Goal: Task Accomplishment & Management: Manage account settings

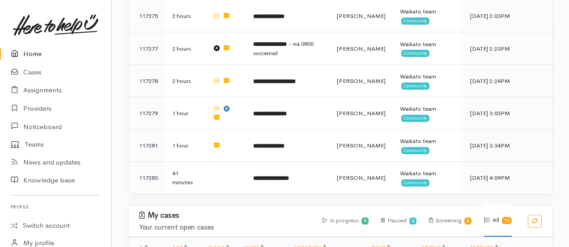
scroll to position [230, 0]
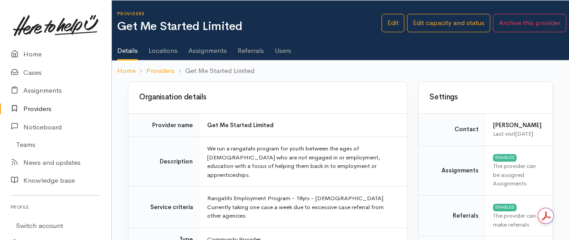
scroll to position [605, 0]
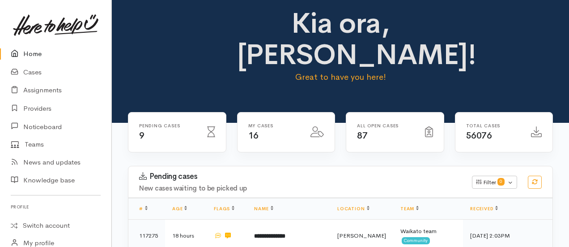
scroll to position [7, 0]
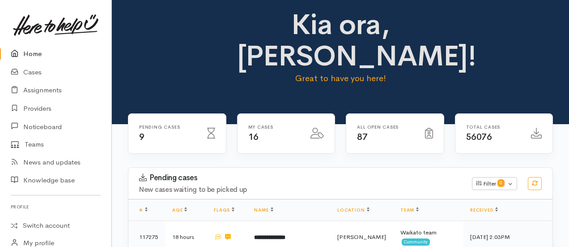
click at [50, 50] on link "Home" at bounding box center [55, 54] width 111 height 18
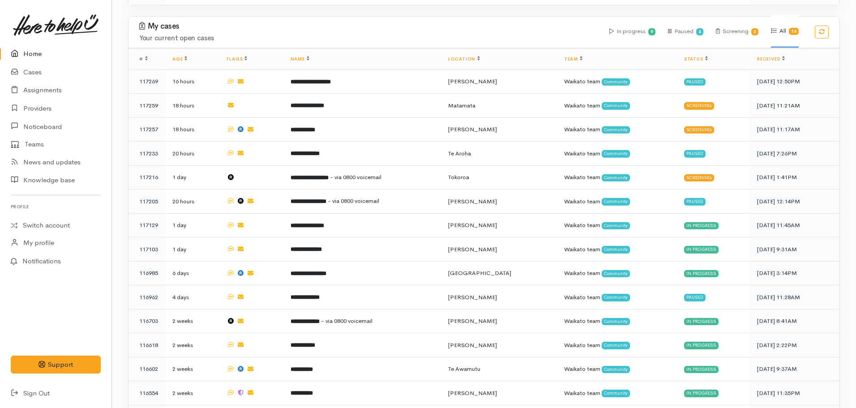
scroll to position [406, 0]
click at [29, 73] on link "Cases" at bounding box center [55, 72] width 111 height 18
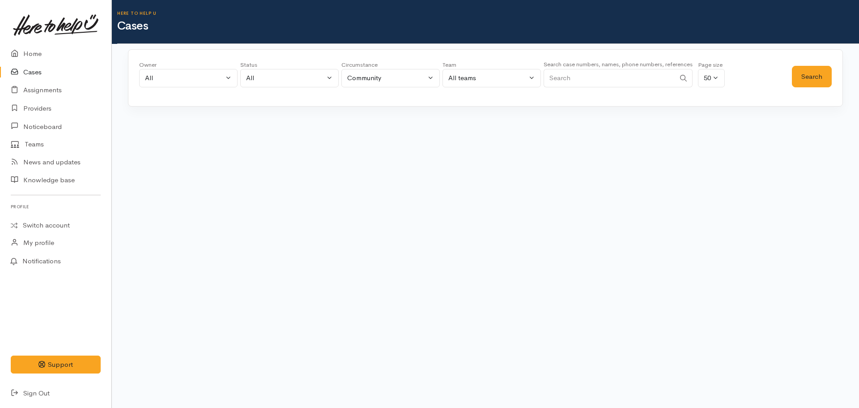
click at [568, 75] on input "Search" at bounding box center [610, 78] width 132 height 18
paste input "+64211401343"
type input "+64211401343"
click at [820, 75] on button "Search" at bounding box center [812, 77] width 40 height 22
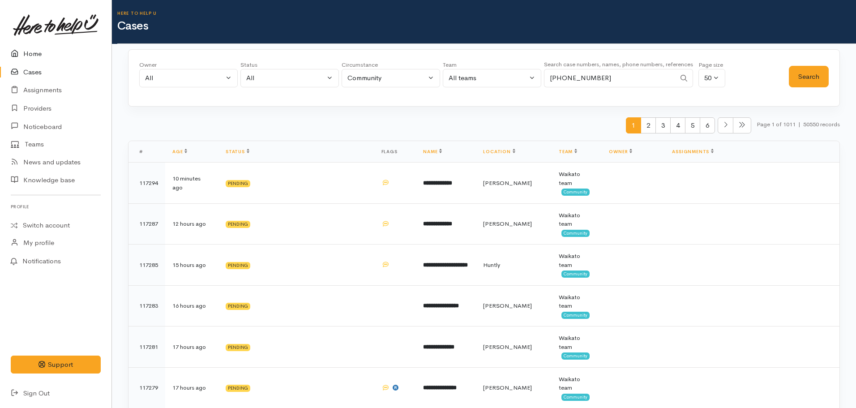
click at [23, 55] on link "Home" at bounding box center [55, 54] width 111 height 18
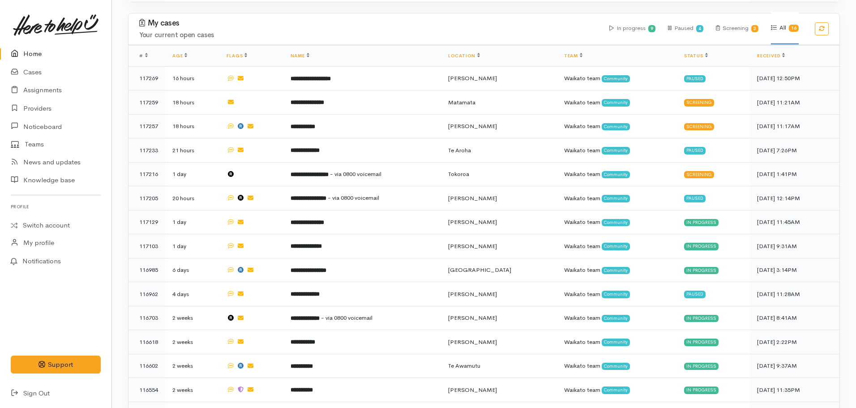
scroll to position [416, 0]
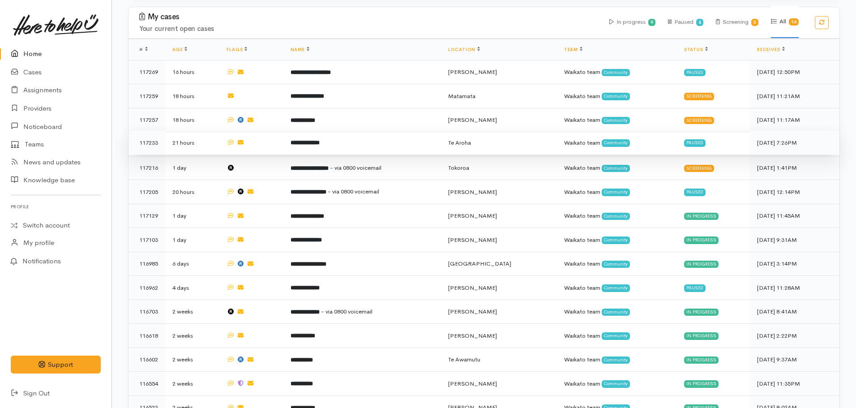
click at [358, 136] on td "**********" at bounding box center [362, 143] width 158 height 24
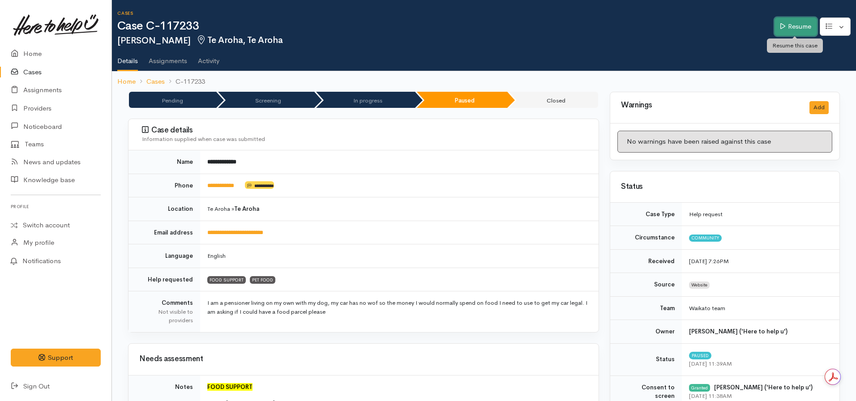
click at [780, 26] on icon at bounding box center [782, 26] width 5 height 7
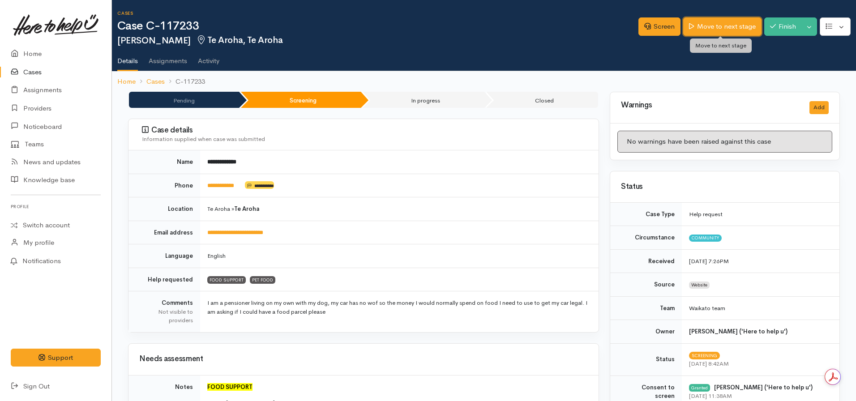
click at [724, 21] on link "Move to next stage" at bounding box center [722, 26] width 78 height 18
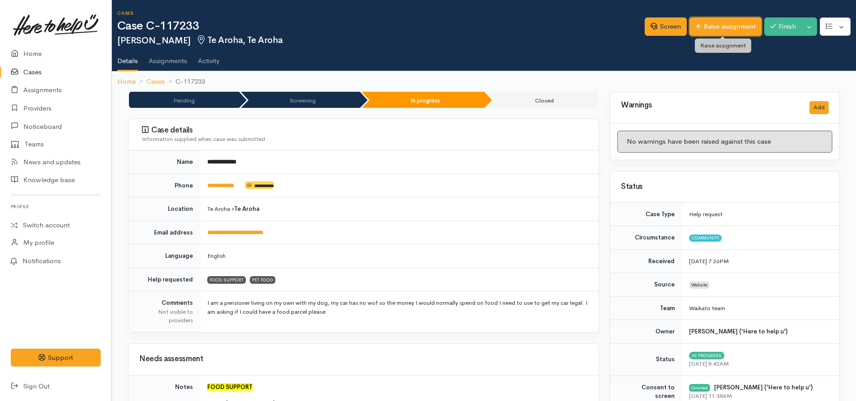
click at [700, 25] on link "Raise assignment" at bounding box center [725, 26] width 72 height 18
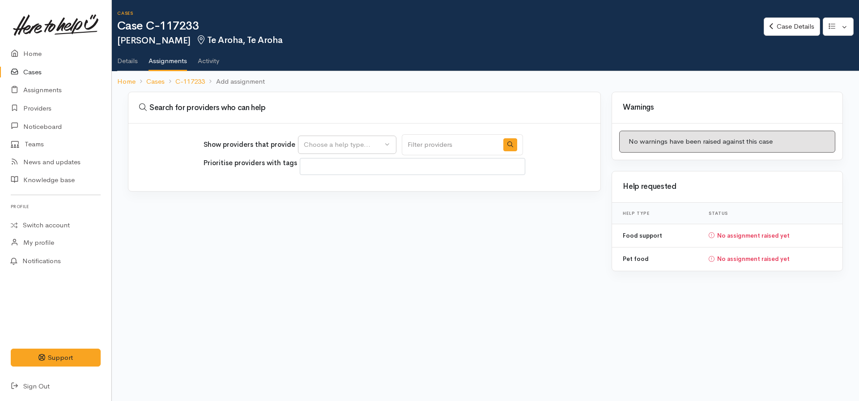
select select
click at [329, 137] on button "Choose a help type..." at bounding box center [347, 145] width 98 height 18
click at [329, 186] on span "Food support" at bounding box center [330, 188] width 42 height 10
select select "3"
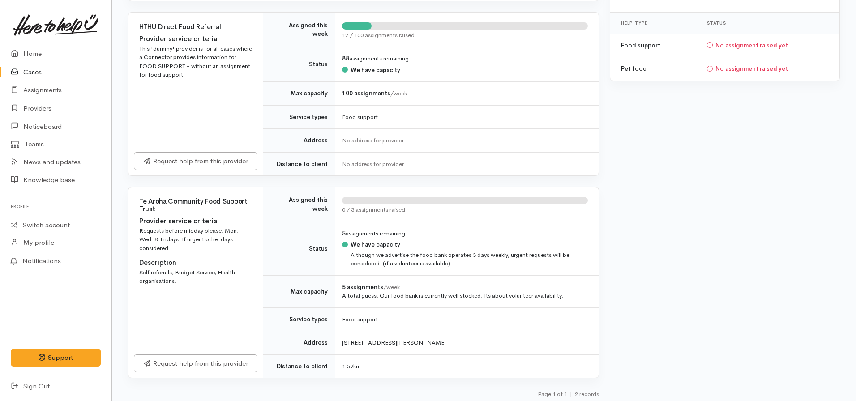
scroll to position [194, 0]
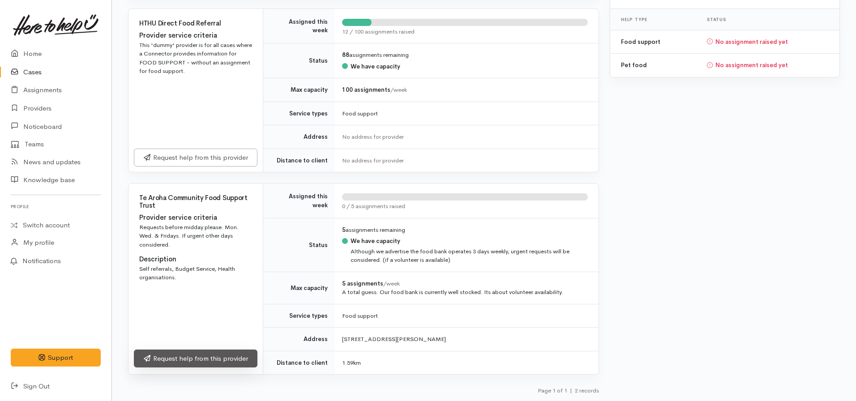
click at [186, 353] on link "Request help from this provider" at bounding box center [196, 359] width 124 height 18
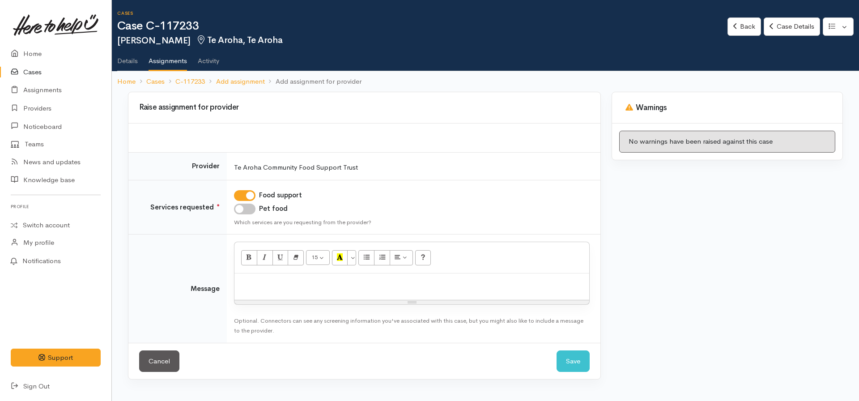
click at [242, 206] on input "Pet food" at bounding box center [244, 209] width 21 height 11
checkbox input "true"
click at [248, 276] on div at bounding box center [412, 286] width 355 height 26
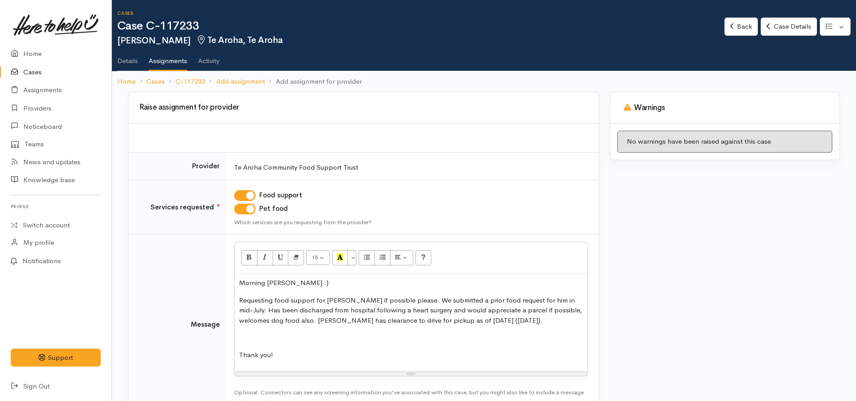
click at [462, 319] on p "Requesting food support for Robert if possible please. We submitted a prior foo…" at bounding box center [411, 310] width 344 height 30
click at [306, 358] on p at bounding box center [411, 355] width 344 height 10
click at [290, 368] on p "Thank you!" at bounding box center [411, 372] width 344 height 10
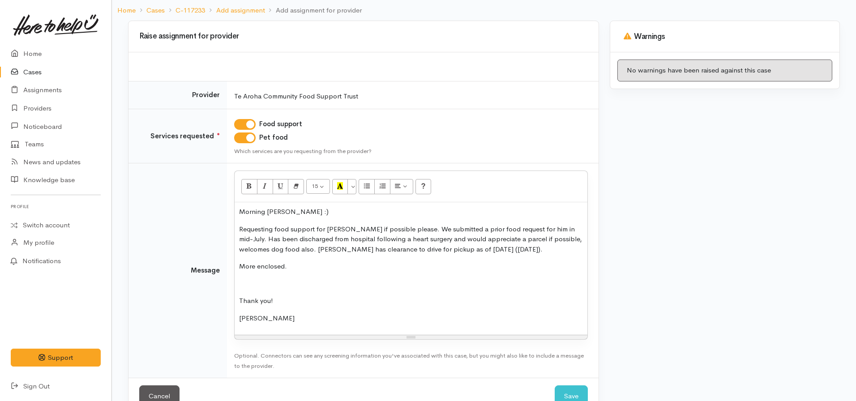
scroll to position [96, 0]
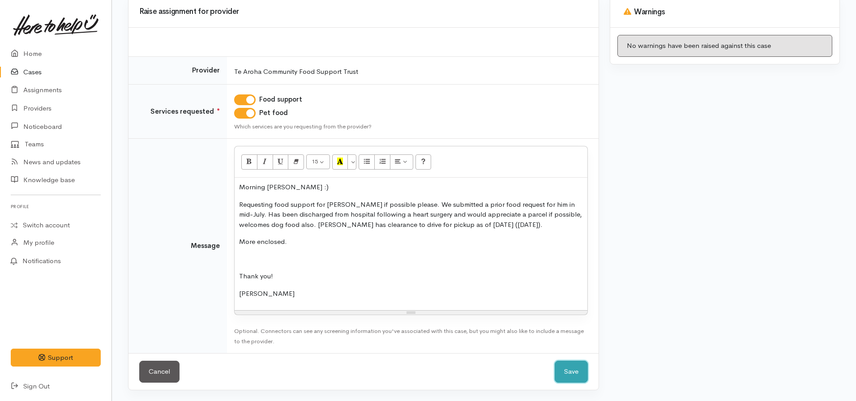
click at [570, 366] on button "Save" at bounding box center [570, 372] width 33 height 22
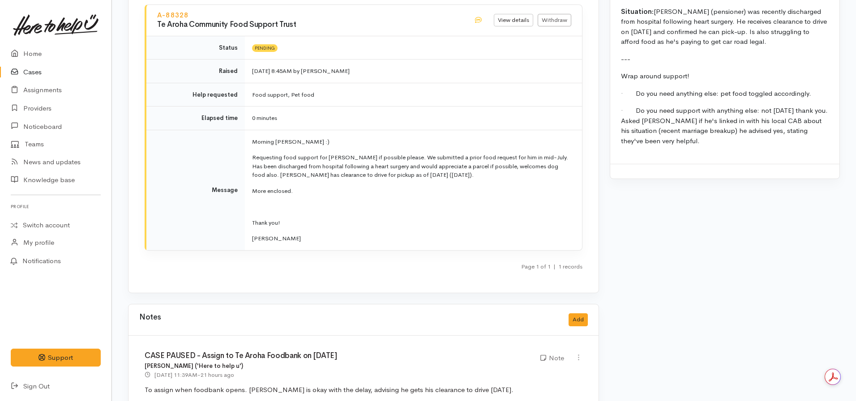
scroll to position [1016, 0]
click at [36, 54] on link "Home" at bounding box center [55, 54] width 111 height 18
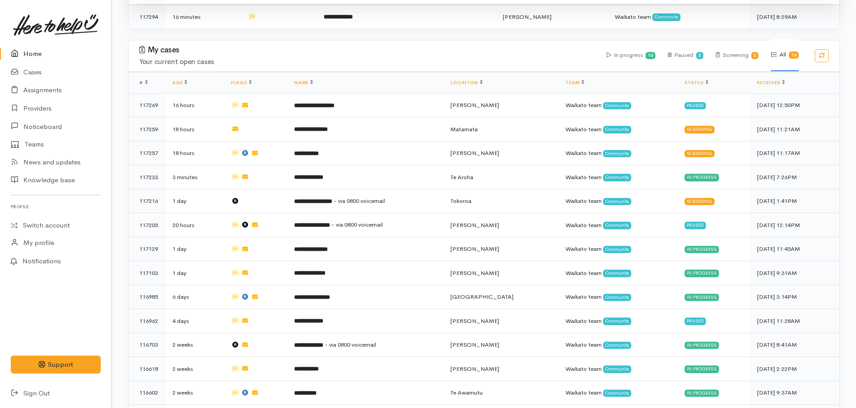
scroll to position [474, 0]
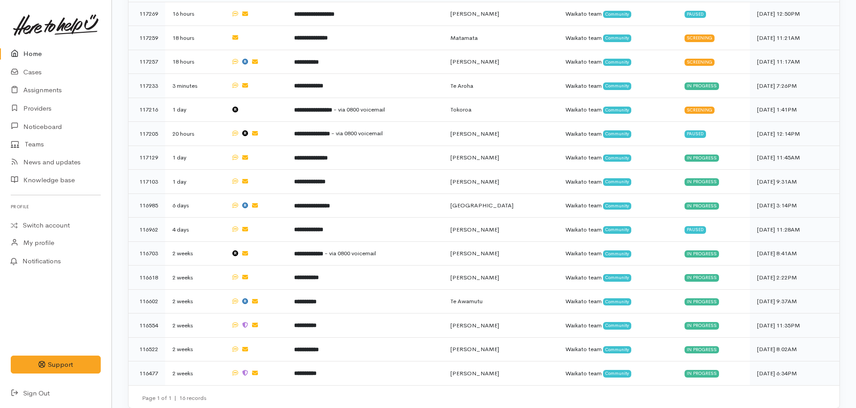
click at [42, 50] on link "Home" at bounding box center [55, 54] width 111 height 18
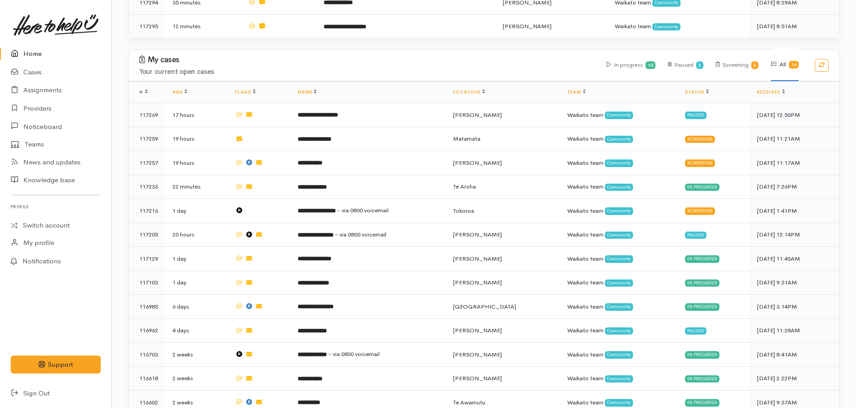
scroll to position [397, 0]
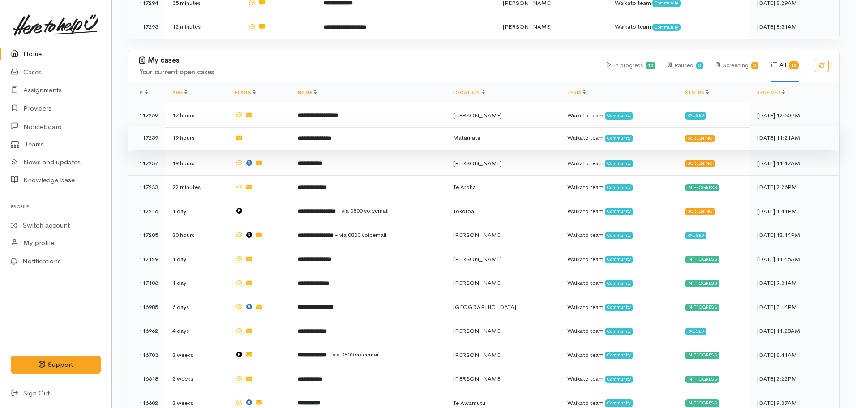
click at [335, 137] on td "**********" at bounding box center [367, 138] width 155 height 24
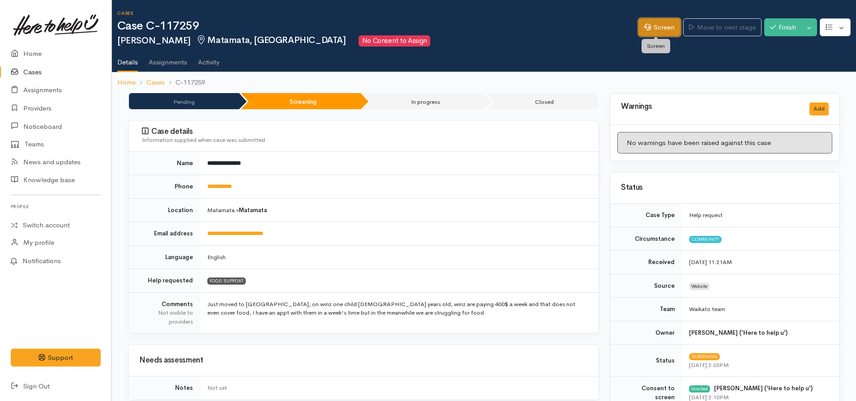
click at [650, 28] on link "Screen" at bounding box center [659, 27] width 42 height 18
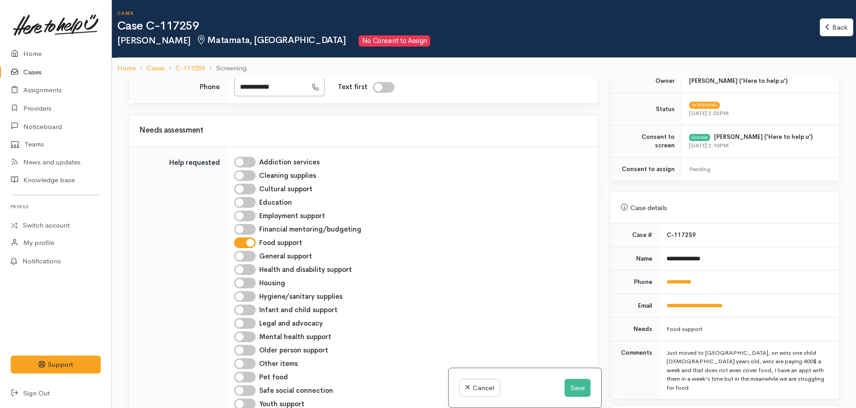
scroll to position [230, 0]
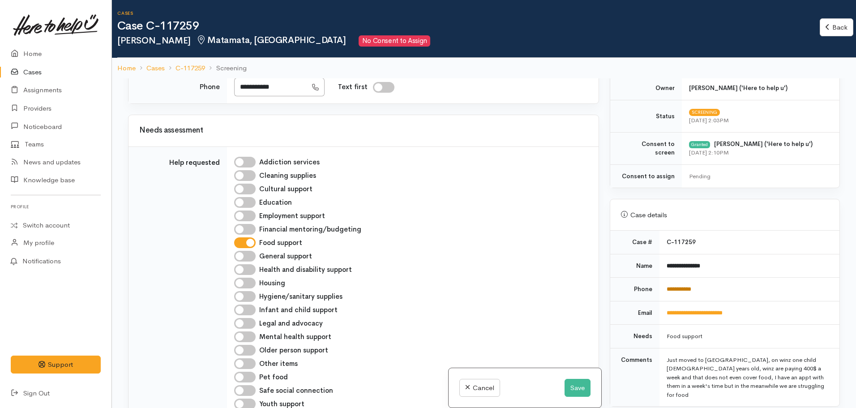
click at [691, 288] on link "**********" at bounding box center [678, 289] width 25 height 6
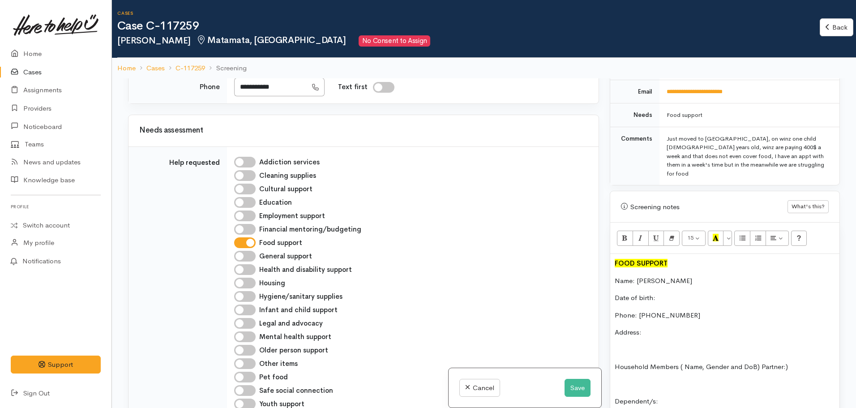
scroll to position [452, 0]
click at [576, 393] on button "Save" at bounding box center [577, 388] width 26 height 18
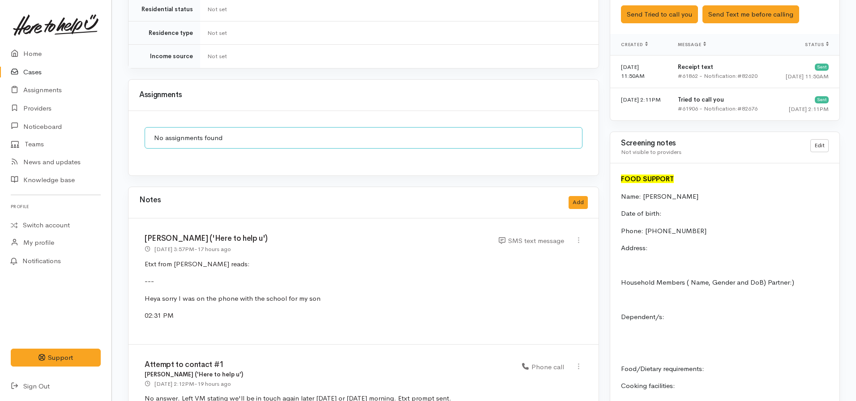
scroll to position [590, 0]
click at [660, 13] on button "Send Tried to call you" at bounding box center [659, 15] width 77 height 18
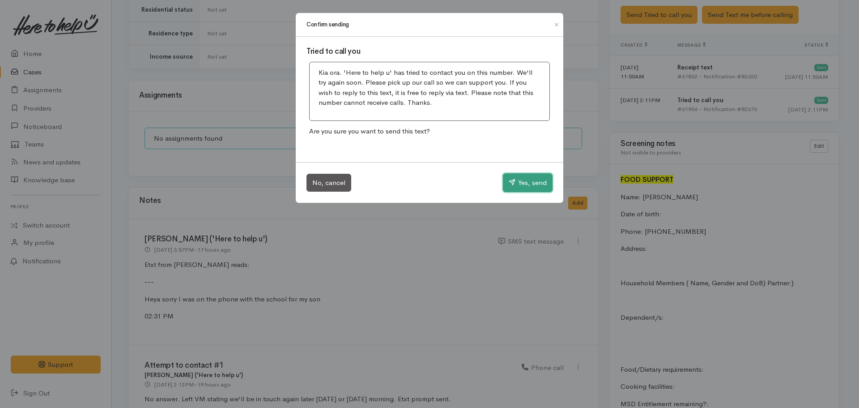
click at [527, 186] on button "Yes, send" at bounding box center [528, 182] width 50 height 19
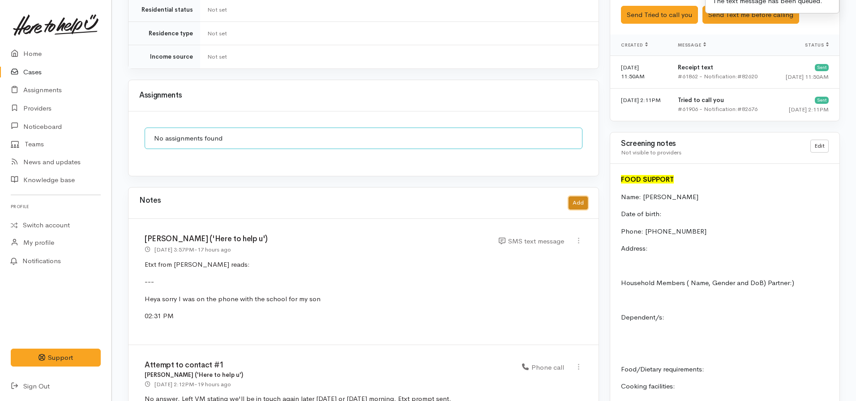
click at [582, 196] on button "Add" at bounding box center [577, 202] width 19 height 13
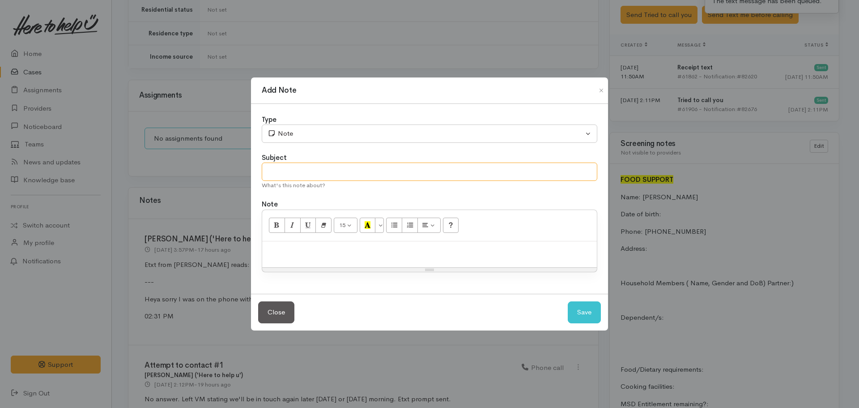
click at [312, 163] on input "text" at bounding box center [430, 171] width 336 height 18
type input "Attempt to contact #2"
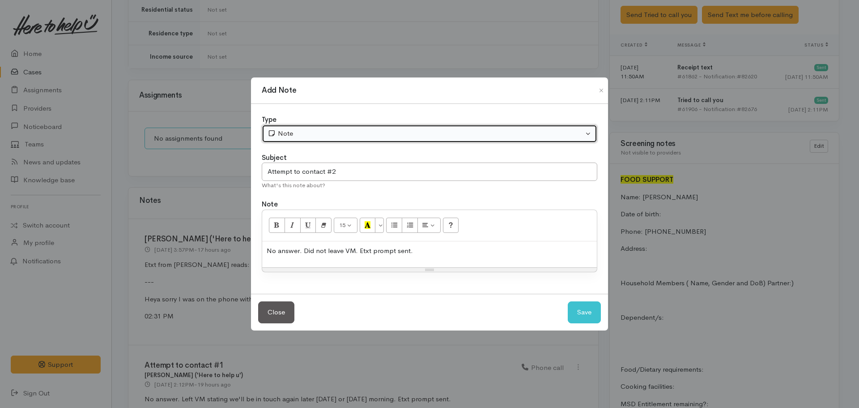
click at [308, 130] on div "Note" at bounding box center [426, 133] width 316 height 10
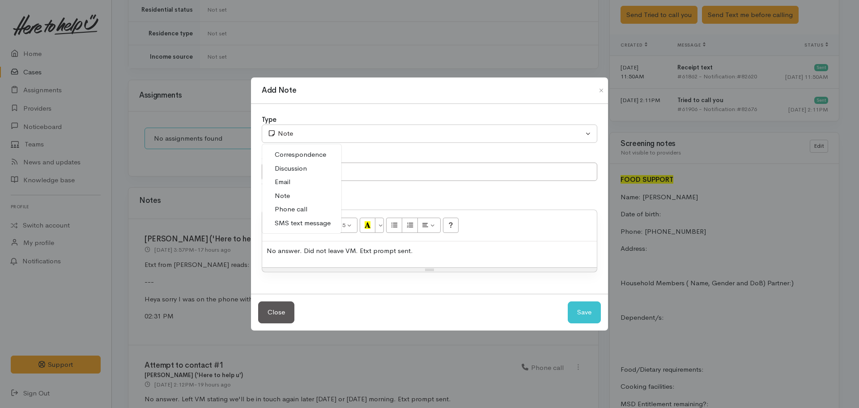
click at [305, 208] on span "Phone call" at bounding box center [291, 209] width 33 height 10
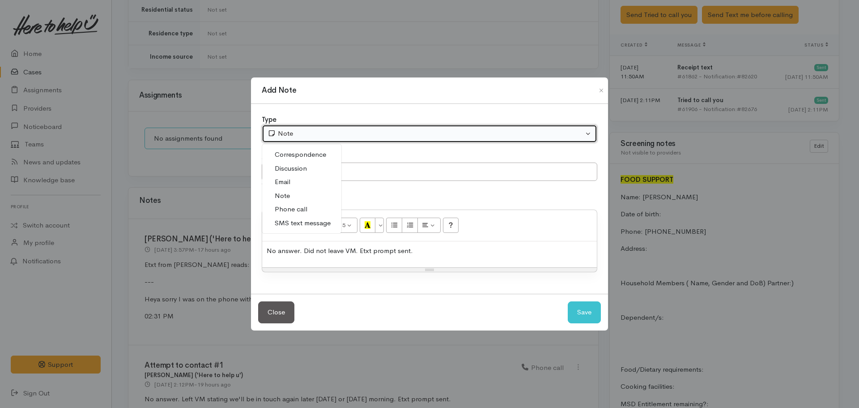
select select "3"
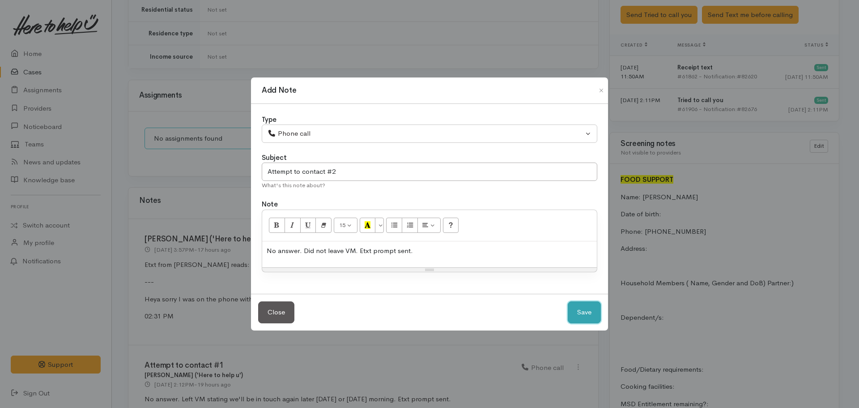
click at [576, 316] on button "Save" at bounding box center [584, 312] width 33 height 22
select select "1"
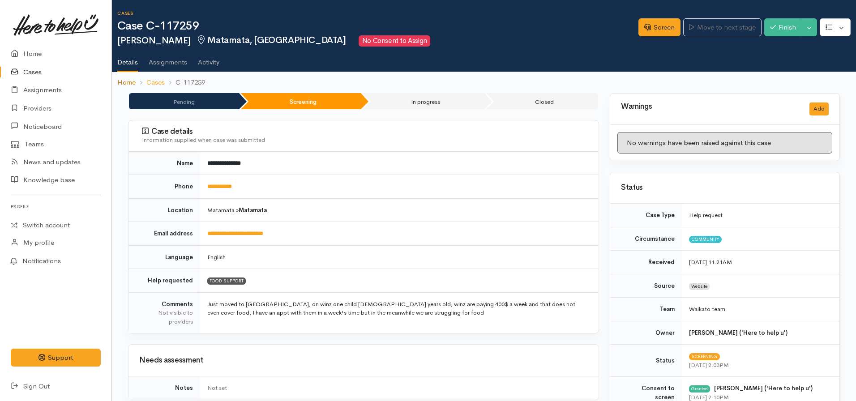
click at [128, 84] on link "Home" at bounding box center [126, 82] width 18 height 10
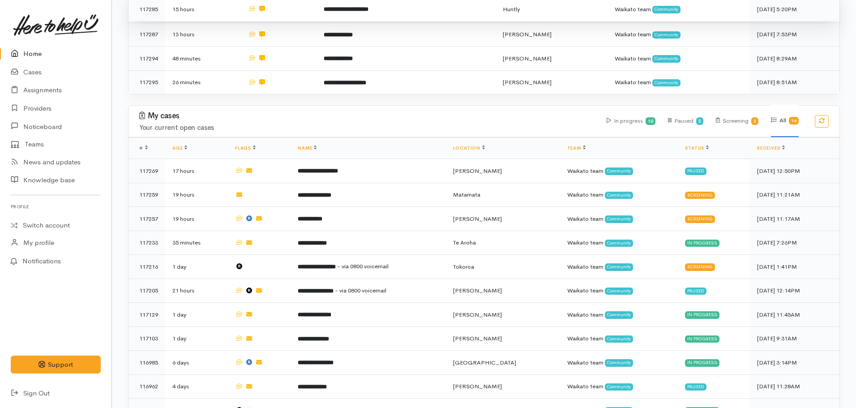
scroll to position [408, 0]
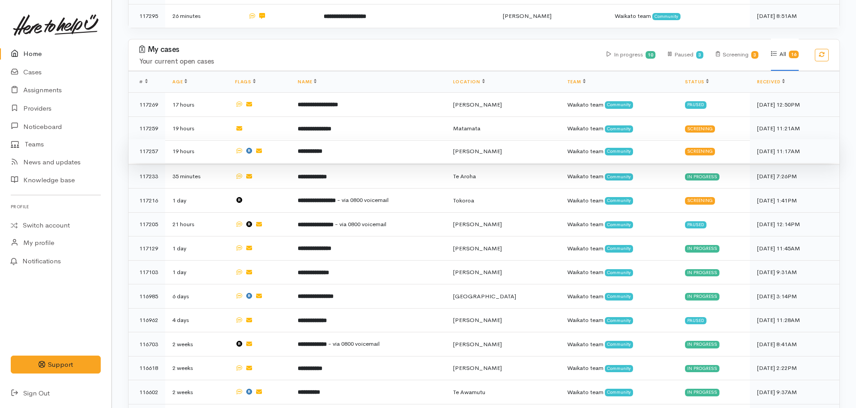
click at [322, 148] on b "**********" at bounding box center [310, 151] width 25 height 6
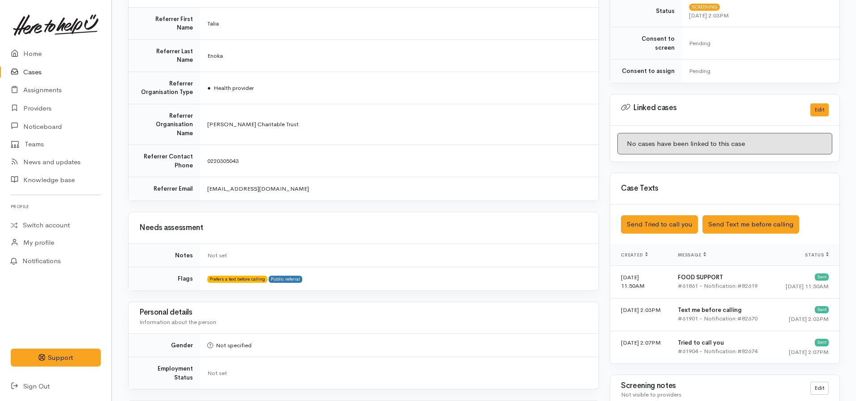
scroll to position [345, 0]
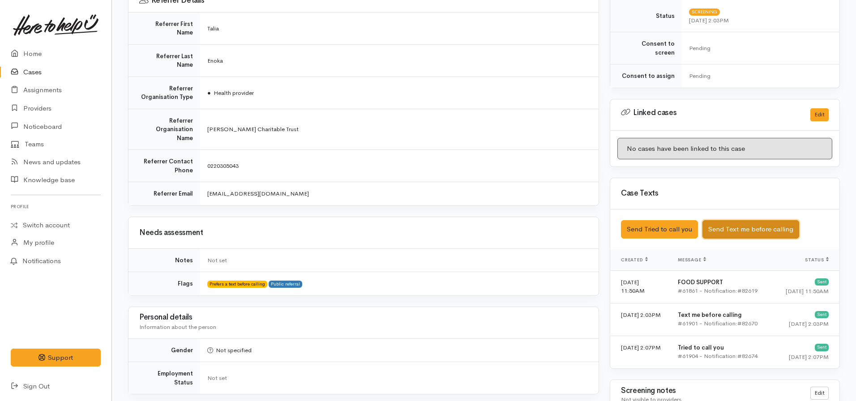
click at [759, 220] on button "Send Text me before calling" at bounding box center [750, 229] width 97 height 18
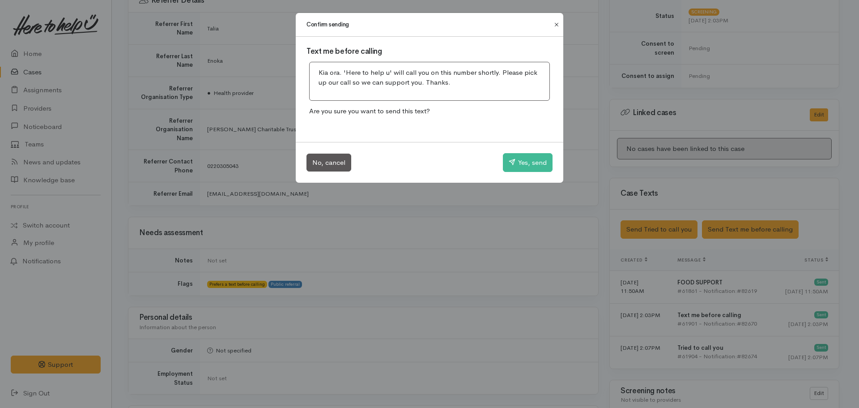
click at [554, 25] on button "Close" at bounding box center [557, 24] width 14 height 11
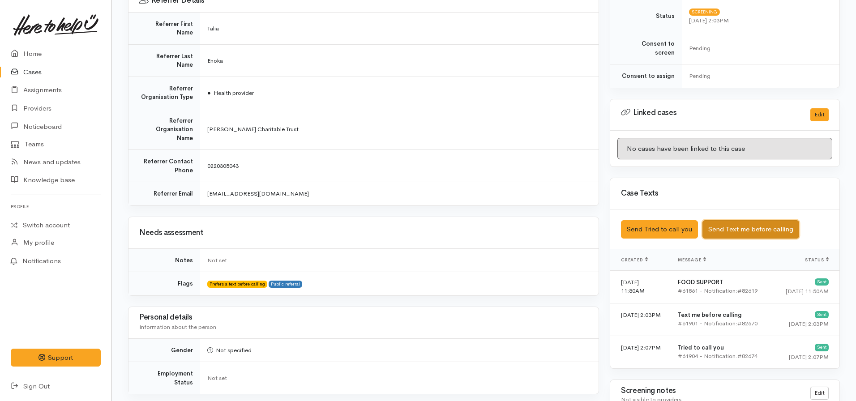
scroll to position [0, 0]
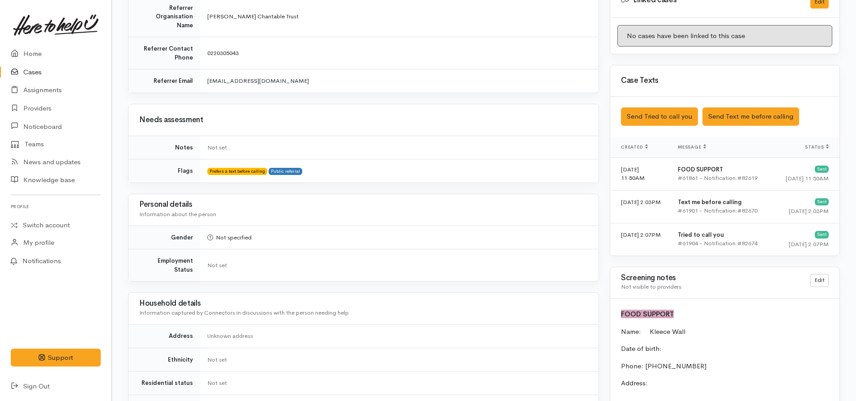
scroll to position [458, 0]
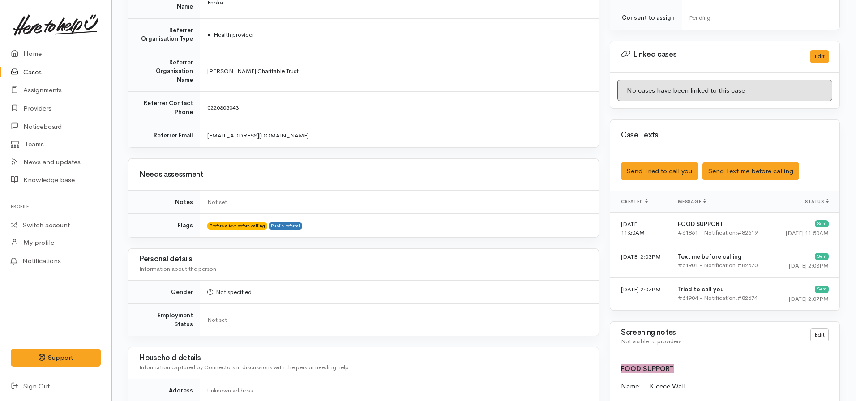
scroll to position [405, 0]
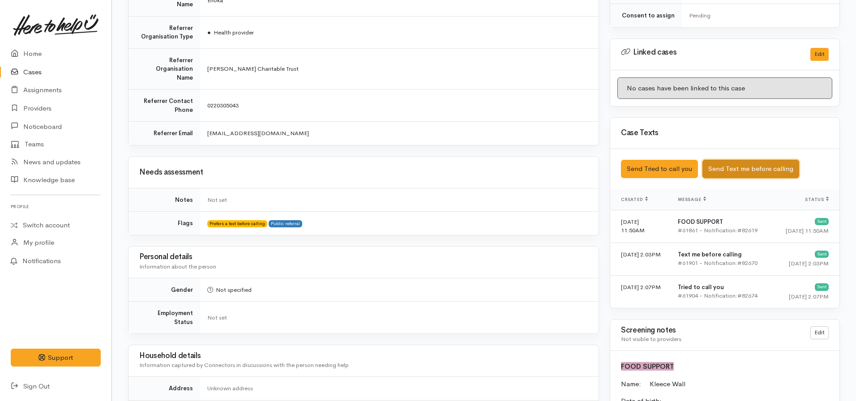
click at [753, 160] on button "Send Text me before calling" at bounding box center [750, 169] width 97 height 18
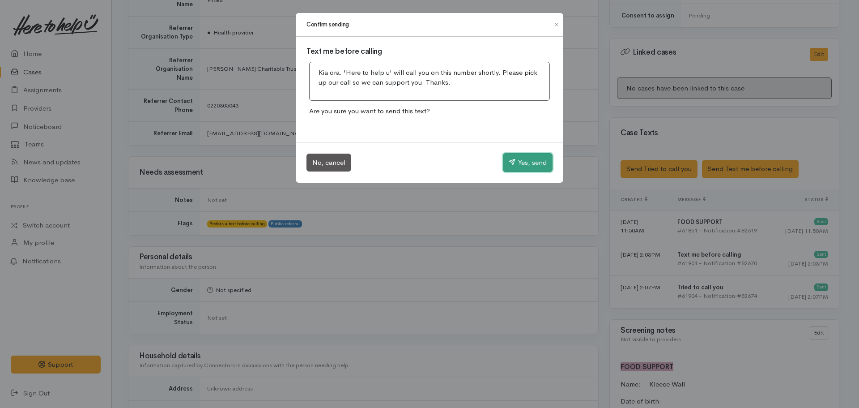
click at [527, 163] on button "Yes, send" at bounding box center [528, 162] width 50 height 19
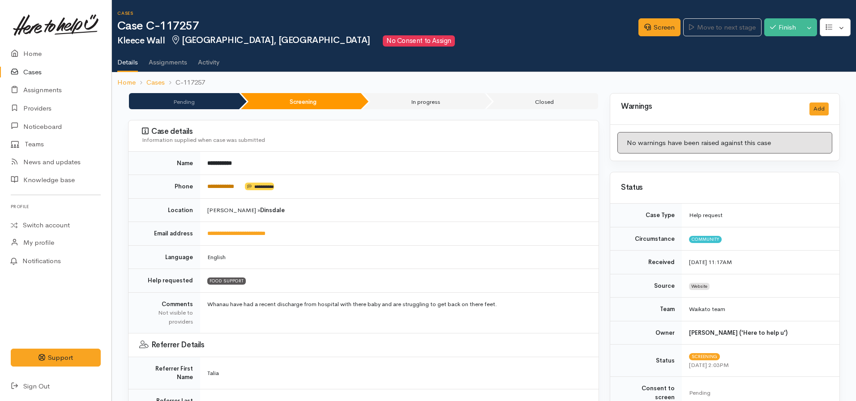
click at [223, 183] on link "**********" at bounding box center [220, 186] width 27 height 6
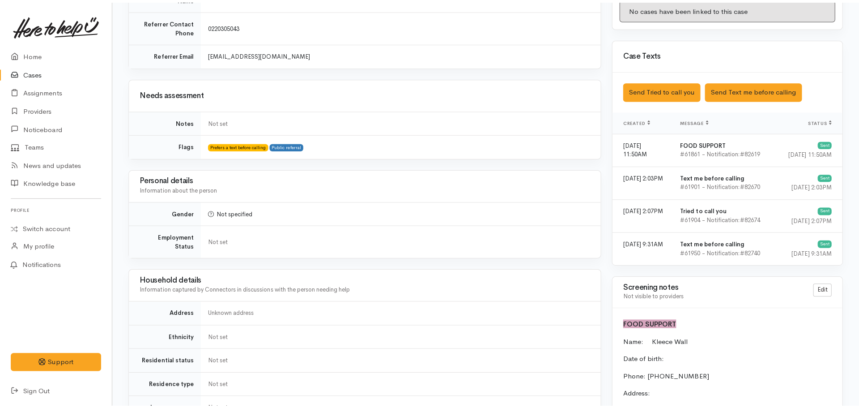
scroll to position [483, 0]
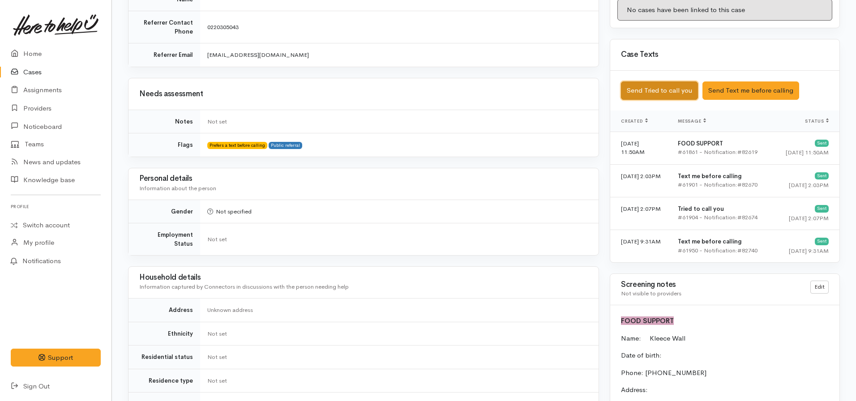
click at [657, 82] on button "Send Tried to call you" at bounding box center [659, 90] width 77 height 18
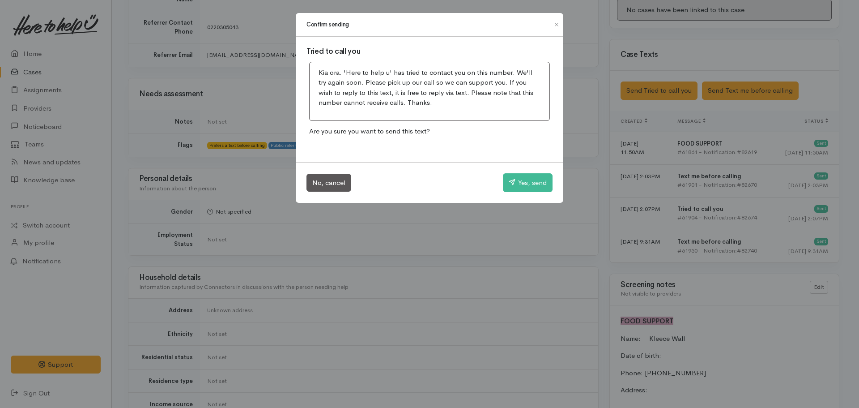
click at [533, 171] on div "No, cancel Yes, send" at bounding box center [430, 182] width 268 height 41
click at [530, 181] on button "Yes, send" at bounding box center [528, 182] width 50 height 19
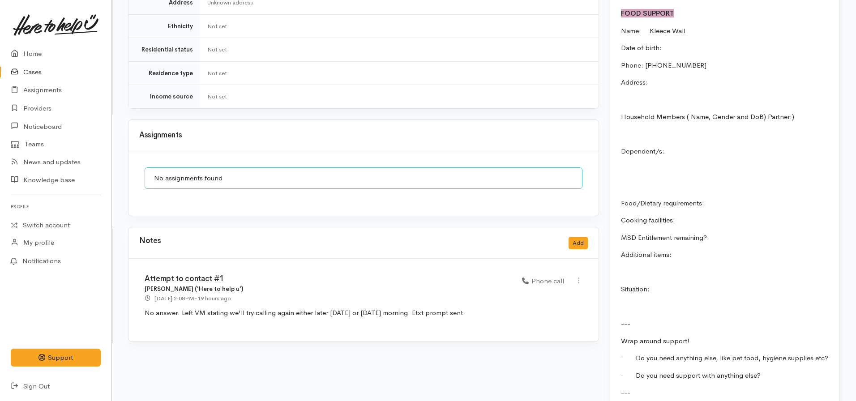
scroll to position [840, 0]
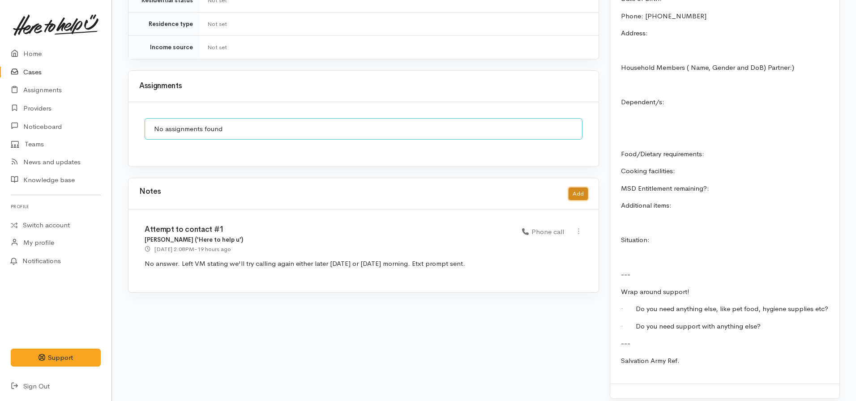
click at [580, 188] on button "Add" at bounding box center [577, 194] width 19 height 13
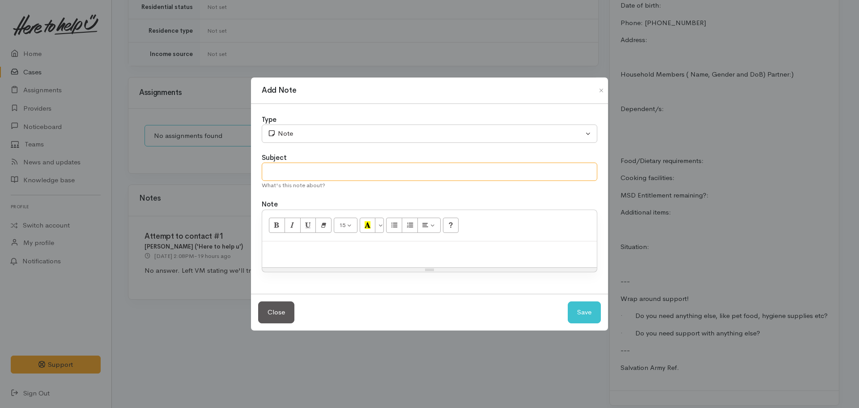
click at [345, 178] on input "text" at bounding box center [430, 171] width 336 height 18
type input "Attempt to contact #2"
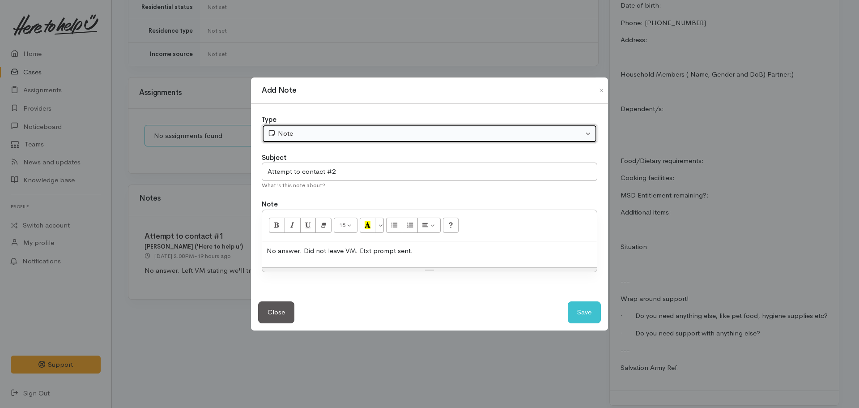
click at [320, 127] on button "Note" at bounding box center [430, 133] width 336 height 18
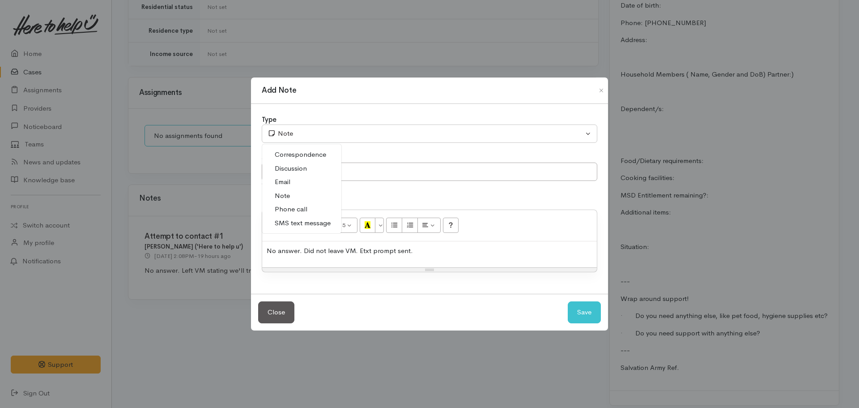
click at [314, 208] on link "Phone call" at bounding box center [301, 209] width 79 height 14
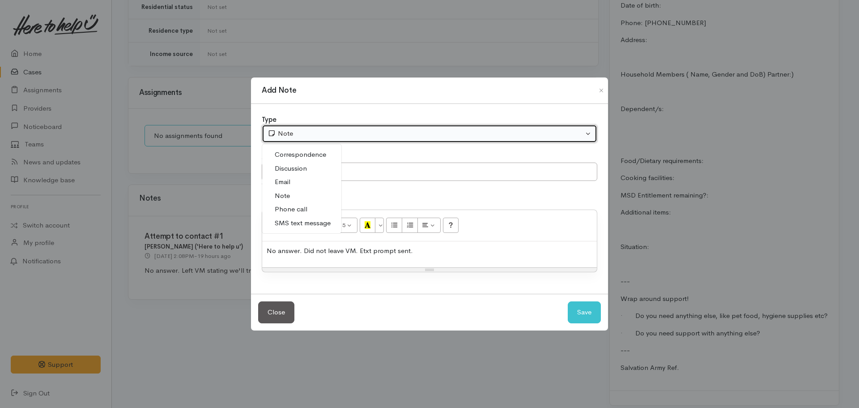
select select "3"
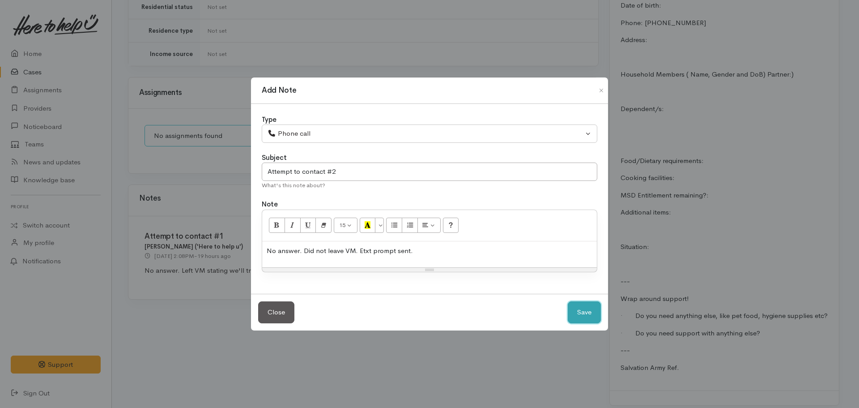
click at [585, 312] on button "Save" at bounding box center [584, 312] width 33 height 22
select select "1"
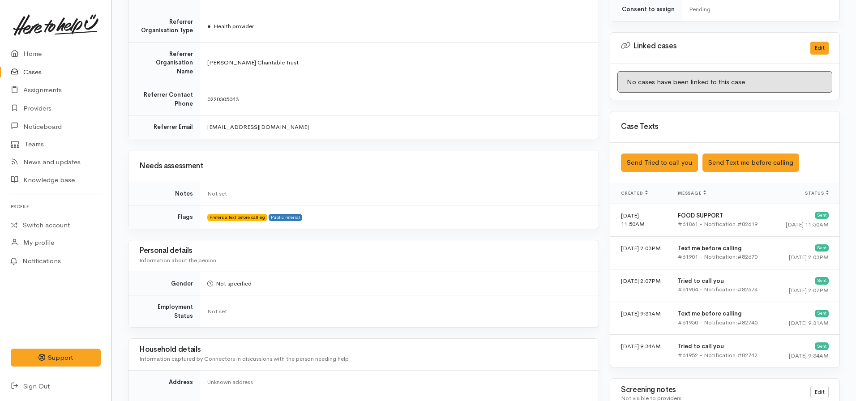
scroll to position [411, 0]
click at [43, 54] on link "Home" at bounding box center [55, 54] width 111 height 18
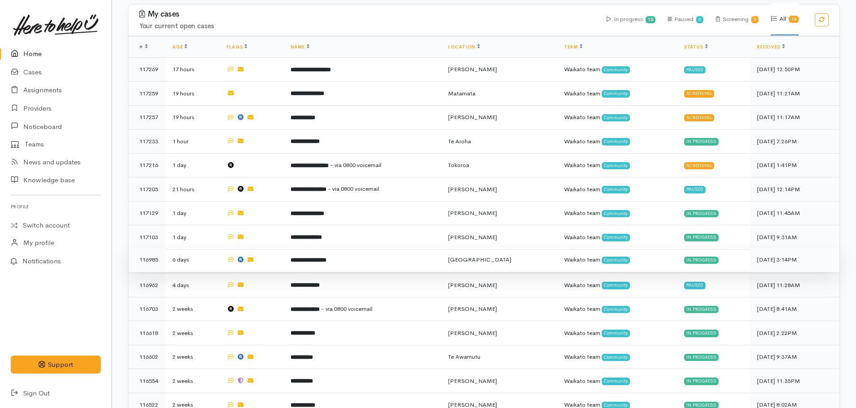
scroll to position [370, 0]
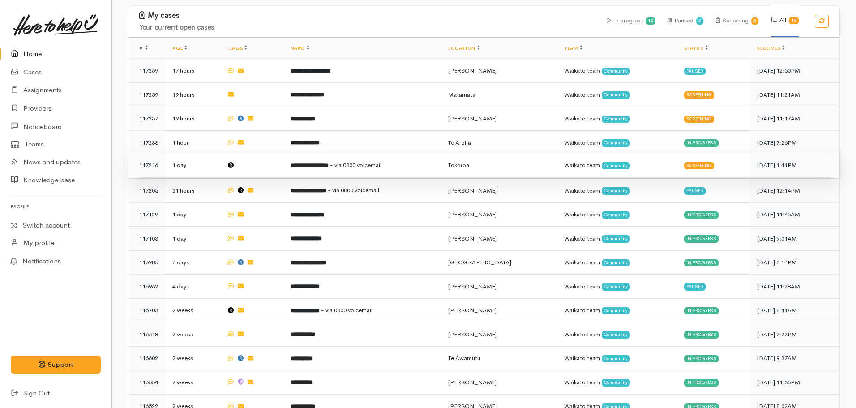
click at [341, 166] on td "**********" at bounding box center [362, 165] width 158 height 24
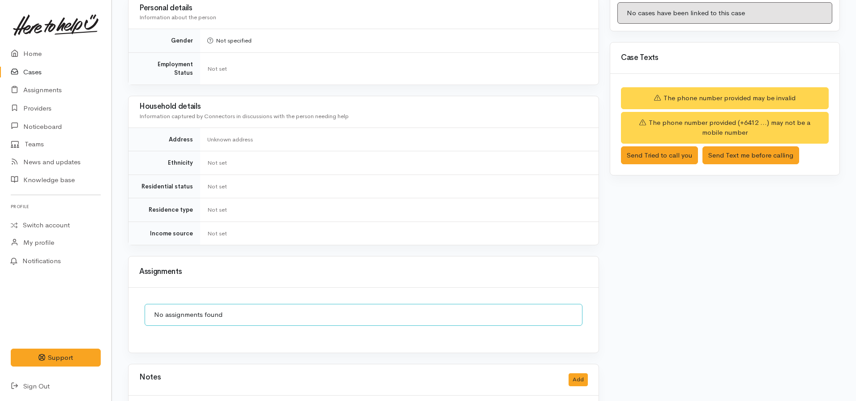
scroll to position [617, 0]
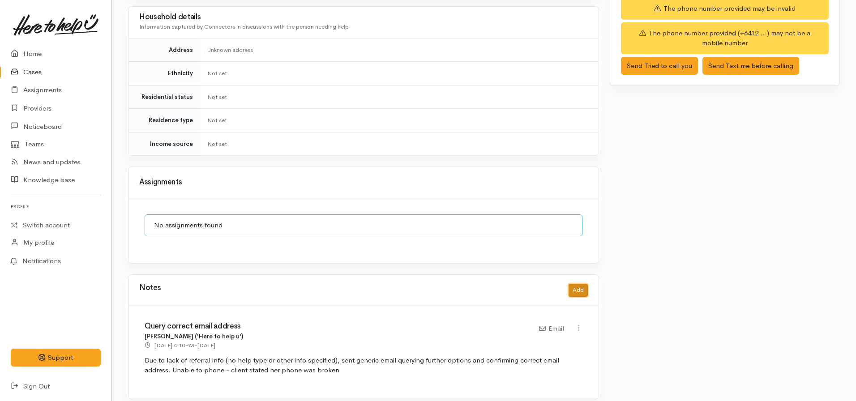
click at [580, 284] on button "Add" at bounding box center [577, 290] width 19 height 13
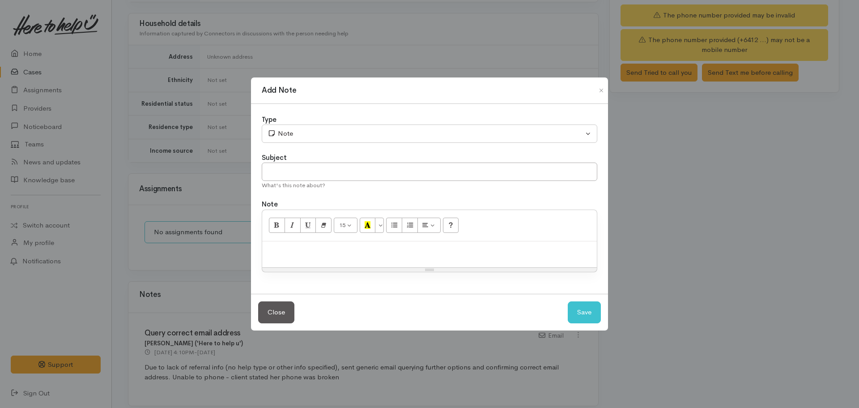
click at [497, 261] on div at bounding box center [429, 254] width 335 height 26
click at [418, 167] on input "text" at bounding box center [430, 171] width 336 height 18
type input "CASE CANCELLED"
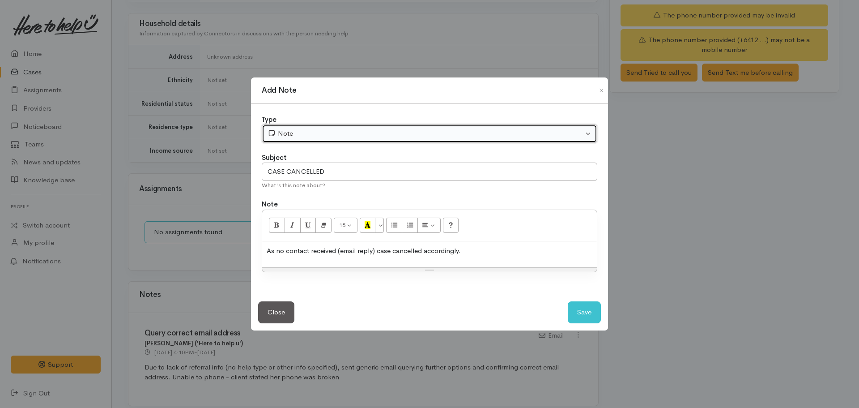
click at [307, 142] on button "Note" at bounding box center [430, 133] width 336 height 18
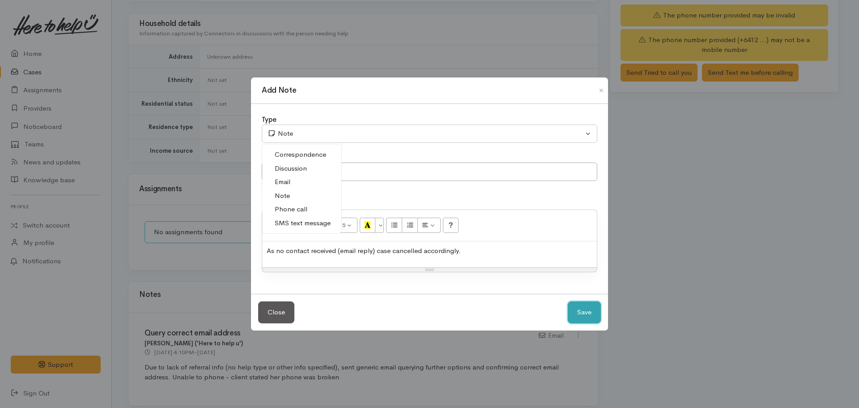
click at [586, 307] on button "Save" at bounding box center [584, 312] width 33 height 22
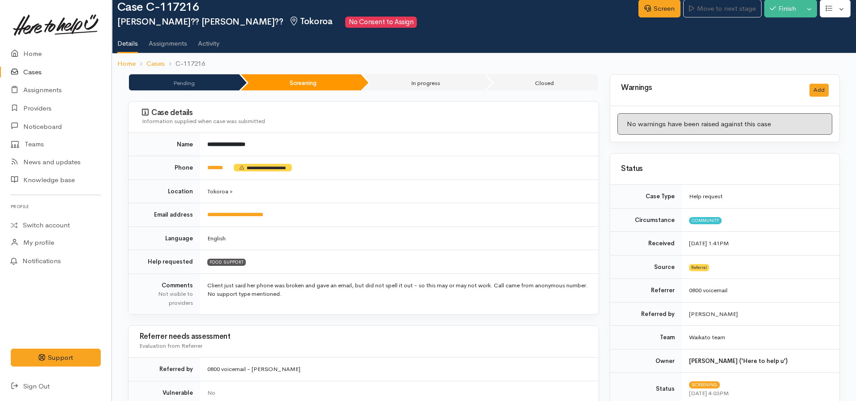
scroll to position [0, 0]
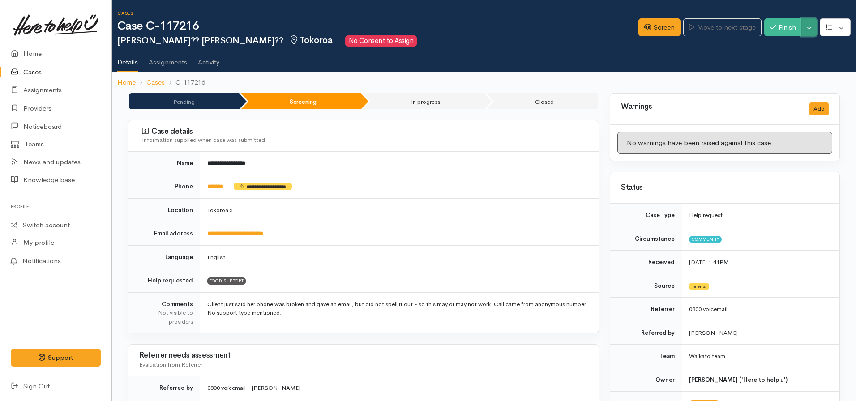
click at [806, 28] on button "Toggle Dropdown" at bounding box center [809, 27] width 16 height 18
click at [770, 68] on link "Cancel" at bounding box center [781, 62] width 71 height 14
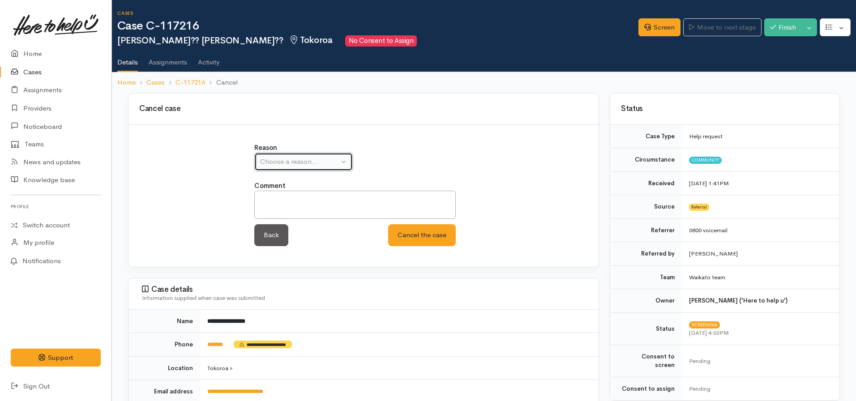
click at [298, 162] on div "Choose a reason..." at bounding box center [299, 162] width 79 height 10
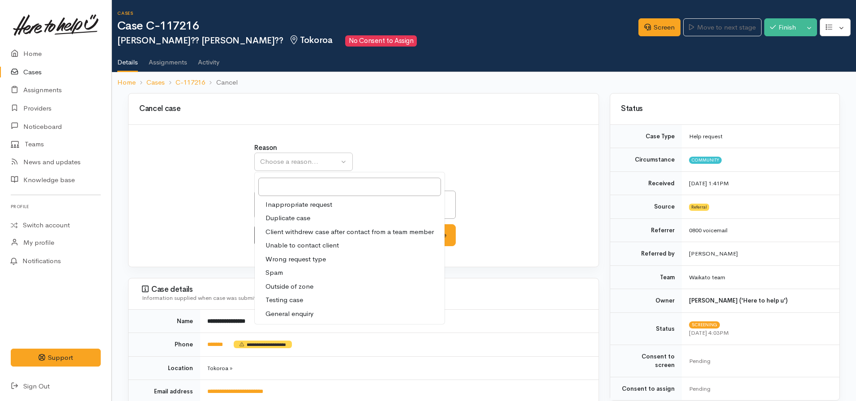
click at [312, 240] on span "Unable to contact client" at bounding box center [301, 245] width 73 height 10
select select "4"
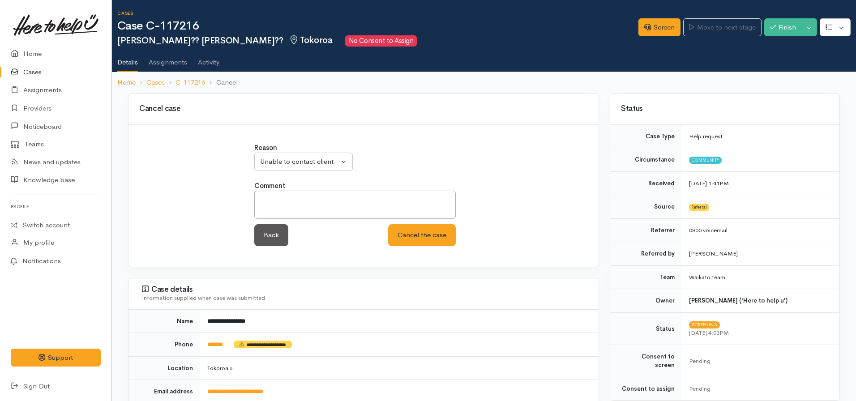
click at [440, 246] on div "Reason Inappropriate request Duplicate case Client withdrew case after contact …" at bounding box center [364, 199] width 230 height 113
click at [434, 242] on button "Cancel the case" at bounding box center [422, 235] width 68 height 22
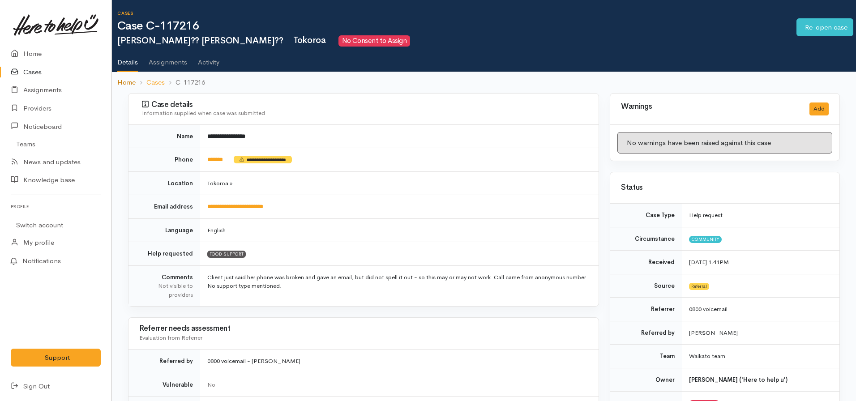
click at [130, 85] on link "Home" at bounding box center [126, 82] width 18 height 10
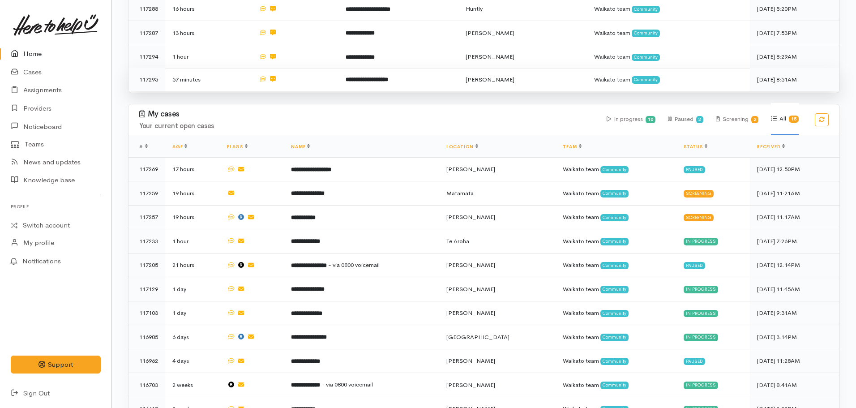
scroll to position [404, 0]
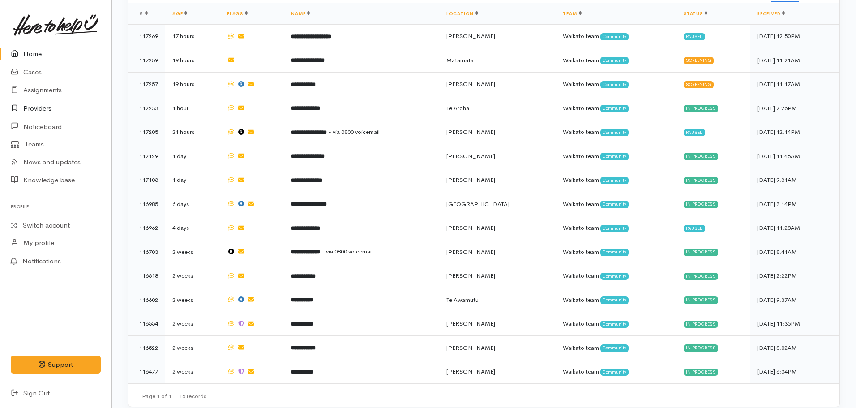
click at [44, 109] on link "Providers" at bounding box center [55, 108] width 111 height 18
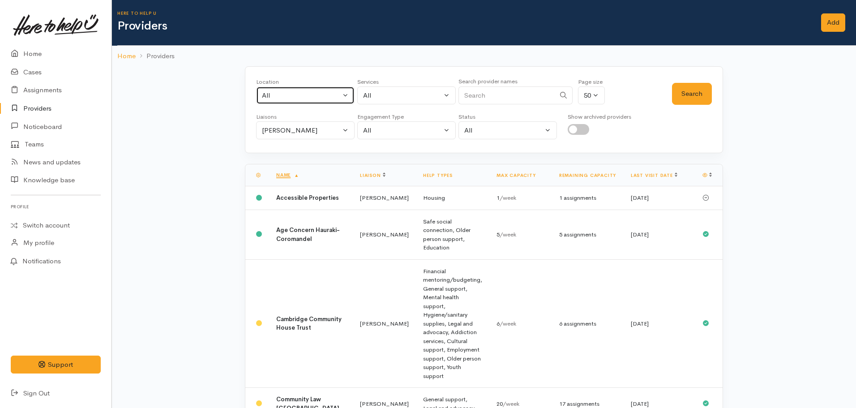
click at [313, 92] on div "All" at bounding box center [301, 95] width 79 height 10
type input "[PERSON_NAME]"
click at [303, 154] on link "[PERSON_NAME]" at bounding box center [305, 154] width 98 height 14
select select "1"
click at [701, 97] on button "Search" at bounding box center [692, 94] width 40 height 22
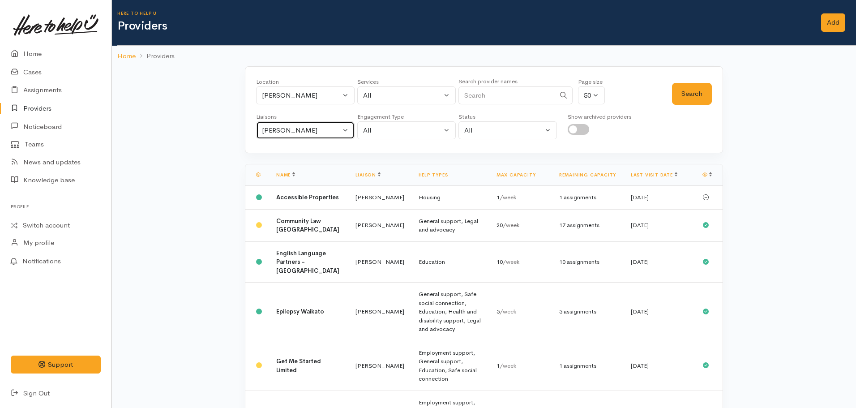
click at [313, 126] on div "[PERSON_NAME]" at bounding box center [301, 130] width 79 height 10
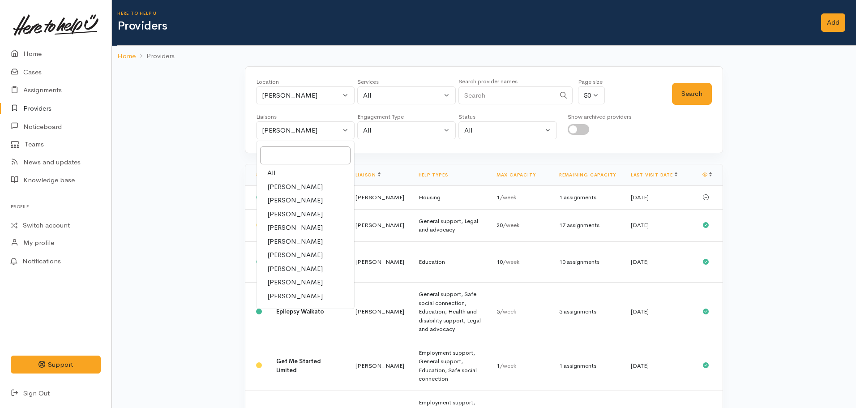
click at [303, 171] on link "All" at bounding box center [305, 173] width 98 height 14
select select "null"
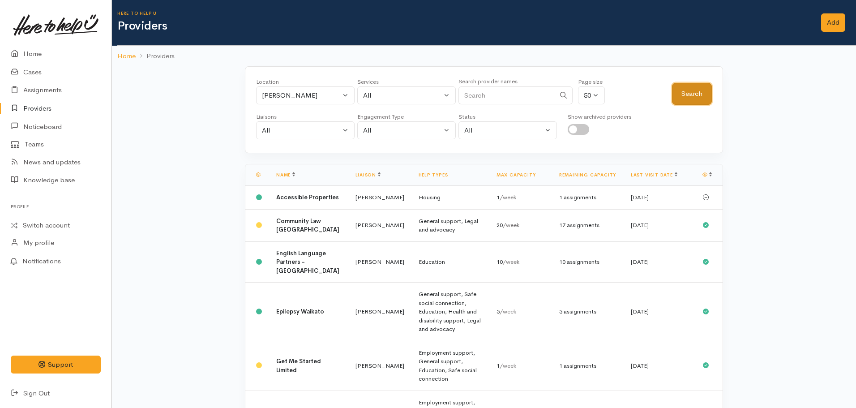
click at [698, 102] on button "Search" at bounding box center [692, 94] width 40 height 22
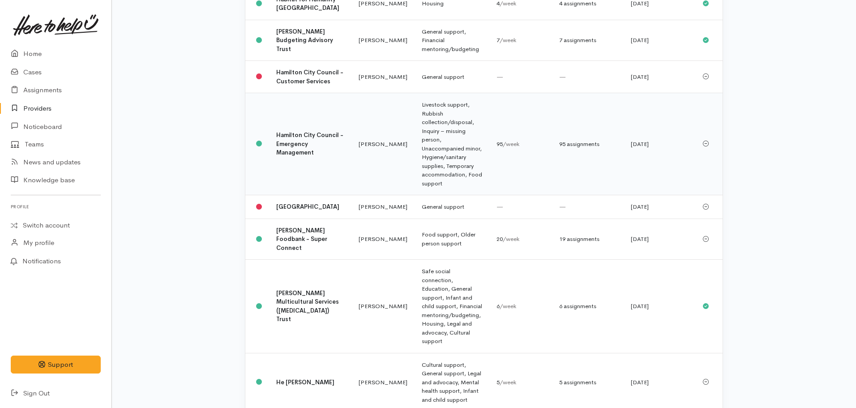
scroll to position [1292, 0]
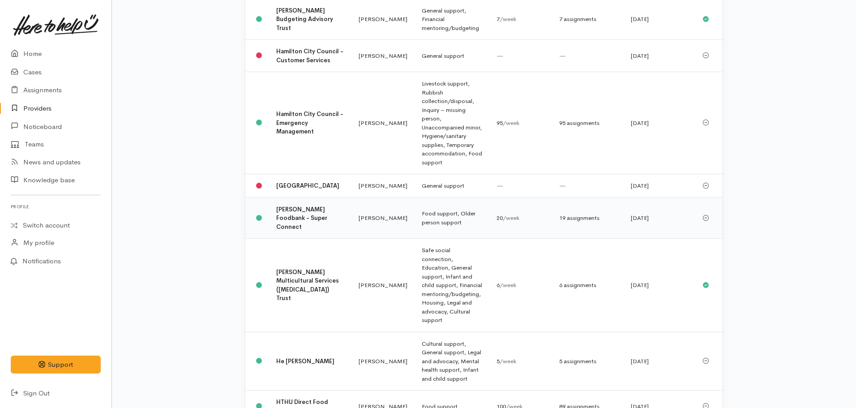
click at [303, 205] on b "Hamilton Foodbank - Super Connect" at bounding box center [301, 217] width 51 height 25
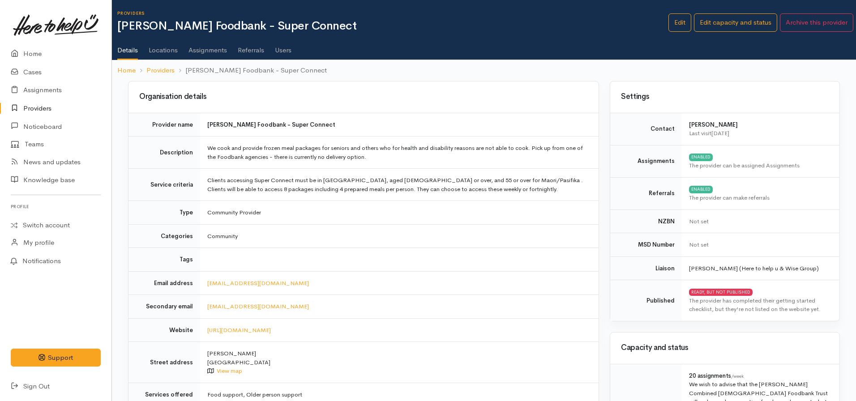
click at [218, 46] on link "Assignments" at bounding box center [207, 46] width 38 height 25
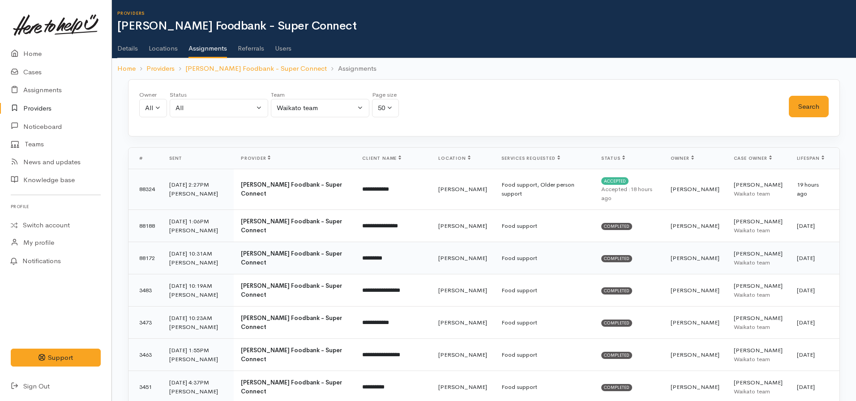
click at [601, 255] on span "Completed" at bounding box center [616, 258] width 31 height 7
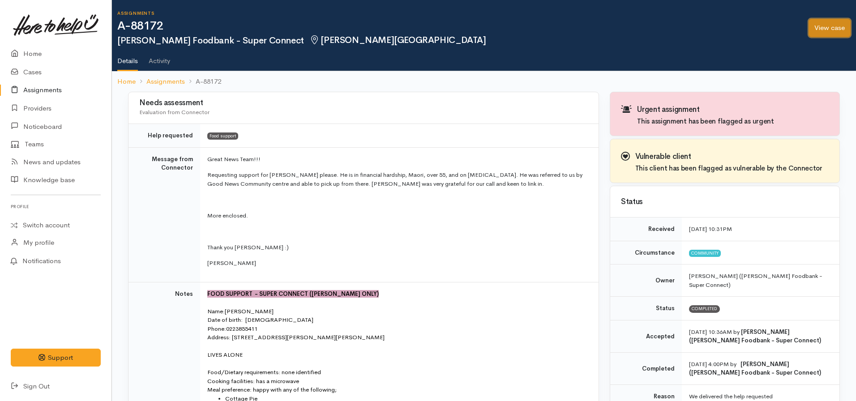
click at [834, 24] on link "View case" at bounding box center [829, 28] width 42 height 18
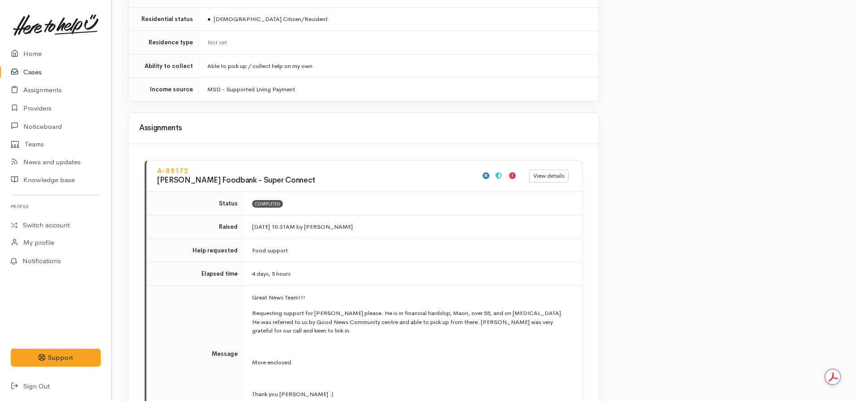
scroll to position [1083, 0]
click at [48, 52] on link "Home" at bounding box center [55, 54] width 111 height 18
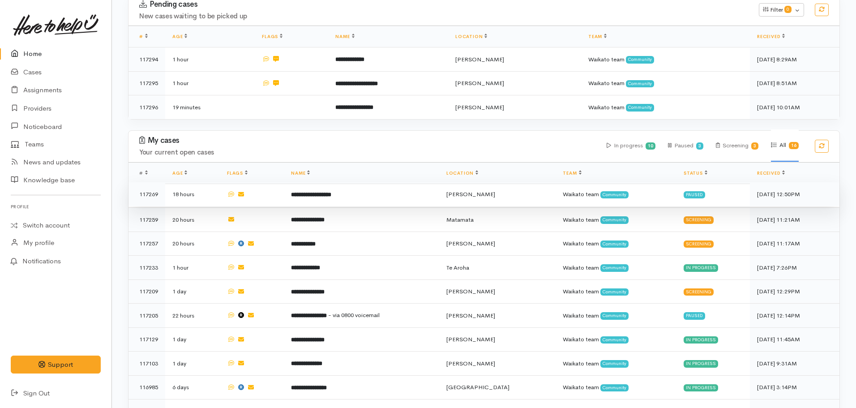
scroll to position [149, 0]
click at [362, 188] on td "**********" at bounding box center [361, 194] width 155 height 24
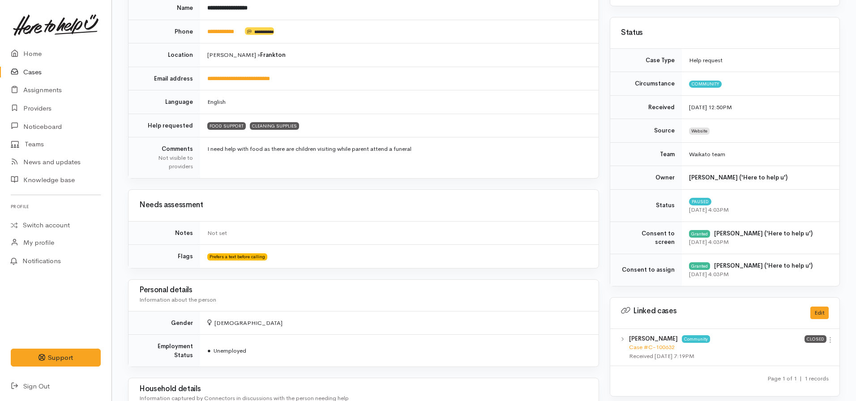
scroll to position [141, 0]
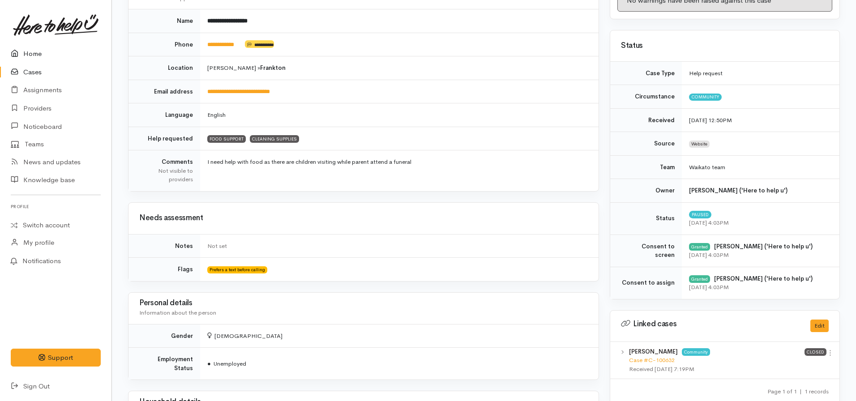
click at [39, 57] on link "Home" at bounding box center [55, 54] width 111 height 18
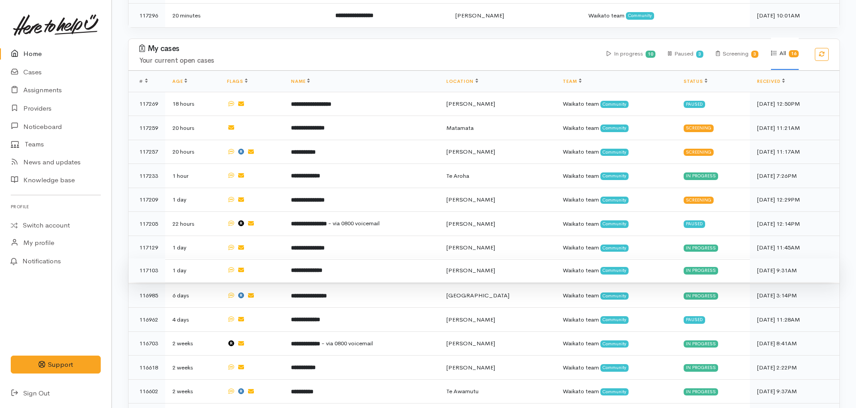
scroll to position [241, 0]
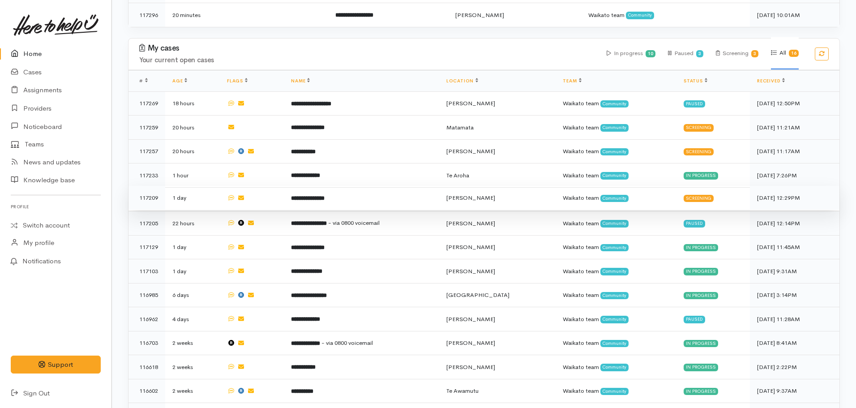
click at [323, 196] on b "**********" at bounding box center [308, 198] width 34 height 6
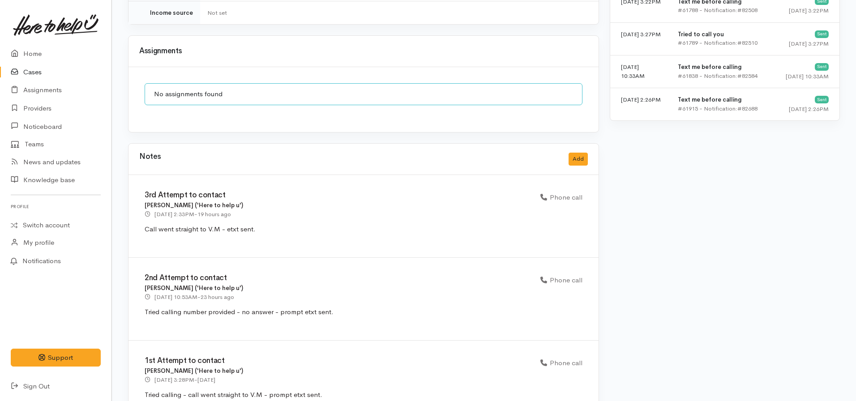
scroll to position [682, 0]
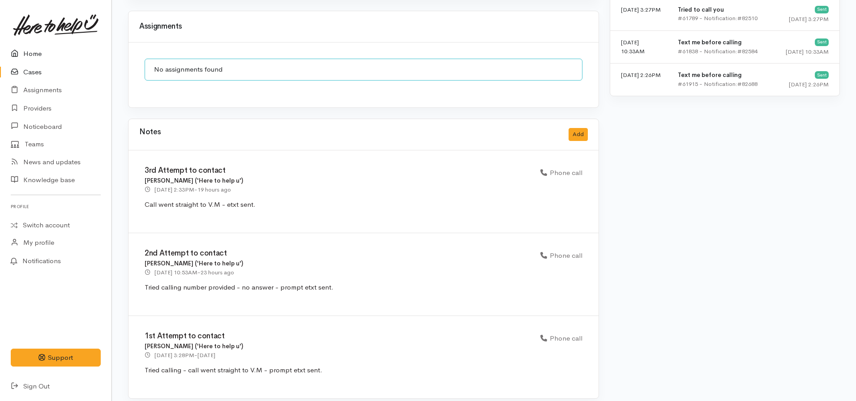
click at [40, 49] on link "Home" at bounding box center [55, 54] width 111 height 18
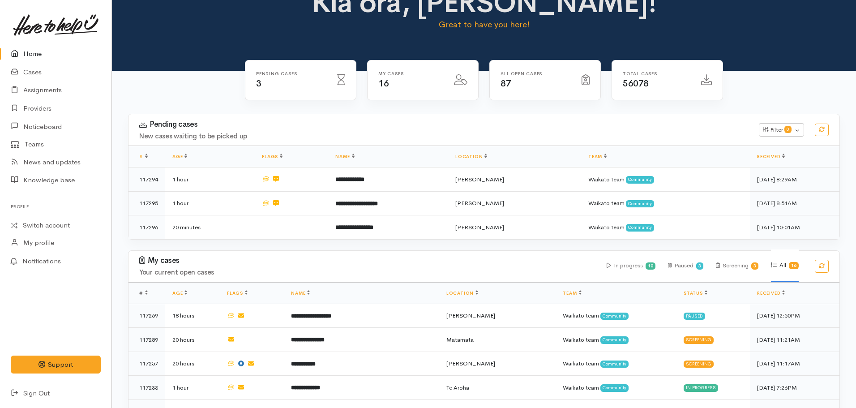
scroll to position [30, 0]
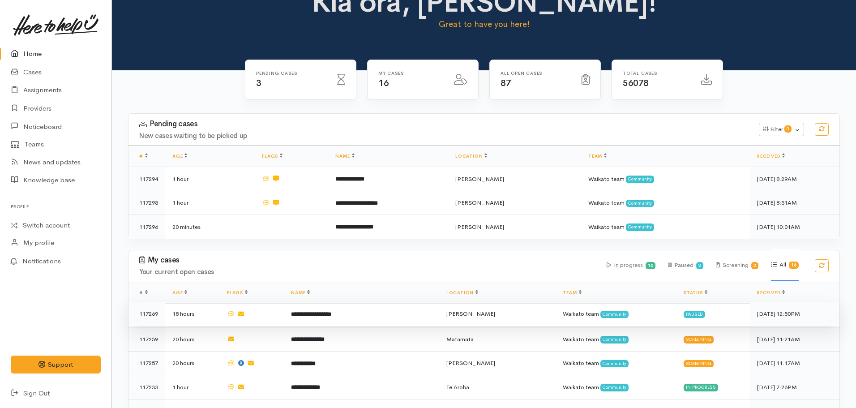
click at [321, 316] on b "**********" at bounding box center [311, 314] width 40 height 6
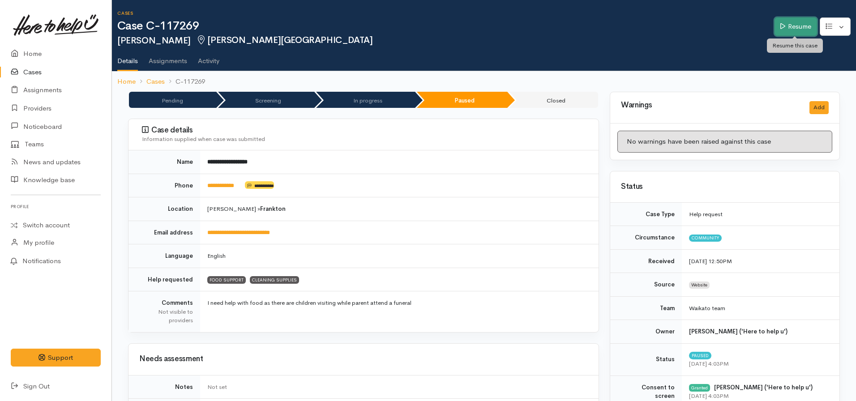
click at [796, 27] on link "Resume" at bounding box center [795, 26] width 43 height 18
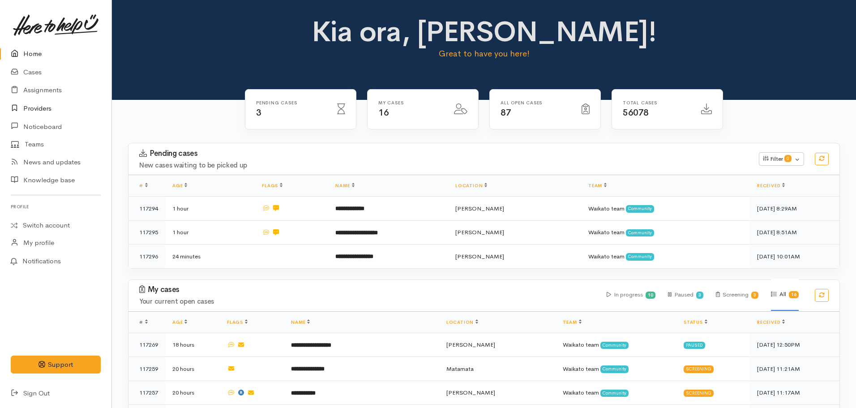
click at [40, 106] on link "Providers" at bounding box center [55, 108] width 111 height 18
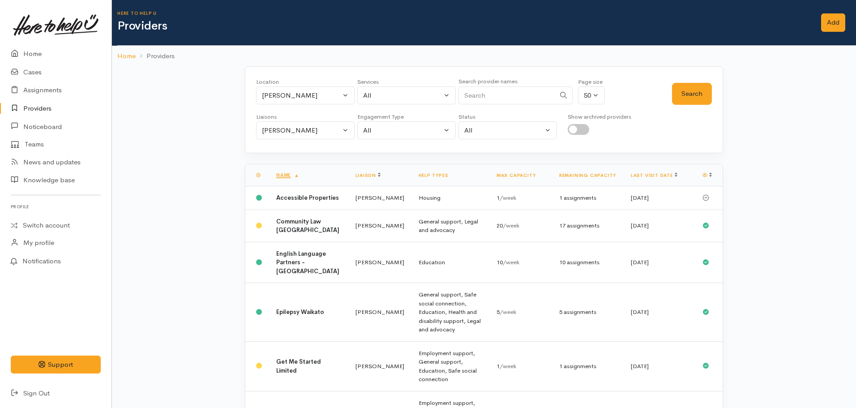
click at [306, 119] on div "Liaisons" at bounding box center [305, 116] width 98 height 9
click at [302, 128] on div "[PERSON_NAME]" at bounding box center [301, 130] width 79 height 10
type input "all"
click at [277, 173] on link "All" at bounding box center [305, 173] width 98 height 14
select select "null"
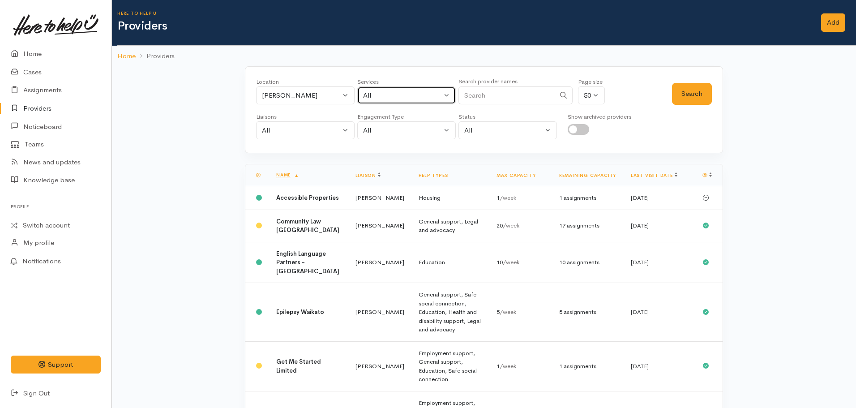
click at [373, 100] on button "All" at bounding box center [406, 95] width 98 height 18
type input "food"
click at [402, 152] on span "Food support" at bounding box center [394, 154] width 42 height 10
select select "3"
click at [685, 101] on button "Search" at bounding box center [692, 94] width 40 height 22
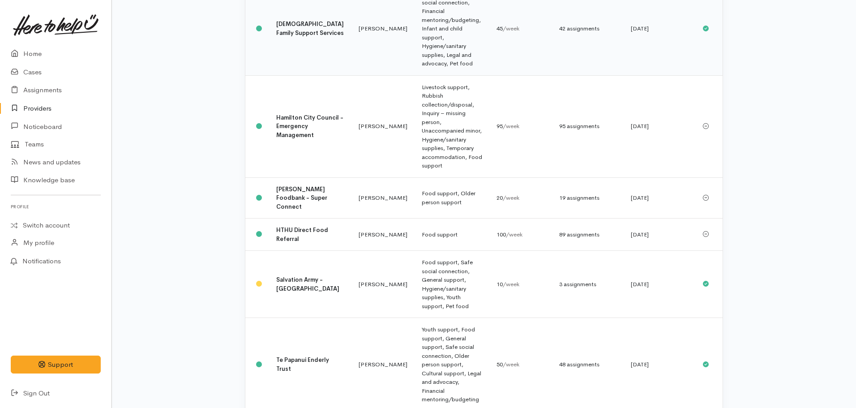
scroll to position [206, 0]
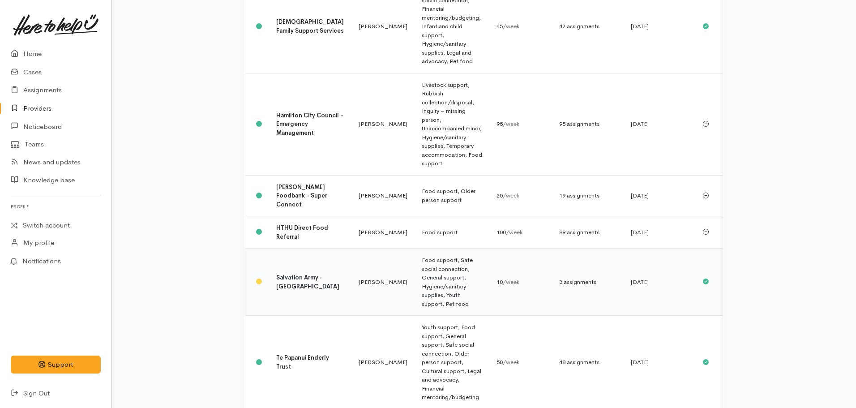
click at [358, 248] on td "Kyleigh Pike" at bounding box center [382, 281] width 63 height 67
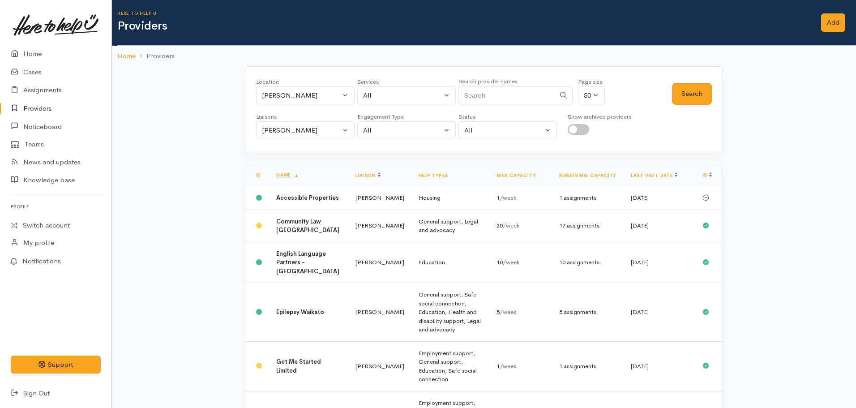
select select "3"
click at [307, 133] on div "[PERSON_NAME]" at bounding box center [301, 130] width 79 height 10
select select "2314"
type input "all"
select select "null"
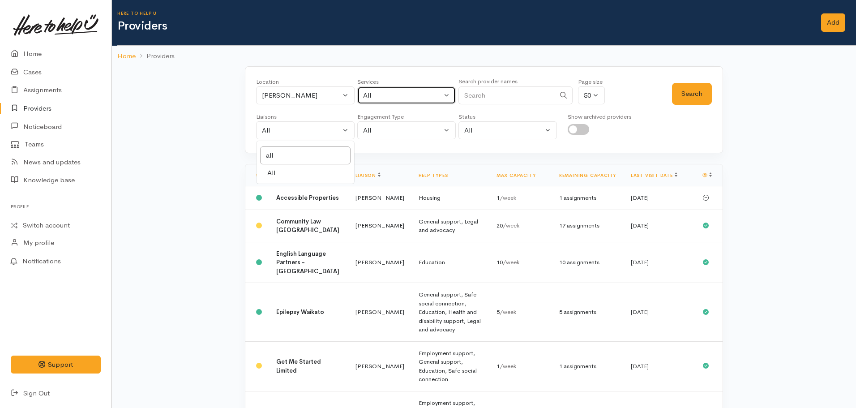
click at [388, 101] on button "All" at bounding box center [406, 95] width 98 height 18
select select "-1"
type input "food"
select select "3"
type input "food"
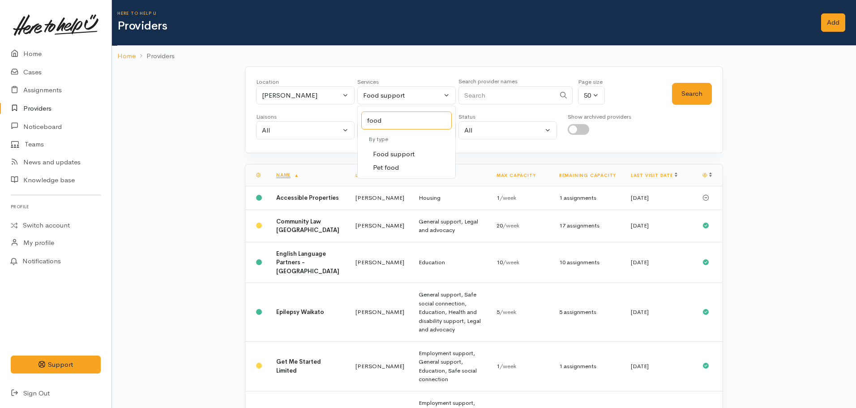
select select "3"
click at [688, 93] on button "Search" at bounding box center [692, 94] width 40 height 22
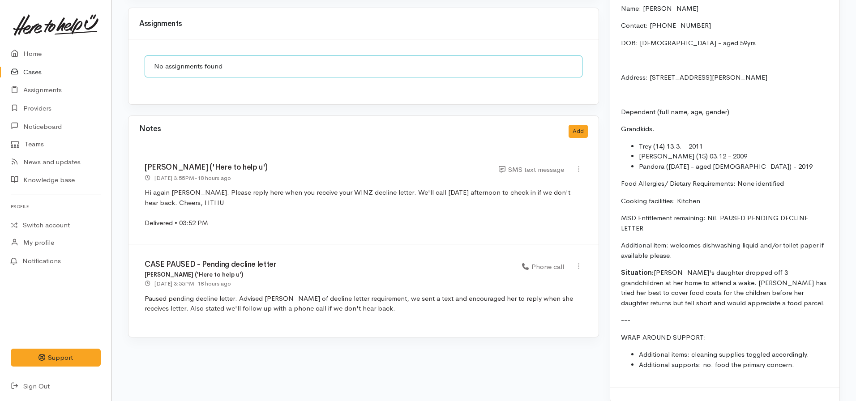
scroll to position [799, 0]
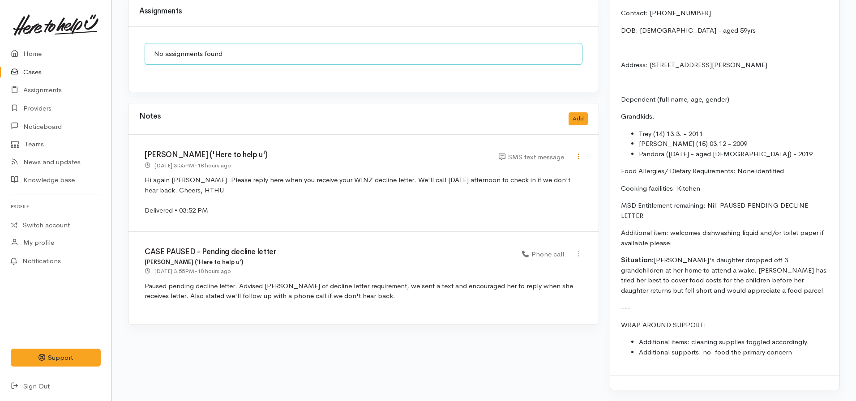
click at [577, 153] on icon at bounding box center [579, 157] width 8 height 8
click at [526, 167] on link "Edit" at bounding box center [546, 174] width 71 height 14
select select "5"
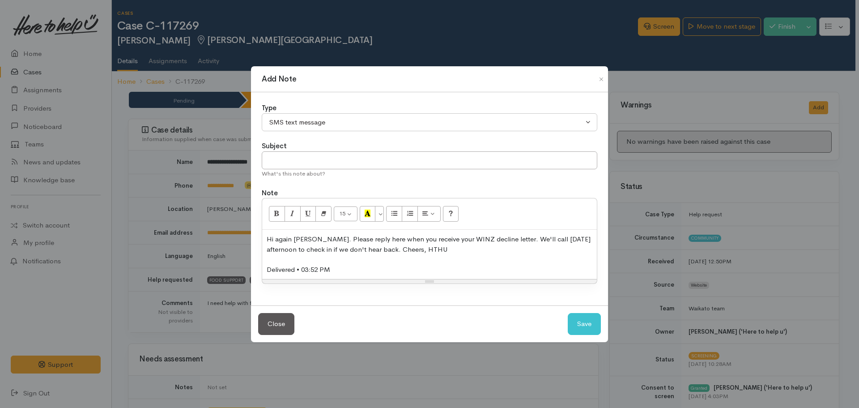
click at [350, 273] on div "Delivered • 03:52 PM" at bounding box center [430, 269] width 326 height 10
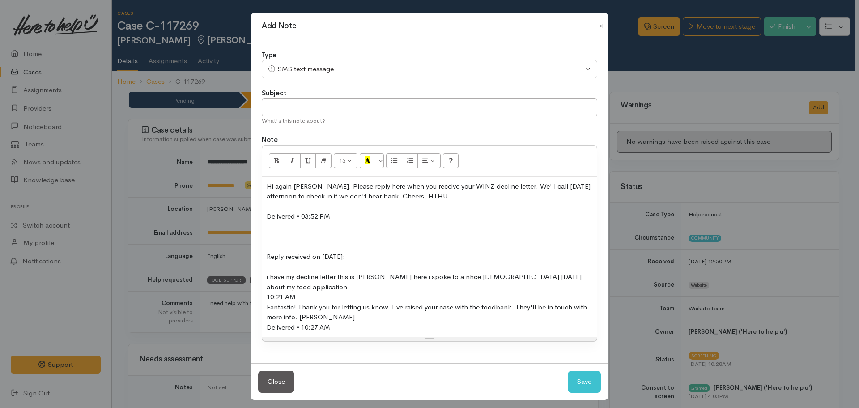
click at [302, 295] on div "10:21 AM" at bounding box center [430, 297] width 326 height 10
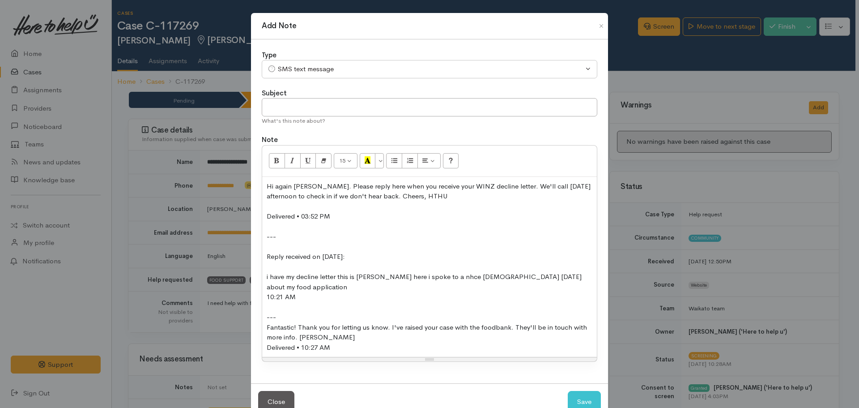
scroll to position [25, 0]
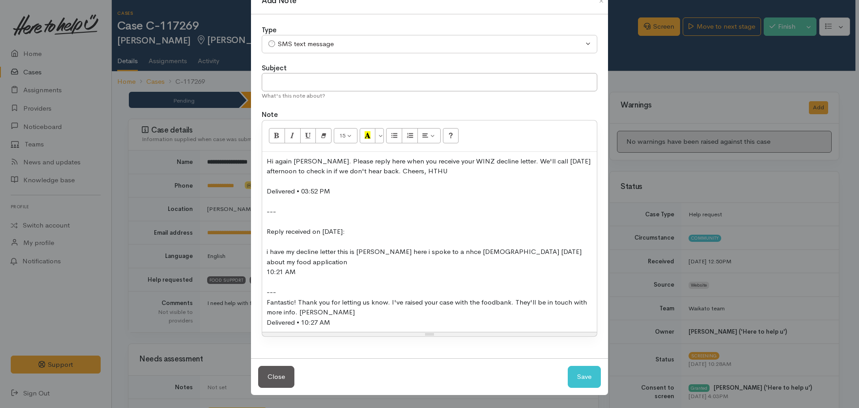
click at [286, 294] on div "---" at bounding box center [430, 292] width 326 height 10
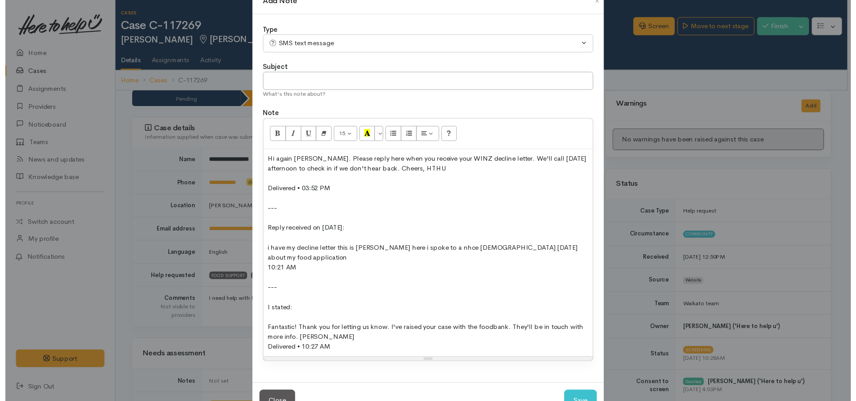
scroll to position [55, 0]
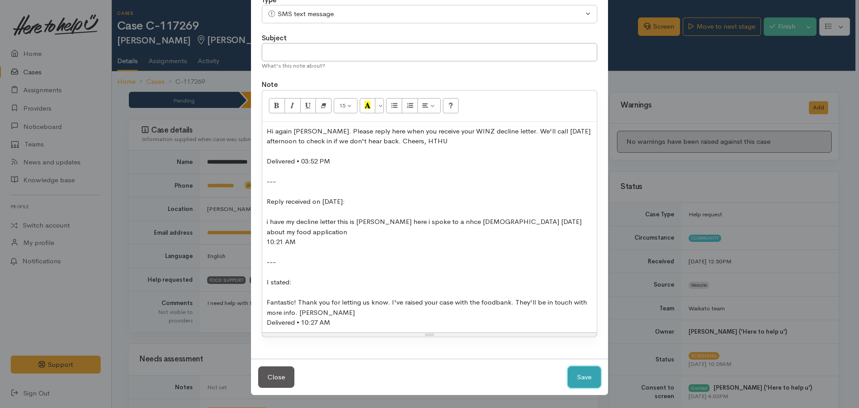
click at [576, 375] on button "Save" at bounding box center [584, 377] width 33 height 22
select select "1"
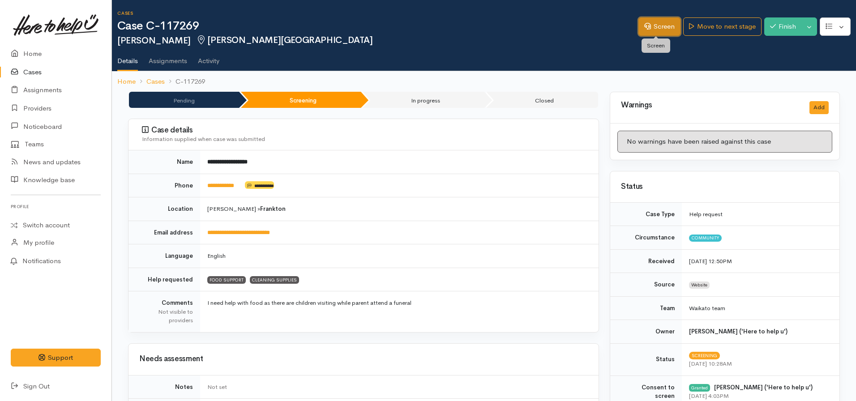
click at [671, 22] on link "Screen" at bounding box center [659, 26] width 42 height 18
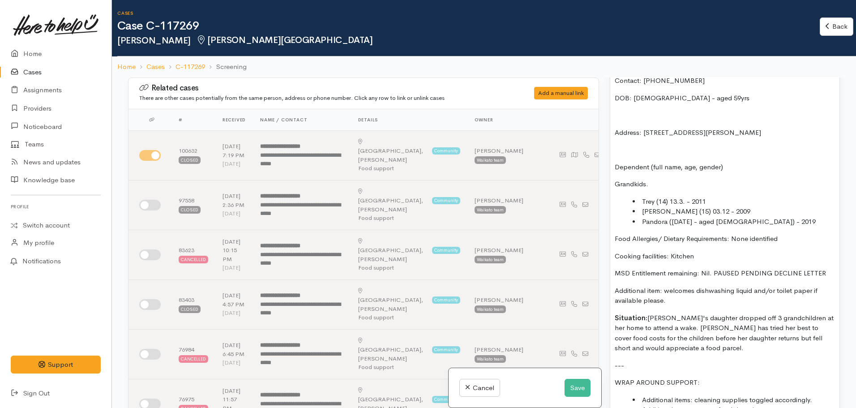
scroll to position [659, 0]
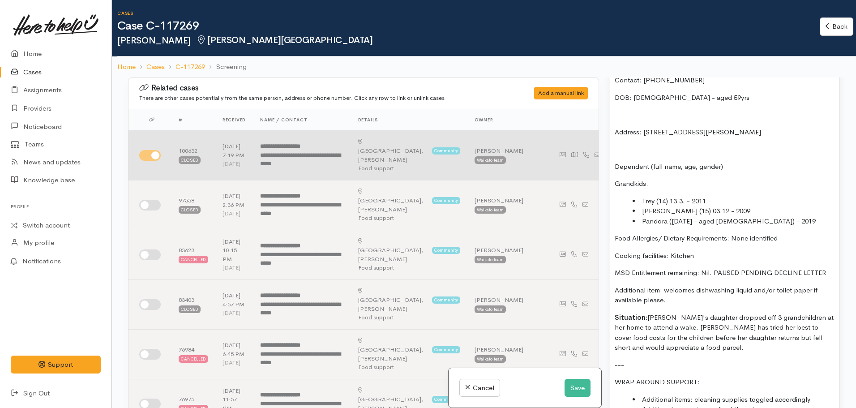
click at [149, 150] on input "checkbox" at bounding box center [149, 155] width 21 height 11
checkbox input "false"
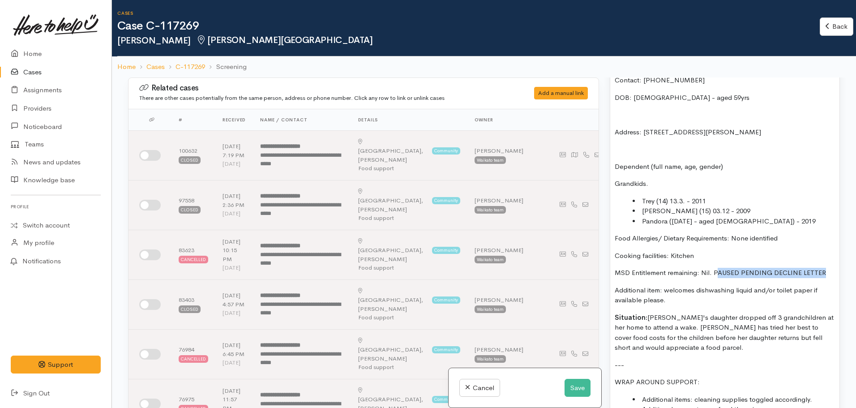
drag, startPoint x: 716, startPoint y: 272, endPoint x: 826, endPoint y: 274, distance: 110.1
click at [826, 274] on p "MSD Entitlement remaining: Nil. PAUSED PENDING DECLINE LETTER" at bounding box center [724, 273] width 220 height 10
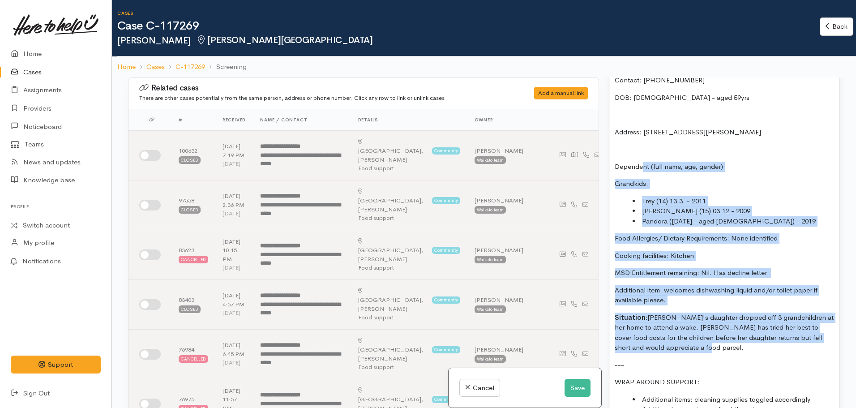
drag, startPoint x: 692, startPoint y: 349, endPoint x: 641, endPoint y: 163, distance: 192.7
click at [641, 163] on div "FOOD SUPPORT: Name: Catrina Rangitaawa Contact: 020 4037 1705 DOB: 07/08/1966 -…" at bounding box center [724, 231] width 229 height 390
click at [687, 222] on li "Pandora (1st april - aged 6) - 2019" at bounding box center [733, 221] width 202 height 10
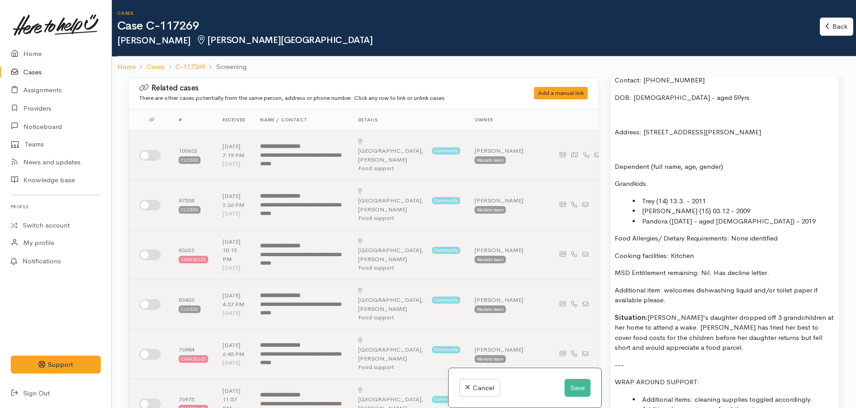
click at [642, 199] on li "Trey (14) 13.3. - 2011" at bounding box center [733, 201] width 202 height 10
click at [642, 212] on li "Leanna (15) 03.12 - 2009" at bounding box center [733, 211] width 202 height 10
click at [642, 221] on li "Pandora (1st april - aged 6) - 2019" at bounding box center [733, 221] width 202 height 10
click at [644, 211] on li "l - Leanna (15) 03.12 - 2009" at bounding box center [733, 211] width 202 height 10
click at [640, 220] on li "Pandora (1st april - aged 6) - 2019" at bounding box center [733, 221] width 202 height 10
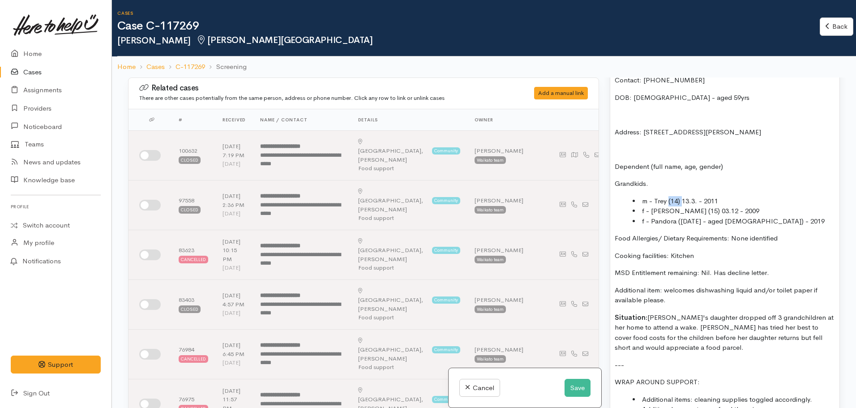
drag, startPoint x: 682, startPoint y: 200, endPoint x: 667, endPoint y: 201, distance: 15.2
click at [667, 201] on li "m - Trey (14) 13.3. - 2011" at bounding box center [733, 201] width 202 height 10
click at [709, 201] on li "m - Trey (DOB:13.3. - 2011" at bounding box center [733, 201] width 202 height 10
click at [717, 199] on li "m - Trey (DOB:13.3.2011" at bounding box center [733, 201] width 202 height 10
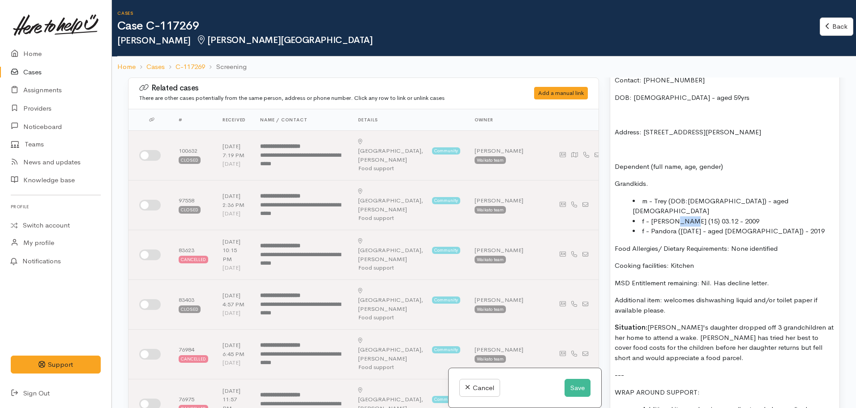
drag, startPoint x: 686, startPoint y: 210, endPoint x: 674, endPoint y: 211, distance: 11.7
click at [674, 216] on li "f - Leanna (15) 03.12 - 2009" at bounding box center [733, 221] width 202 height 10
click at [719, 216] on li "f - Leanna (DOB: 03.12 - 2009" at bounding box center [733, 221] width 202 height 10
click at [730, 216] on li "f - Leanna (DOB: 03.12.2009" at bounding box center [733, 221] width 202 height 10
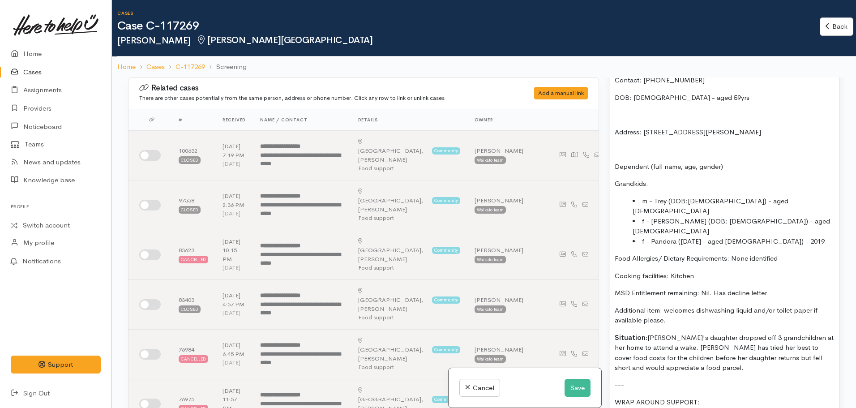
click at [679, 236] on li "f - Pandora (1st april - aged 6) - 2019" at bounding box center [733, 241] width 202 height 10
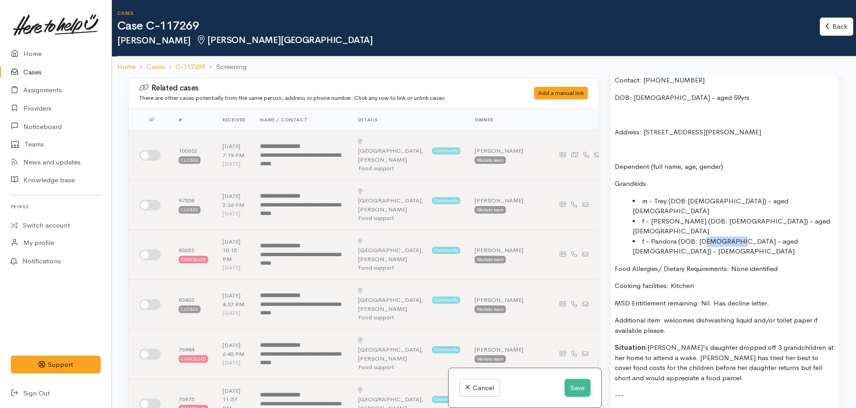
drag, startPoint x: 729, startPoint y: 220, endPoint x: 704, endPoint y: 221, distance: 24.2
click at [704, 236] on li "f - Pandora (DOB: 01st april - aged 6) - 2019" at bounding box center [733, 246] width 202 height 20
drag, startPoint x: 788, startPoint y: 220, endPoint x: 732, endPoint y: 221, distance: 56.4
click at [732, 236] on li "f - Pandora (DOB: 01.04.2019- aged 6) - 2019" at bounding box center [733, 246] width 202 height 20
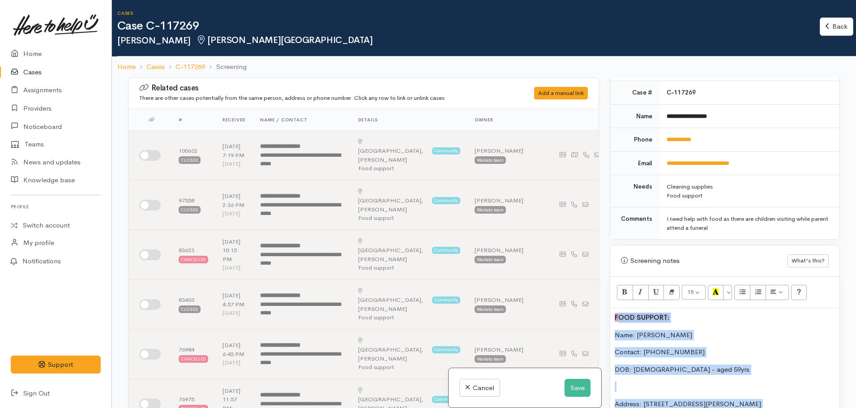
scroll to position [372, 0]
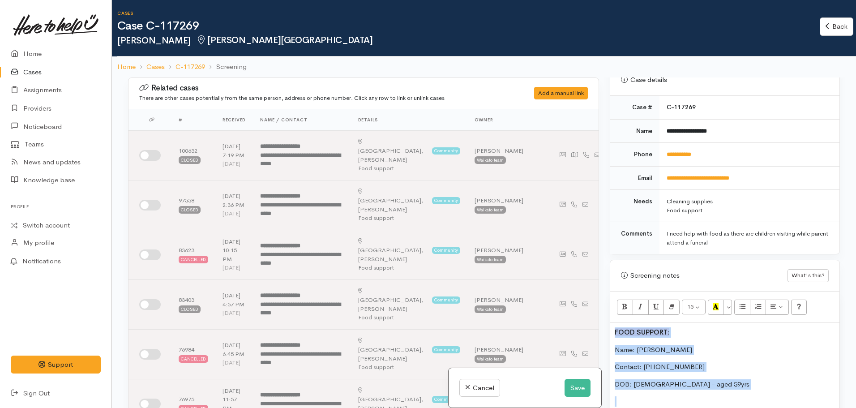
drag, startPoint x: 695, startPoint y: 346, endPoint x: 614, endPoint y: 330, distance: 83.5
copy div "FOOD SUPPORT: Name: Catrina Rangitaawa Contact: 020 4037 1705 DOB: 07/08/1966 -…"
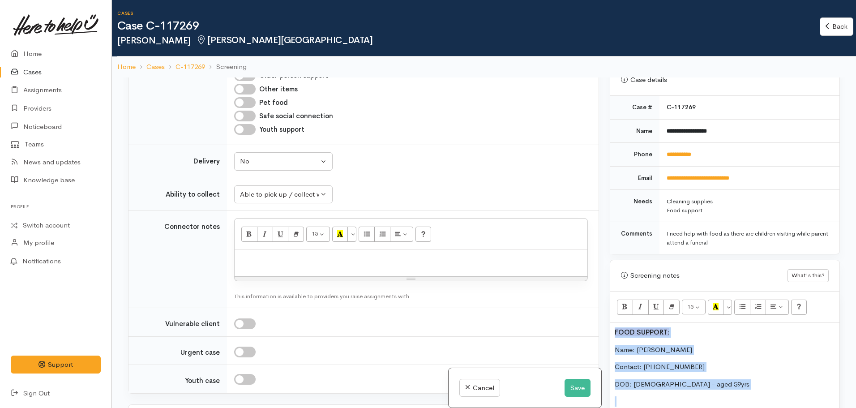
scroll to position [1104, 0]
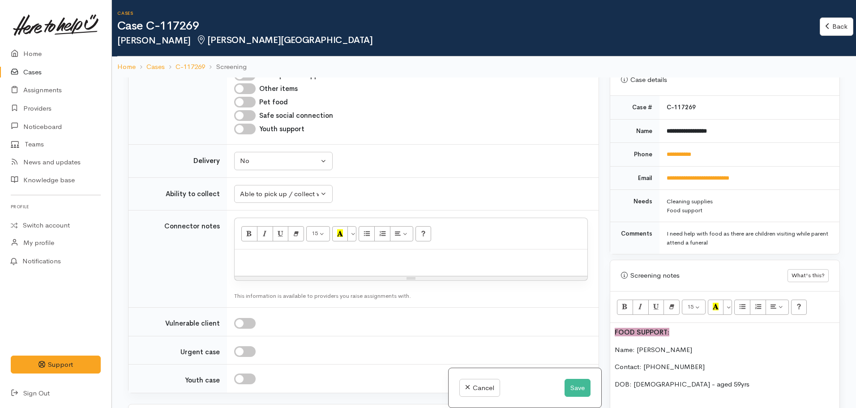
click at [289, 254] on p at bounding box center [411, 259] width 344 height 10
paste div
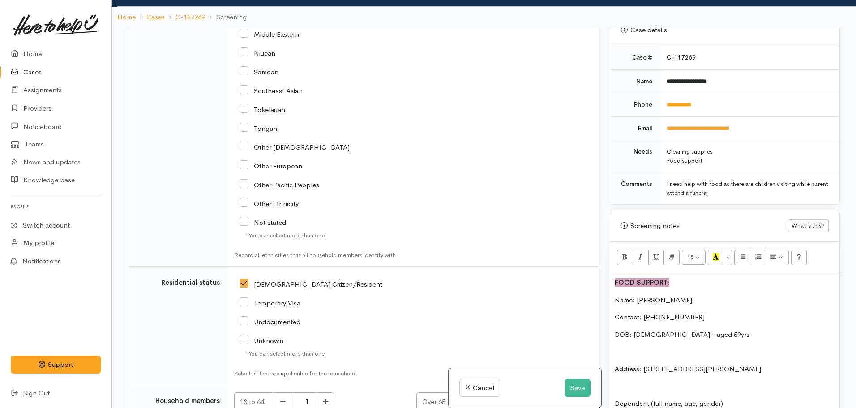
scroll to position [2192, 0]
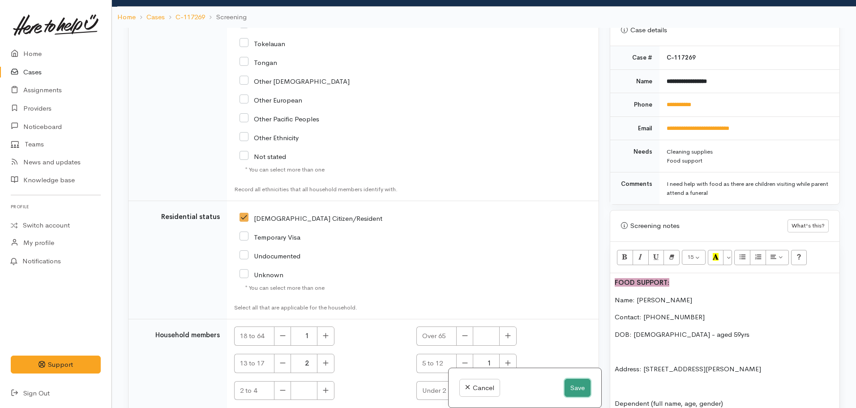
click at [567, 386] on button "Save" at bounding box center [577, 388] width 26 height 18
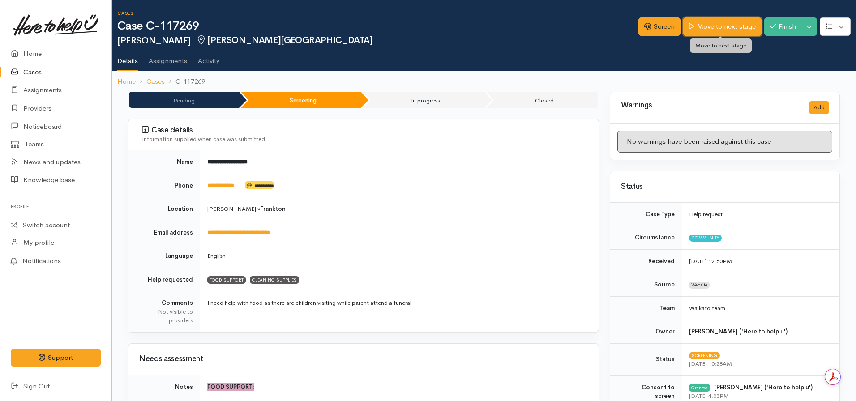
click at [708, 22] on link "Move to next stage" at bounding box center [722, 26] width 78 height 18
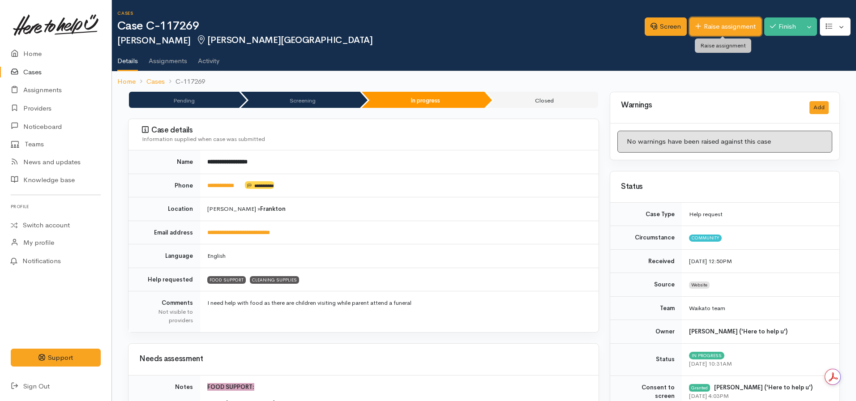
click at [714, 26] on link "Raise assignment" at bounding box center [725, 26] width 72 height 18
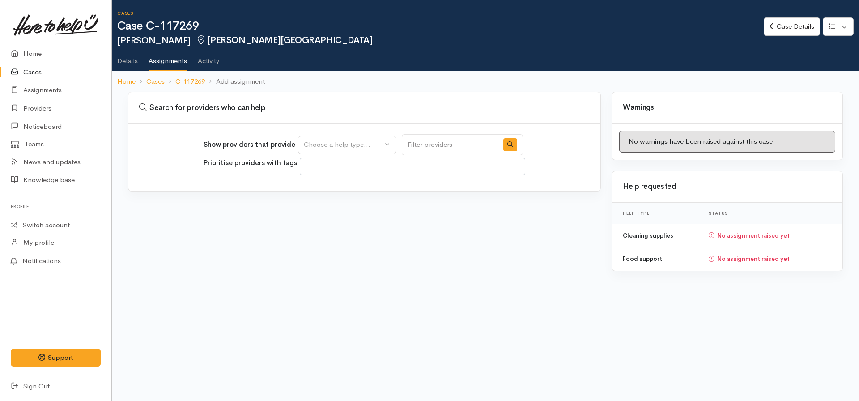
select select
click at [358, 144] on div "Choose a help type..." at bounding box center [343, 145] width 79 height 10
click at [325, 188] on span "Food support" at bounding box center [330, 188] width 42 height 10
select select "3"
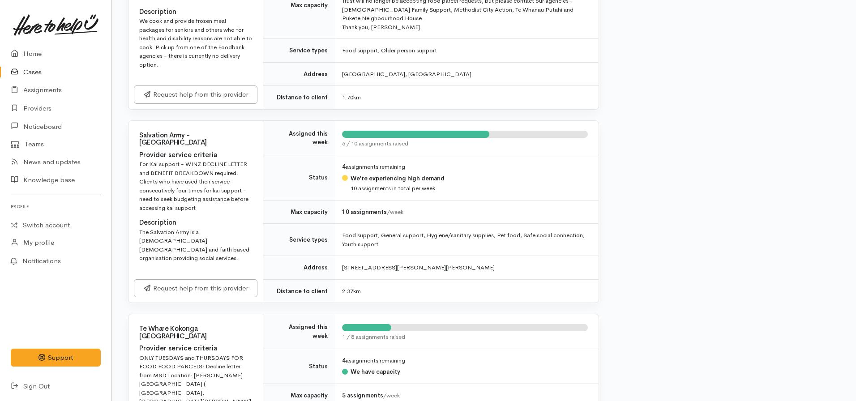
scroll to position [674, 0]
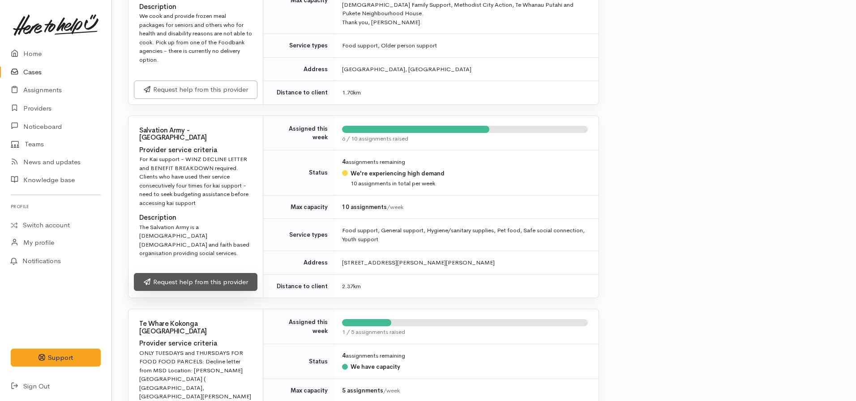
click at [207, 273] on link "Request help from this provider" at bounding box center [196, 282] width 124 height 18
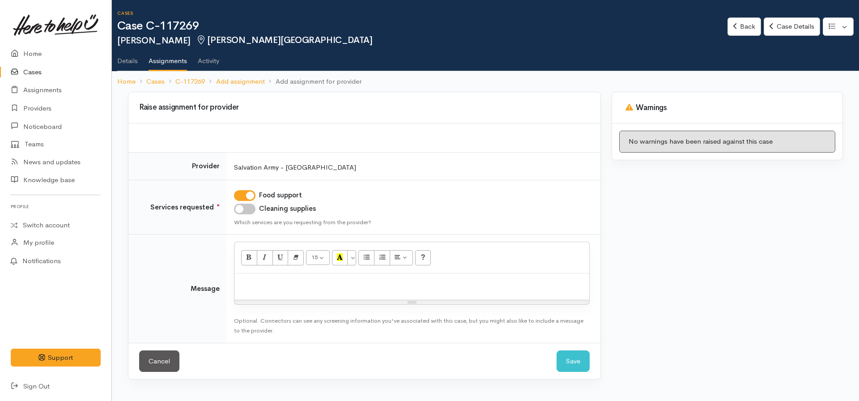
click at [243, 211] on input "Cleaning supplies" at bounding box center [244, 209] width 21 height 11
checkbox input "true"
click at [261, 283] on p at bounding box center [412, 283] width 346 height 10
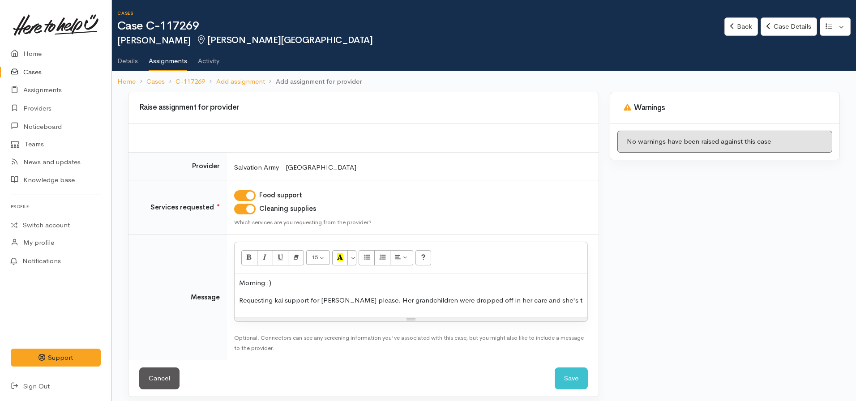
click at [547, 300] on p "Requesting kai support for Catrina please. Her grandchildren were dropped off i…" at bounding box center [411, 300] width 344 height 10
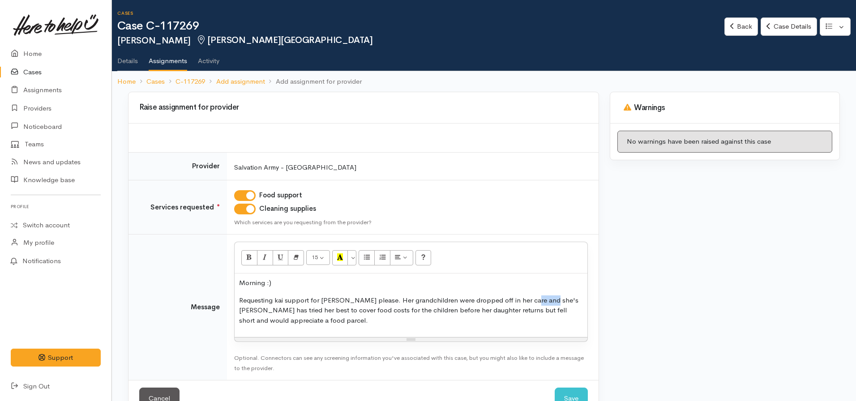
drag, startPoint x: 540, startPoint y: 300, endPoint x: 524, endPoint y: 301, distance: 16.1
click at [524, 301] on p "Requesting kai support for Catrina please. Her grandchildren were dropped off i…" at bounding box center [411, 310] width 344 height 30
drag, startPoint x: 580, startPoint y: 299, endPoint x: 525, endPoint y: 303, distance: 55.2
click at [525, 303] on p "Requesting kai support for Catrina please. Her grandchildren were dropped off i…" at bounding box center [411, 310] width 344 height 30
click at [281, 328] on div "Morning :) Requesting kai support for Catrina please. Her grandchildren were dr…" at bounding box center [411, 305] width 353 height 64
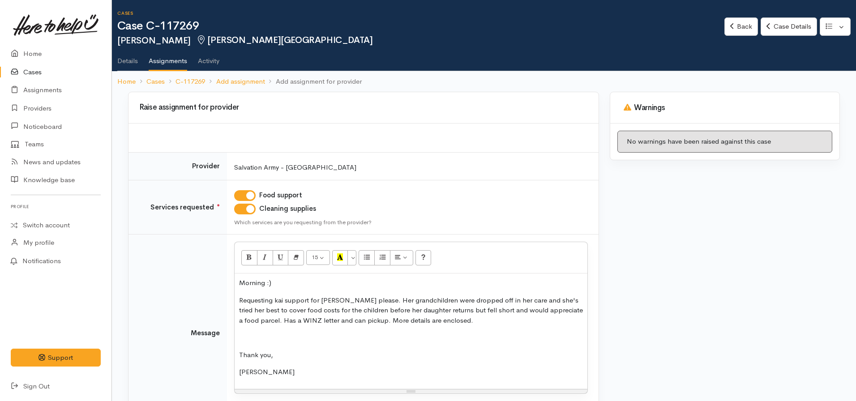
scroll to position [78, 0]
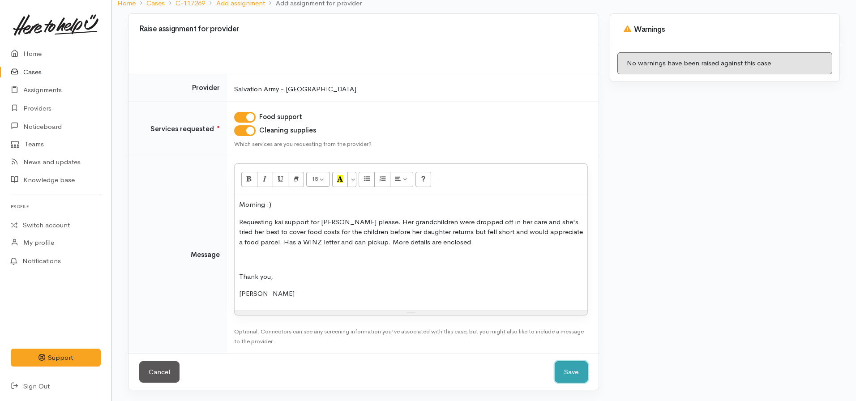
click at [567, 362] on button "Save" at bounding box center [570, 372] width 33 height 22
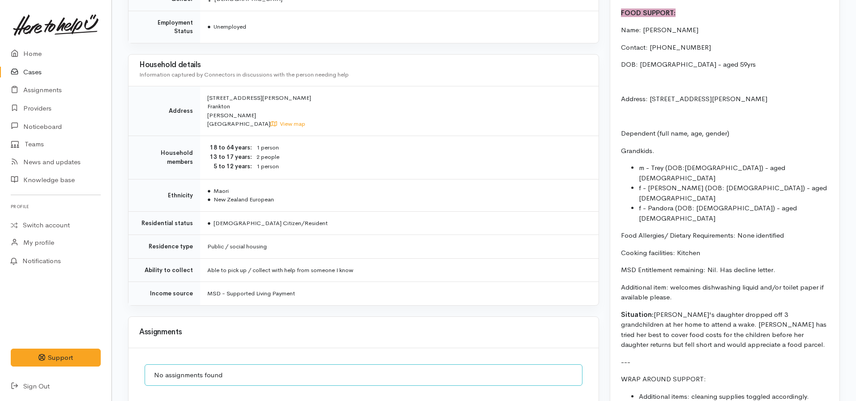
scroll to position [744, 0]
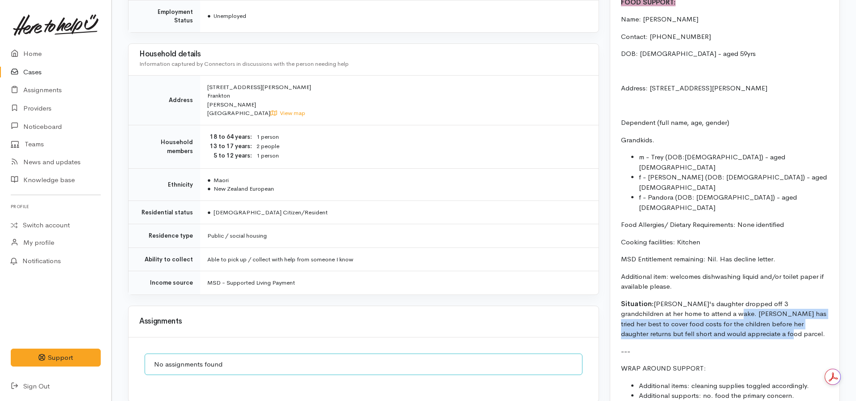
drag, startPoint x: 721, startPoint y: 307, endPoint x: 693, endPoint y: 283, distance: 36.2
click at [693, 299] on p "Situation: Catrina's daughter dropped off 3 grandchildren at her home to attend…" at bounding box center [725, 319] width 208 height 40
copy p "Catrina has tried her best to cover food costs for the children before her daug…"
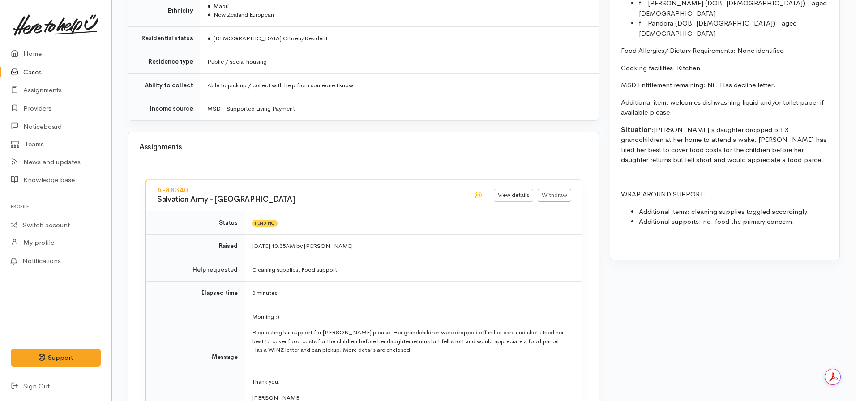
scroll to position [919, 0]
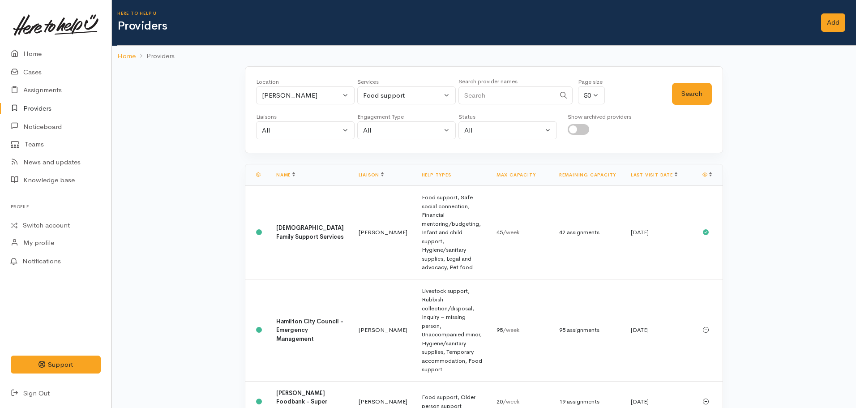
select select "3"
select select "null"
click at [277, 127] on div "All" at bounding box center [301, 130] width 79 height 10
type input "nicole"
click at [297, 178] on link "[PERSON_NAME]" at bounding box center [305, 173] width 98 height 14
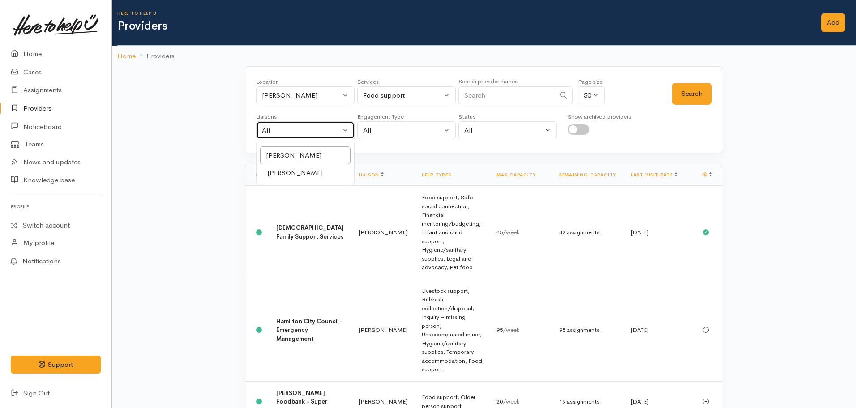
select select "2314"
click at [403, 106] on div "Services All Addiction services Cleaning supplies Cultural support Domestic ani…" at bounding box center [406, 93] width 98 height 32
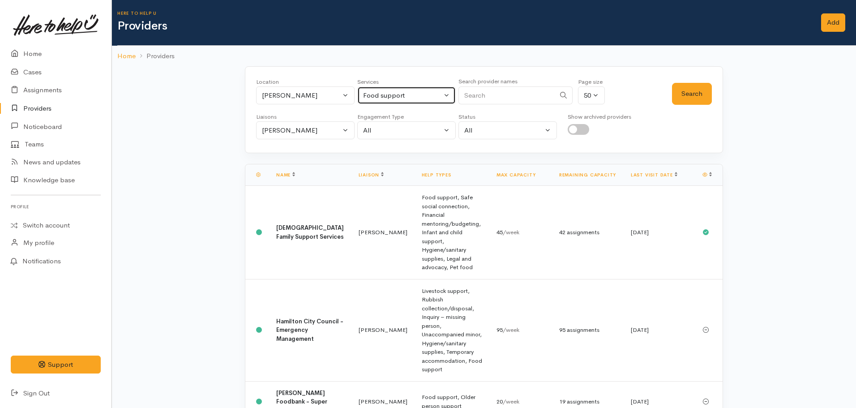
click at [396, 98] on div "Food support" at bounding box center [402, 95] width 79 height 10
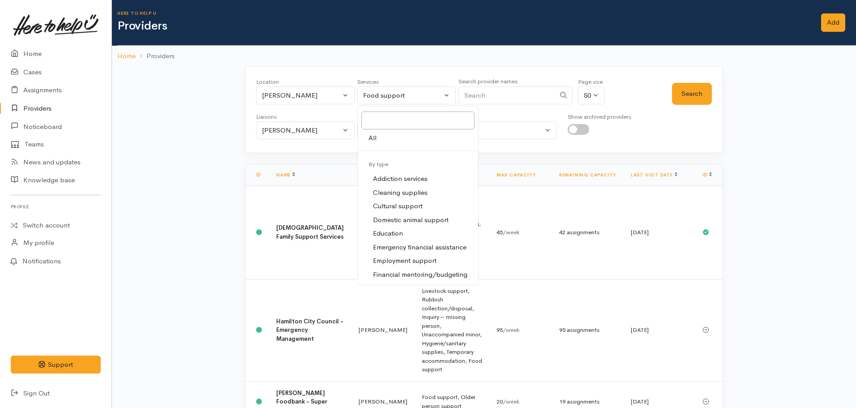
click at [374, 134] on span "All" at bounding box center [372, 138] width 8 height 10
select select "-1"
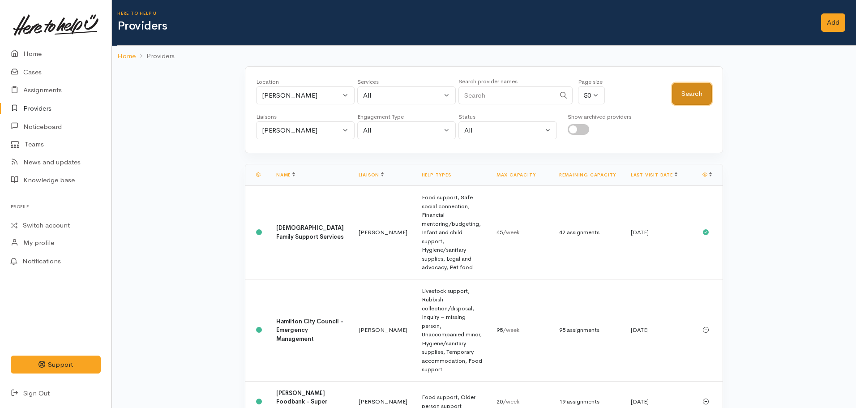
click at [694, 96] on button "Search" at bounding box center [692, 94] width 40 height 22
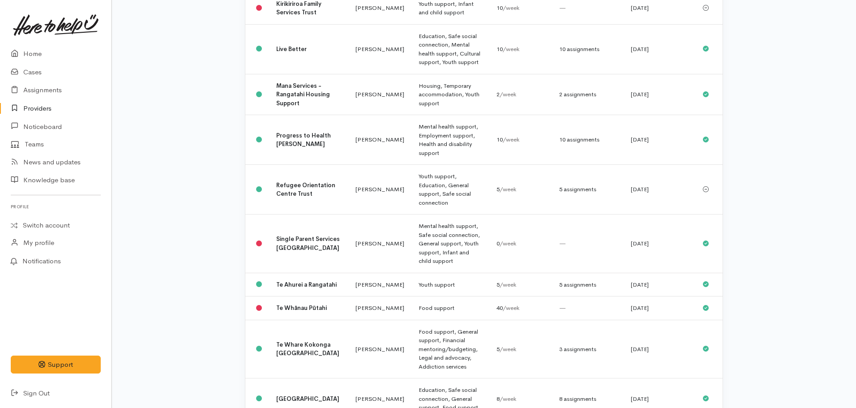
scroll to position [600, 0]
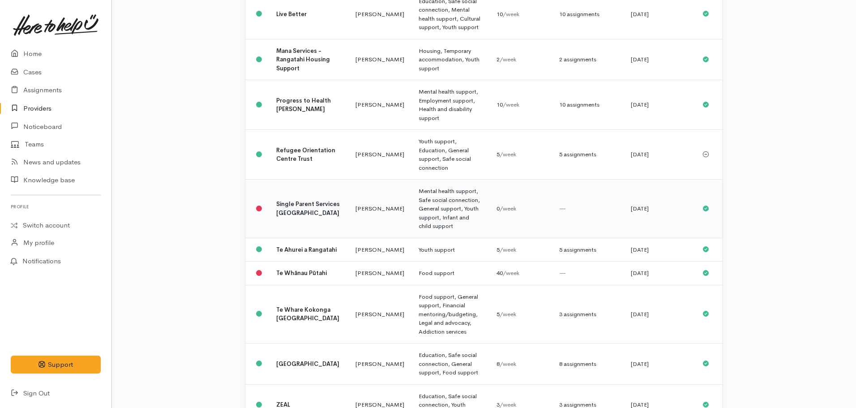
click at [299, 200] on b "Single Parent Services Waikato" at bounding box center [308, 208] width 64 height 17
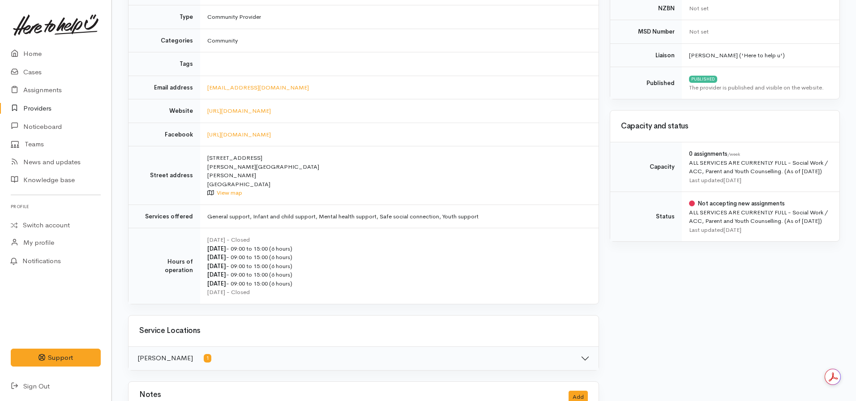
scroll to position [213, 0]
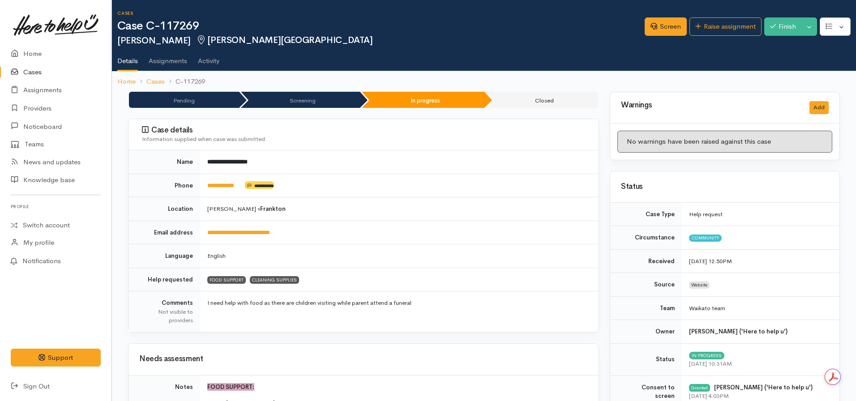
scroll to position [919, 0]
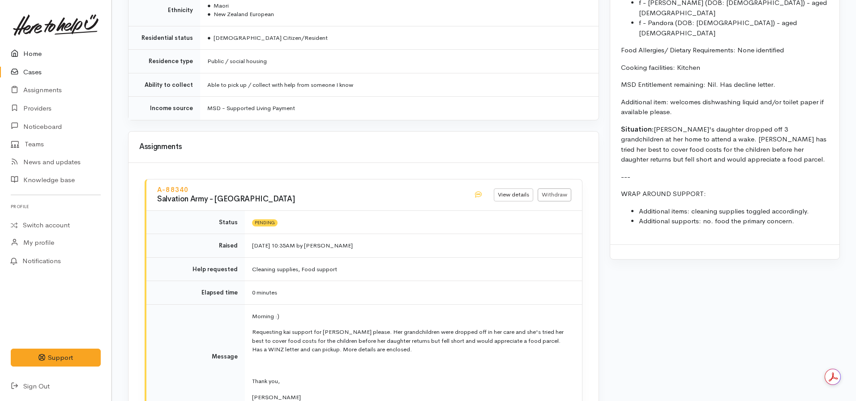
click at [27, 55] on link "Home" at bounding box center [55, 54] width 111 height 18
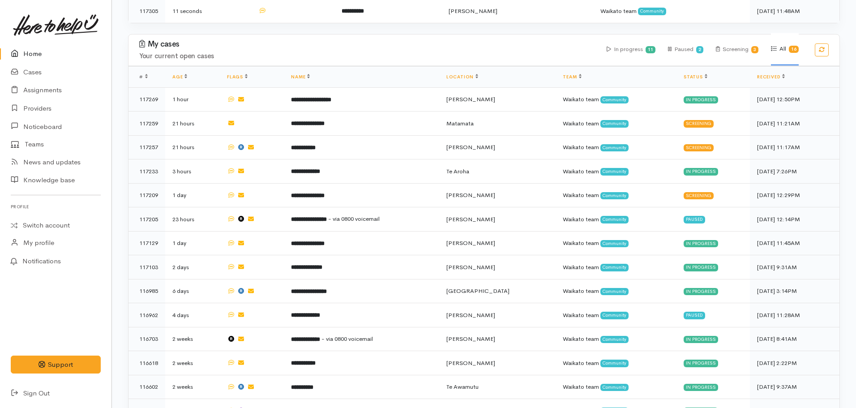
scroll to position [294, 0]
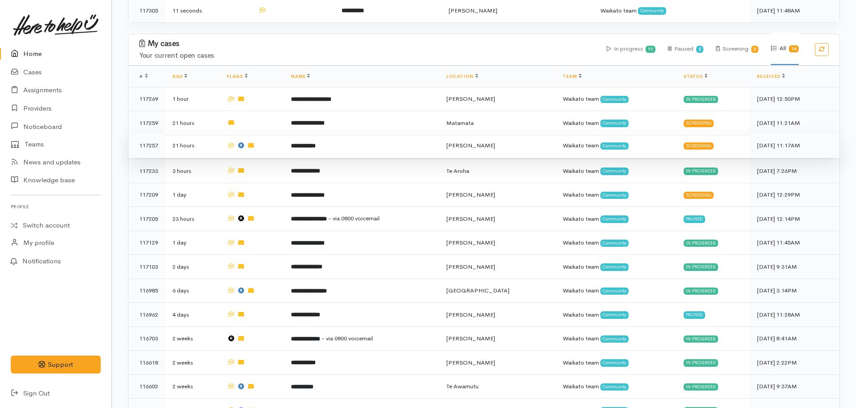
click at [321, 146] on td "**********" at bounding box center [361, 145] width 155 height 24
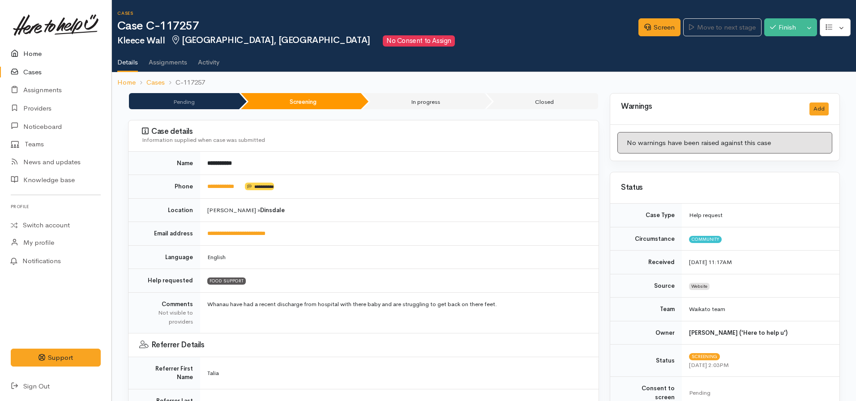
click at [29, 49] on link "Home" at bounding box center [55, 54] width 111 height 18
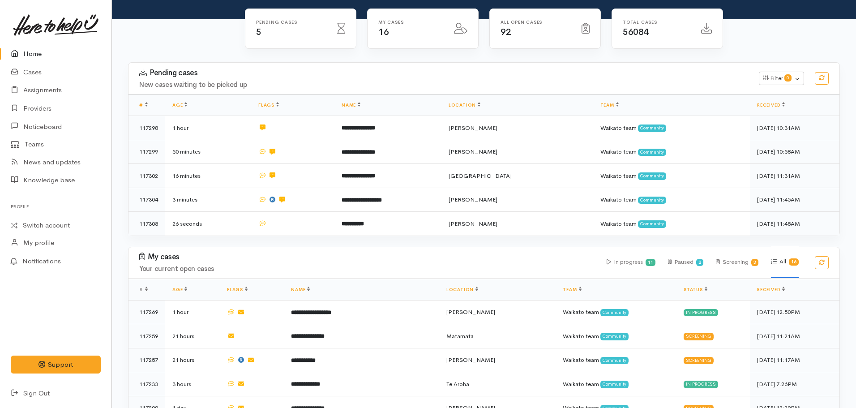
scroll to position [82, 0]
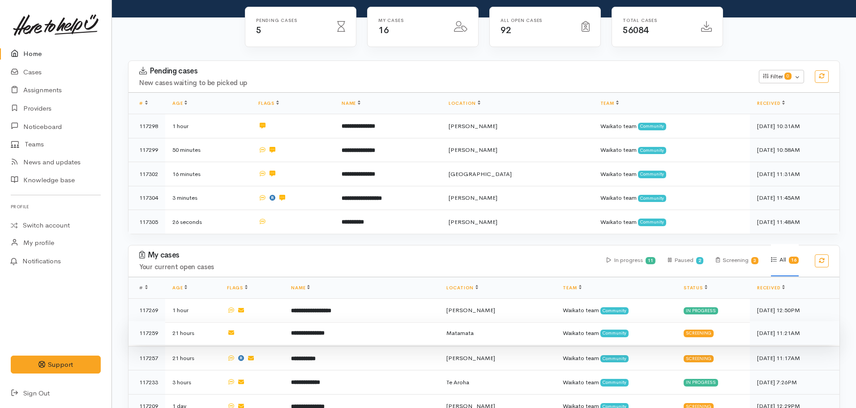
click at [310, 330] on b "**********" at bounding box center [308, 333] width 34 height 6
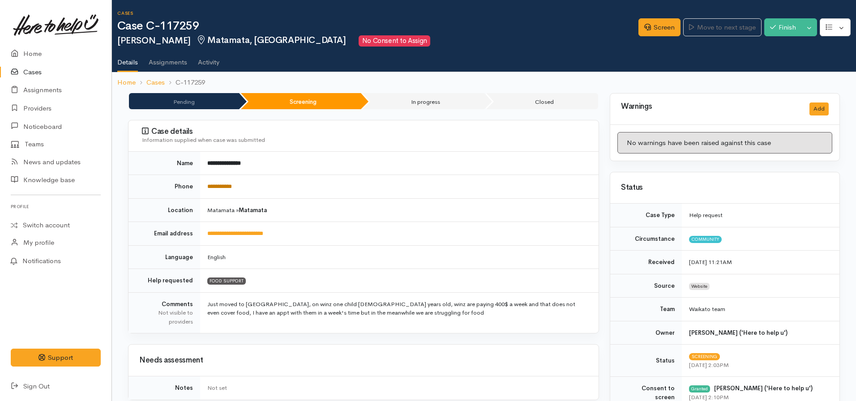
click at [230, 187] on link "**********" at bounding box center [219, 186] width 25 height 6
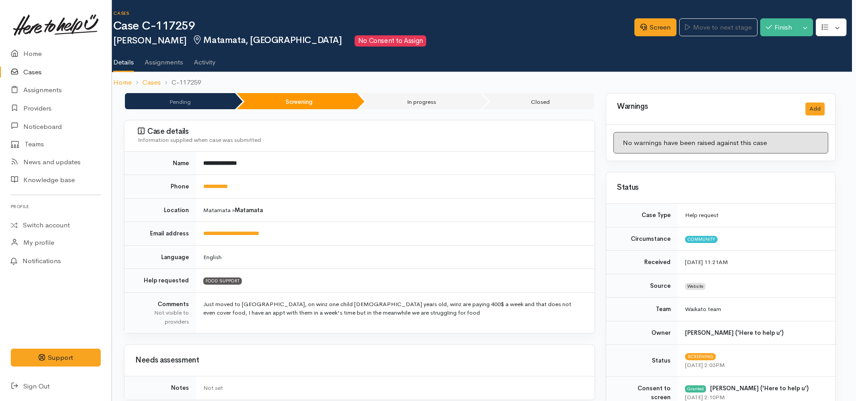
scroll to position [0, 3]
click at [641, 34] on link "Screen" at bounding box center [656, 27] width 42 height 18
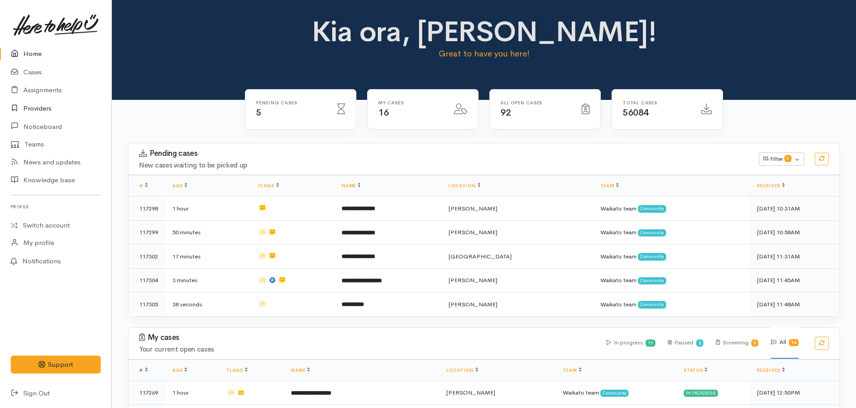
click at [36, 113] on link "Providers" at bounding box center [55, 108] width 111 height 18
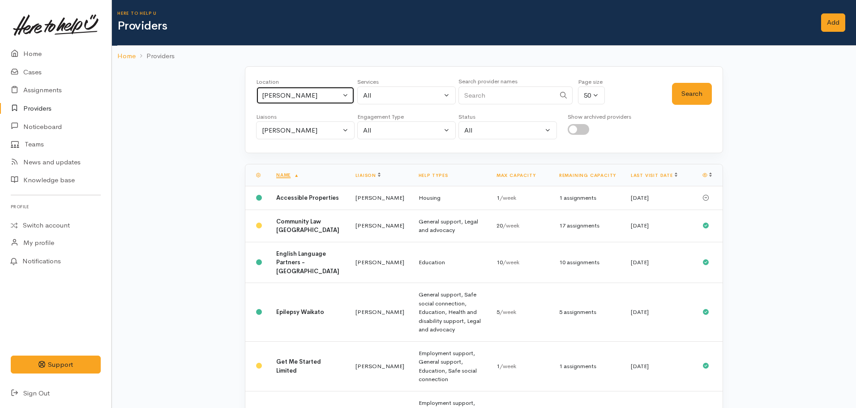
click at [307, 93] on div "[PERSON_NAME]" at bounding box center [301, 95] width 79 height 10
type input "matam"
click at [294, 150] on span "Matamata" at bounding box center [287, 154] width 30 height 10
select select "22"
click at [692, 96] on button "Search" at bounding box center [692, 94] width 40 height 22
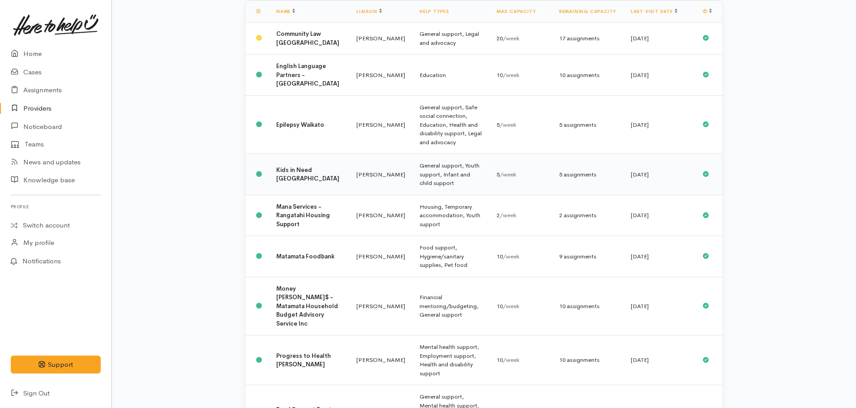
scroll to position [205, 0]
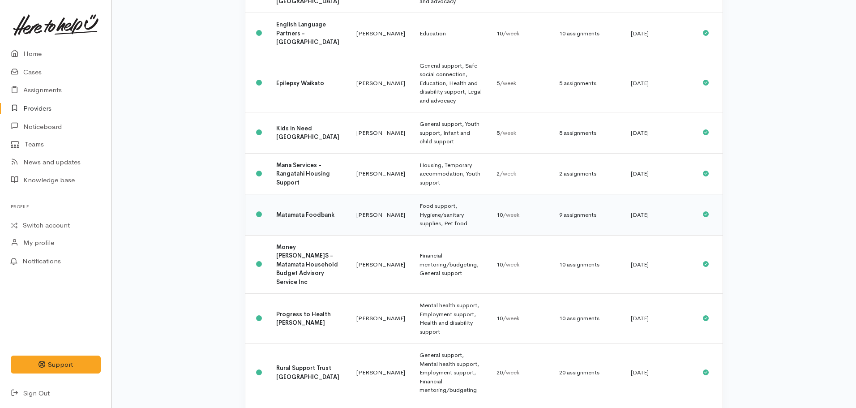
click at [306, 194] on td "Matamata Foodbank" at bounding box center [309, 214] width 80 height 41
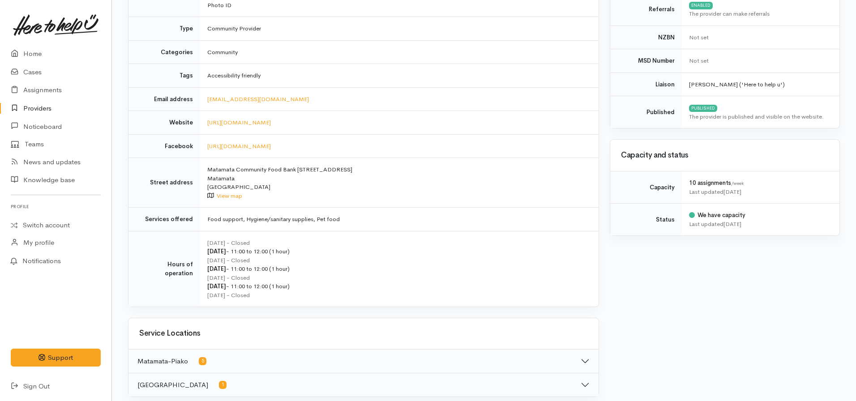
scroll to position [242, 0]
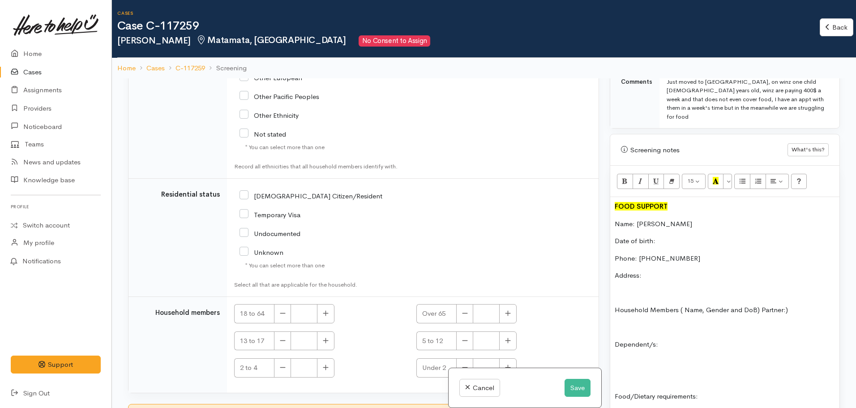
scroll to position [559, 0]
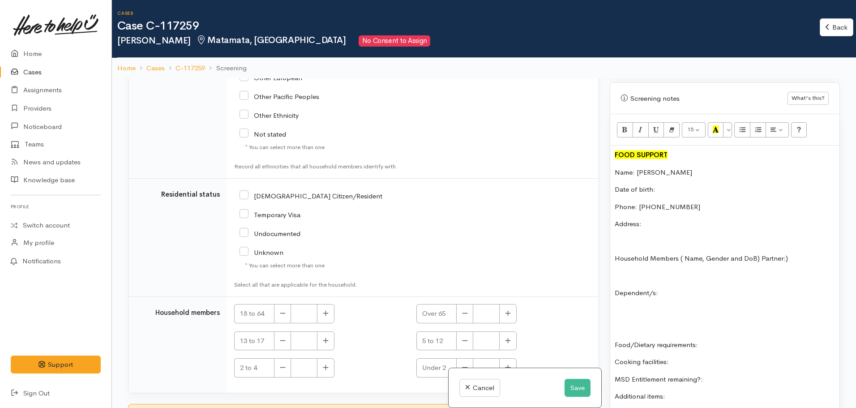
click at [713, 340] on p "Food/Dietary requirements:" at bounding box center [724, 345] width 220 height 10
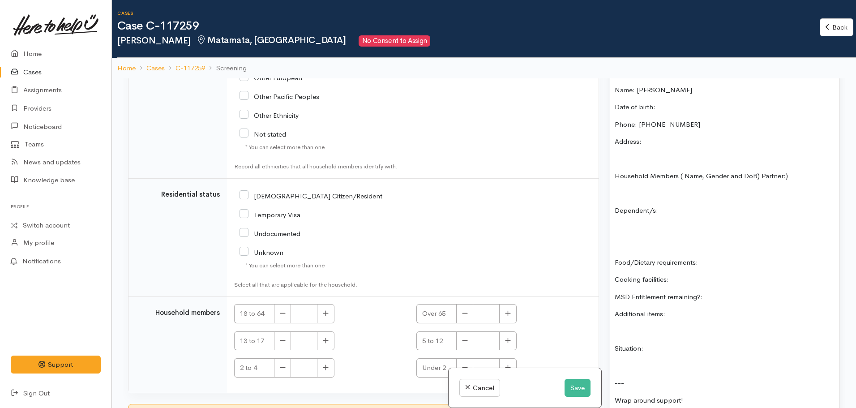
scroll to position [642, 0]
click at [712, 291] on p "MSD Entitlement remaining?:" at bounding box center [724, 296] width 220 height 10
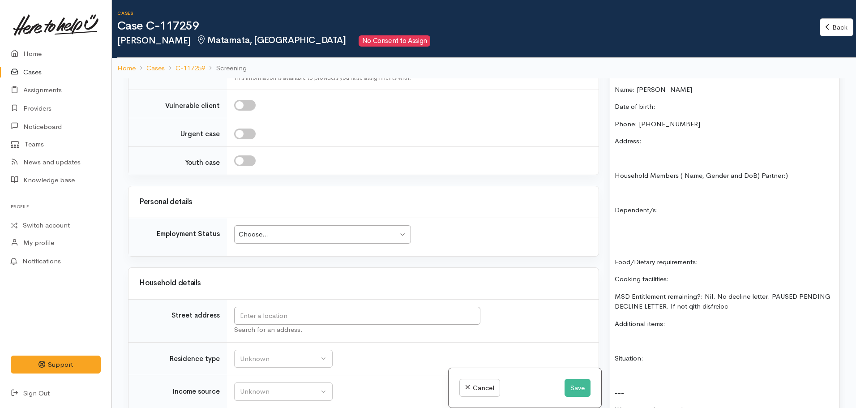
scroll to position [880, 0]
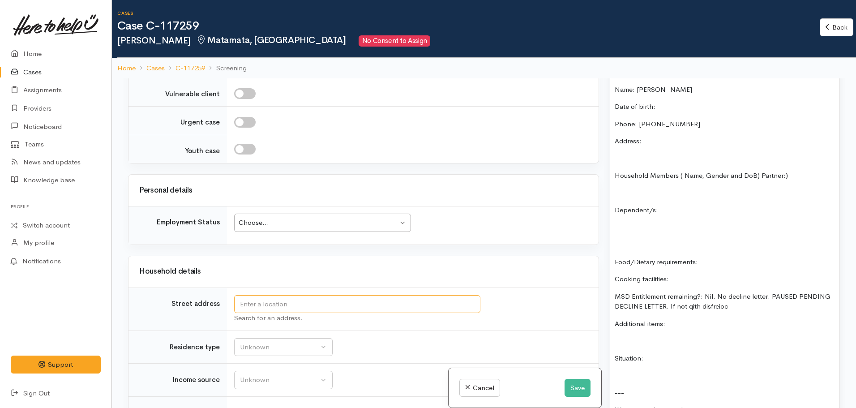
click at [334, 295] on input "text" at bounding box center [357, 304] width 246 height 18
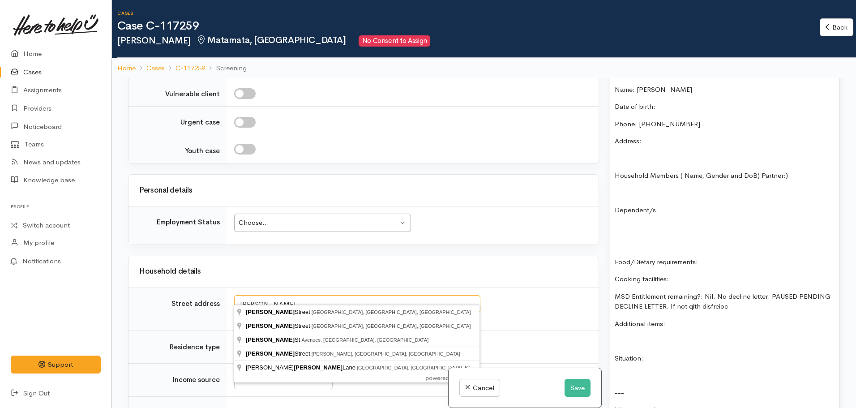
click at [237, 295] on input "Berndard" at bounding box center [357, 304] width 246 height 18
click at [282, 300] on input "2Berndard" at bounding box center [357, 304] width 246 height 18
drag, startPoint x: 302, startPoint y: 290, endPoint x: 230, endPoint y: 294, distance: 72.2
click at [230, 294] on td "2 Bernard St Search for an address." at bounding box center [412, 308] width 371 height 43
type input "2 Bernard St"
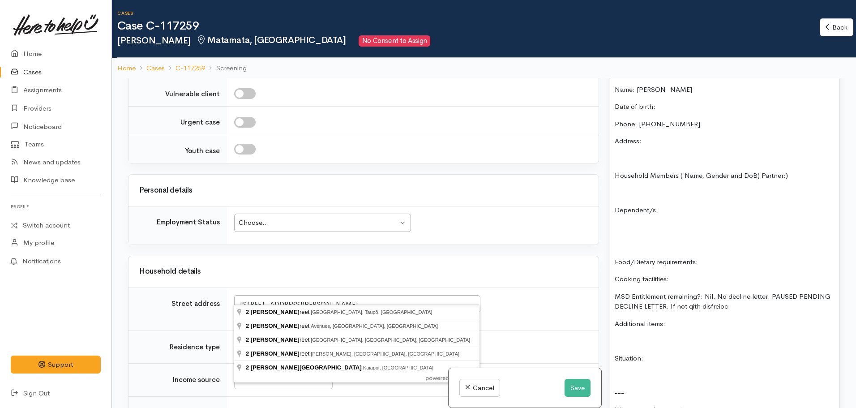
click at [339, 256] on div "Household details" at bounding box center [363, 271] width 470 height 31
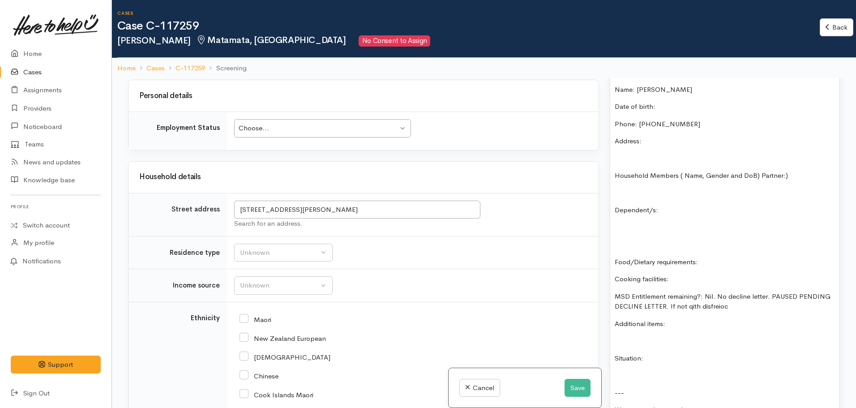
scroll to position [977, 0]
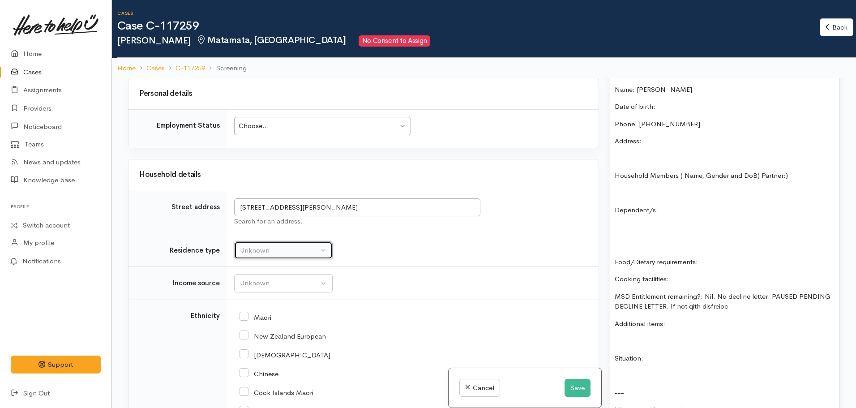
click at [310, 246] on div "Unknown" at bounding box center [279, 250] width 79 height 10
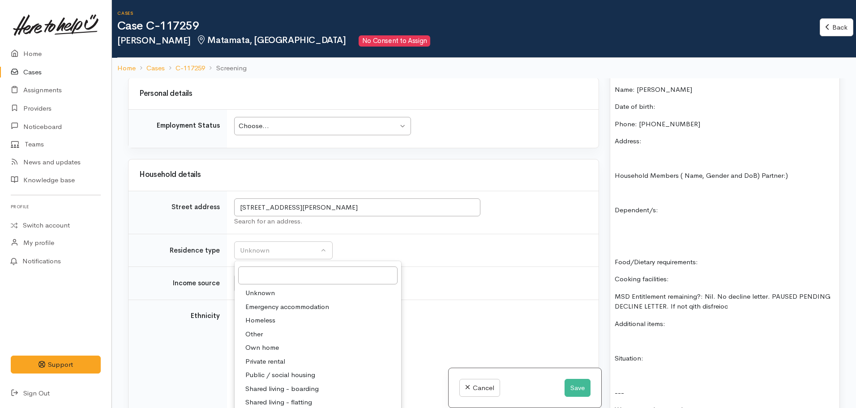
click at [277, 356] on span "Private rental" at bounding box center [265, 361] width 40 height 10
select select "2"
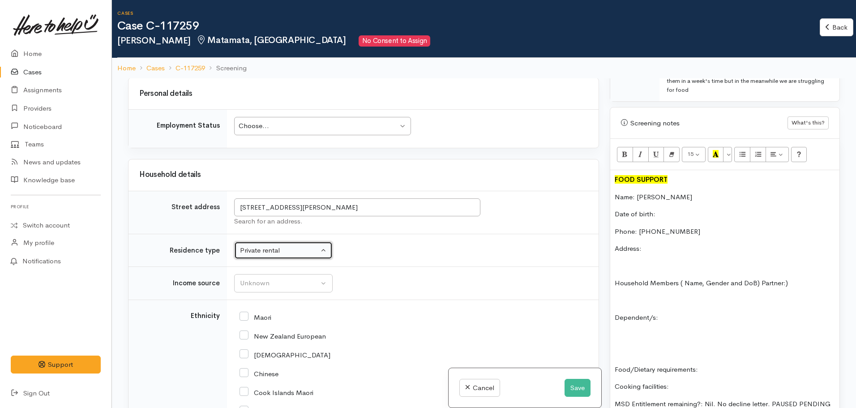
scroll to position [533, 0]
click at [681, 211] on p "Date of birth:" at bounding box center [724, 216] width 220 height 10
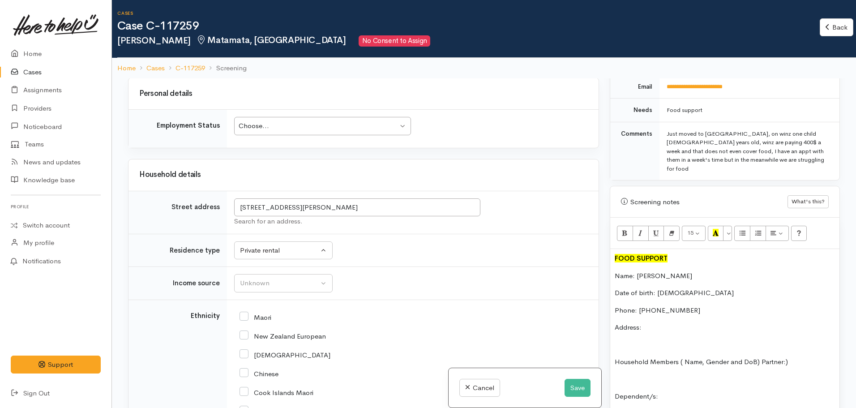
scroll to position [540, 0]
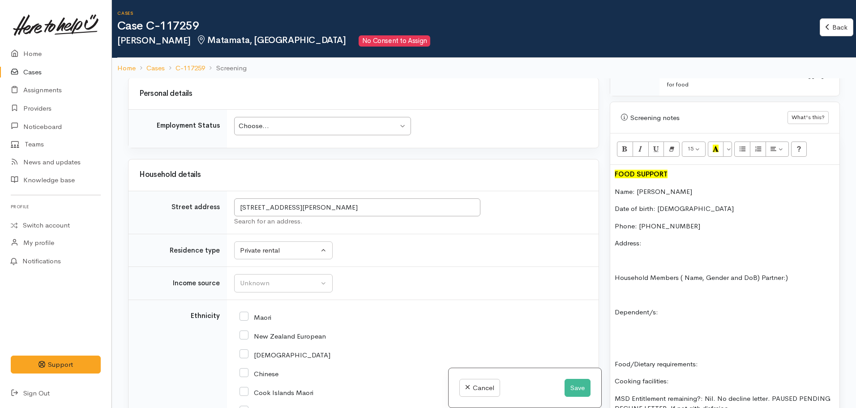
click at [674, 307] on p "Dependent/s:" at bounding box center [724, 312] width 220 height 10
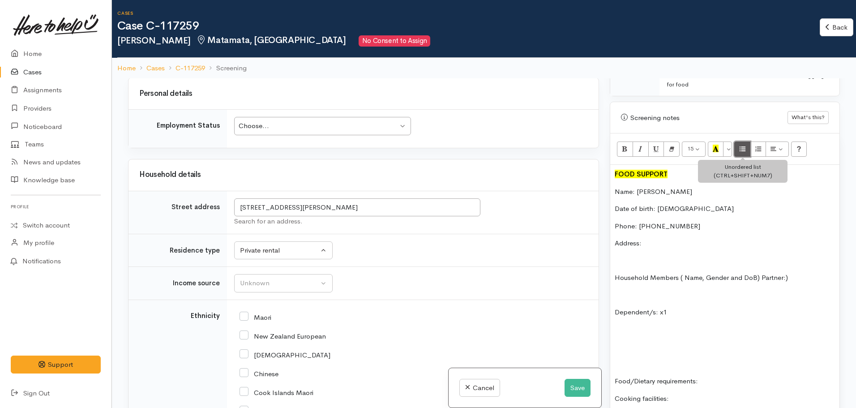
click at [743, 145] on icon "Unordered list (CTRL+SHIFT+NUM7)" at bounding box center [742, 149] width 6 height 8
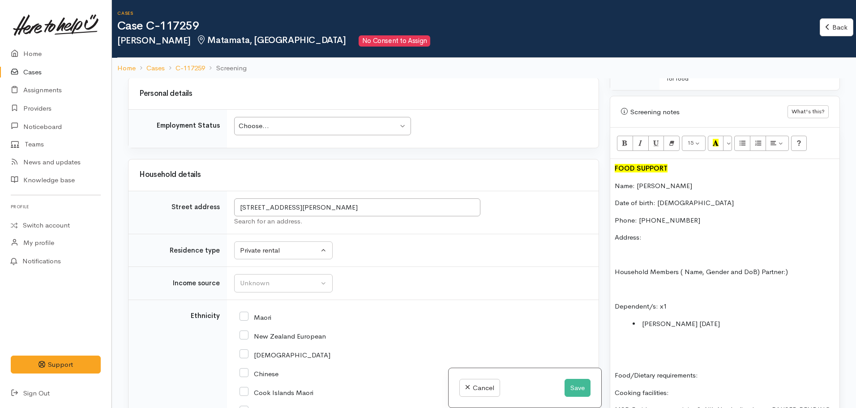
scroll to position [547, 0]
click at [624, 341] on div "FOOD SUPPORT Name: Jasmine Hosking Date of birth: 14.2.1992 Phone: 02108105578 …" at bounding box center [724, 365] width 229 height 415
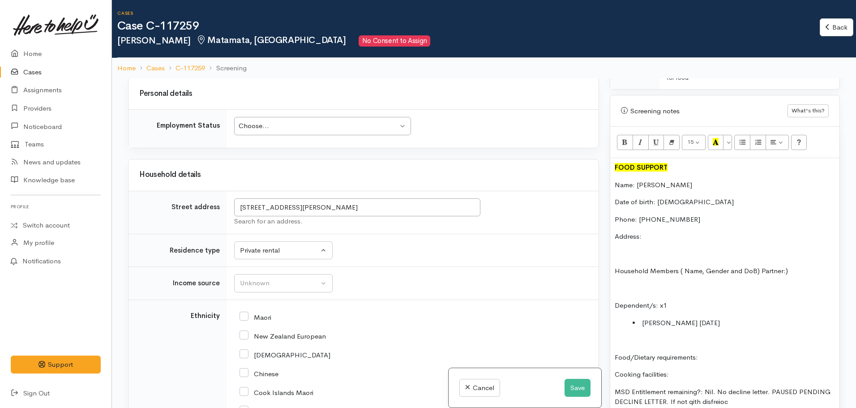
click at [727, 352] on p "Food/Dietary requirements:" at bounding box center [724, 357] width 220 height 10
click at [679, 369] on p "Cooking facilities:" at bounding box center [724, 374] width 220 height 10
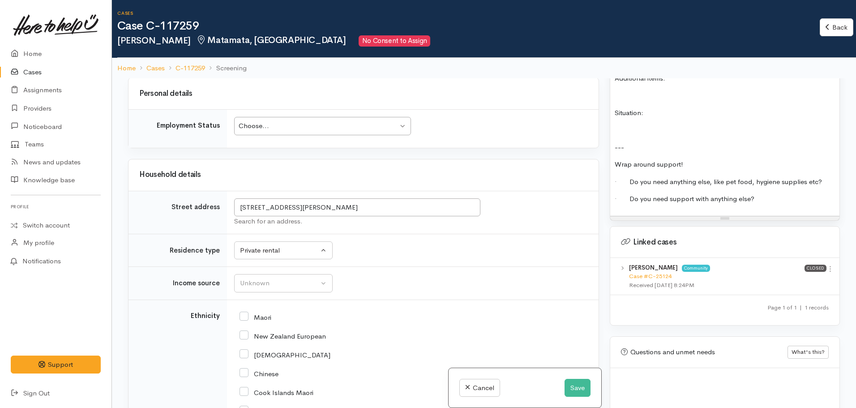
scroll to position [888, 0]
click at [652, 272] on link "Case #C-25124" at bounding box center [650, 276] width 43 height 8
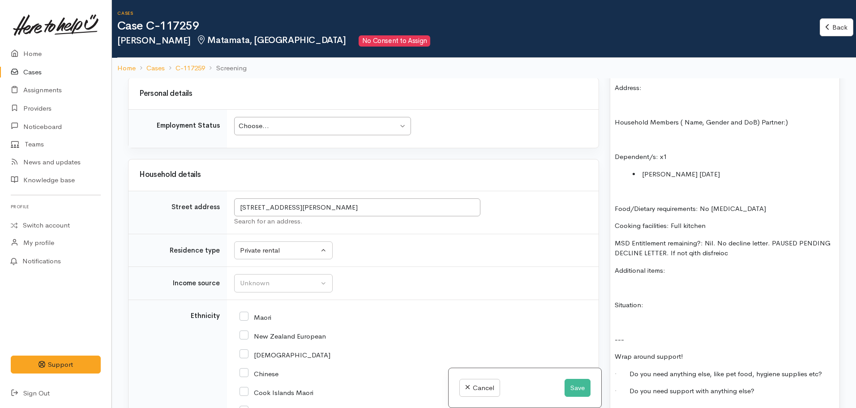
scroll to position [695, 0]
click at [682, 266] on p "Additional items:" at bounding box center [724, 271] width 220 height 10
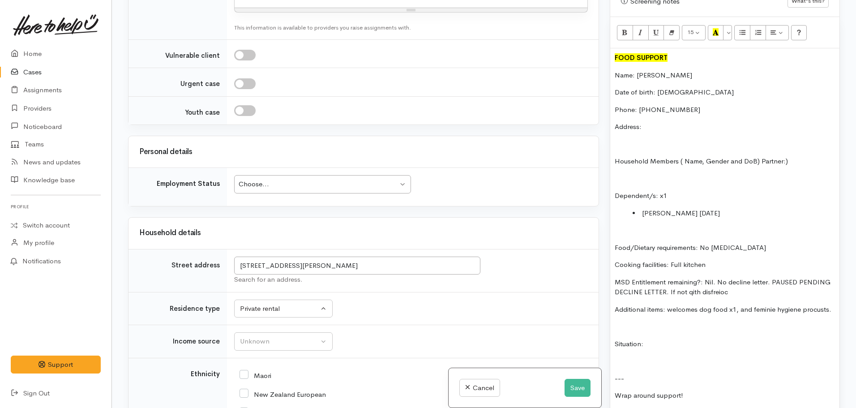
scroll to position [862, 0]
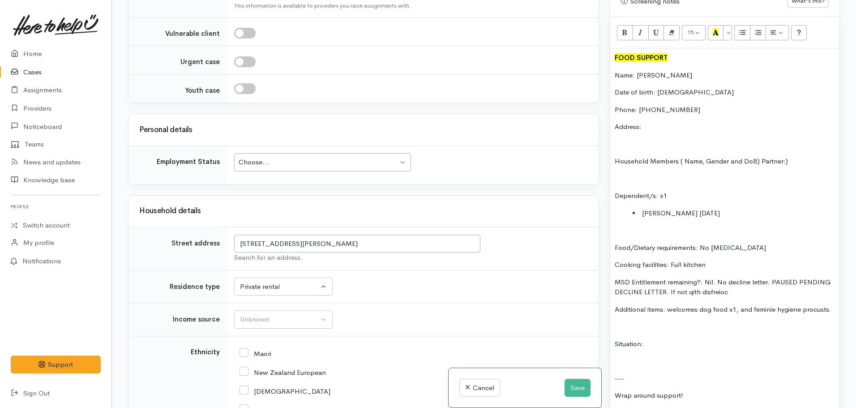
click at [343, 160] on div "Choose... Choose..." at bounding box center [322, 162] width 177 height 18
click at [484, 186] on div "Related cases There are other cases potentially from the same person, address o…" at bounding box center [364, 204] width 482 height 408
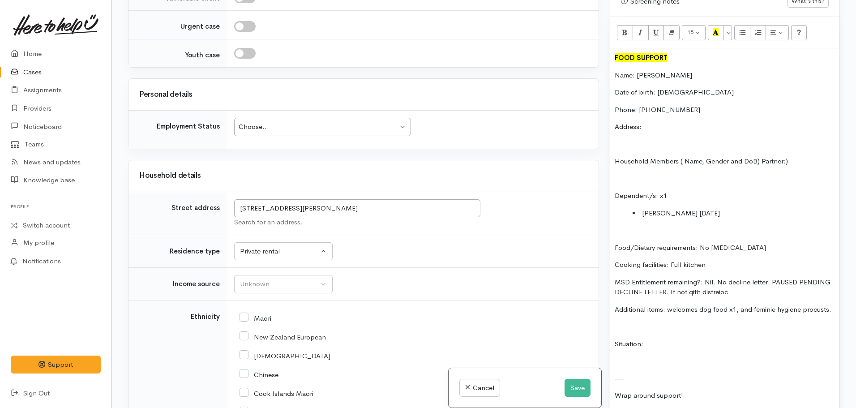
scroll to position [862, 0]
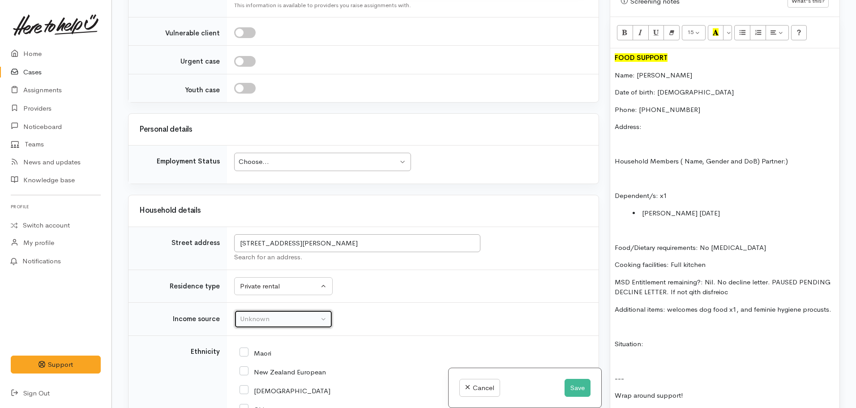
click at [276, 316] on button "Unknown" at bounding box center [283, 319] width 98 height 18
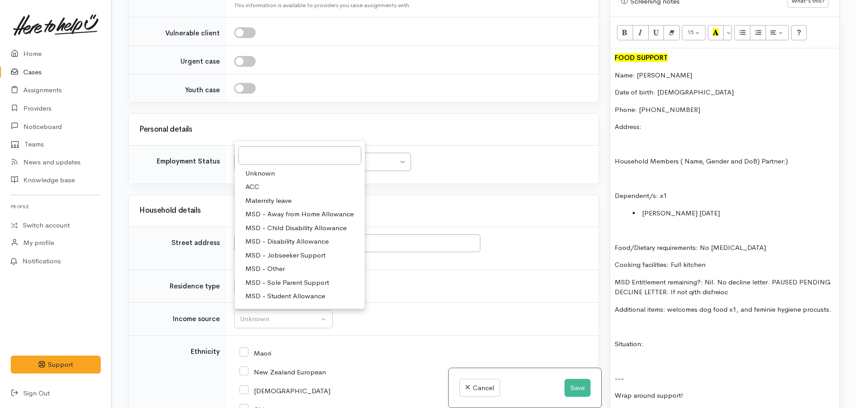
click at [294, 277] on span "MSD - Sole Parent Support" at bounding box center [287, 282] width 84 height 10
select select "7"
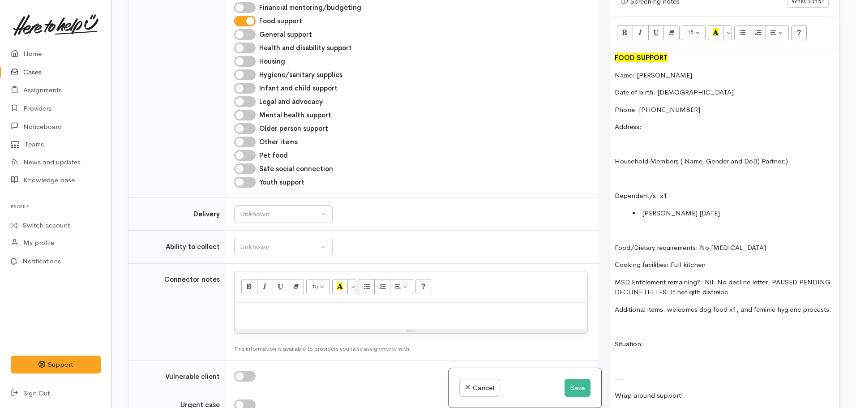
scroll to position [565, 0]
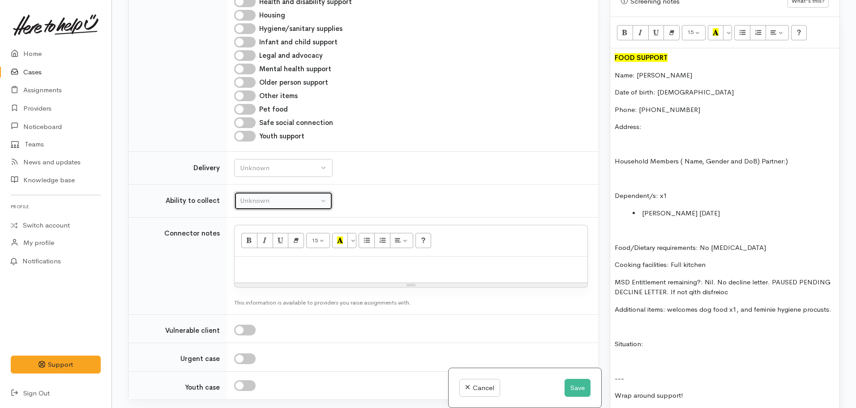
drag, startPoint x: 292, startPoint y: 189, endPoint x: 258, endPoint y: 195, distance: 34.1
click at [258, 196] on div "Unknown" at bounding box center [279, 201] width 79 height 10
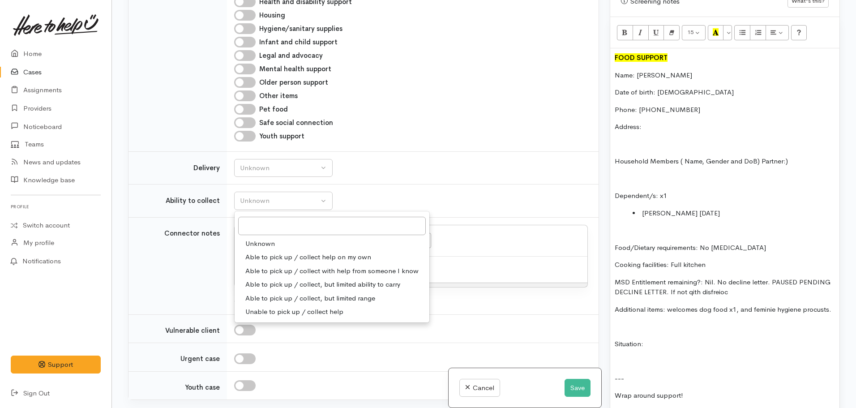
click at [301, 252] on span "Able to pick up / collect help on my own" at bounding box center [308, 257] width 126 height 10
select select "2"
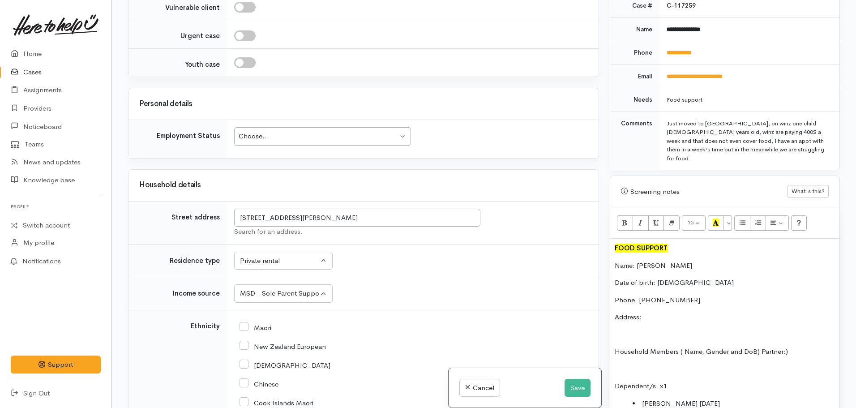
scroll to position [898, 0]
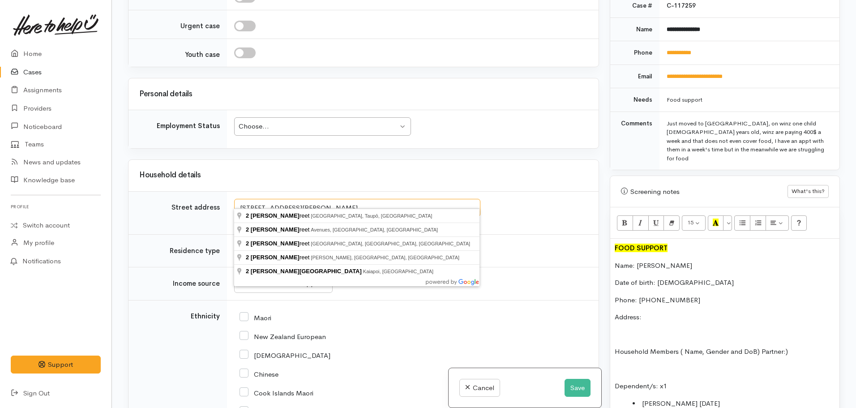
drag, startPoint x: 284, startPoint y: 197, endPoint x: 249, endPoint y: 199, distance: 35.4
click at [249, 199] on input "2 Bernard St" at bounding box center [357, 208] width 246 height 18
type input "2 Barnard Street, Matamata, New Zealand"
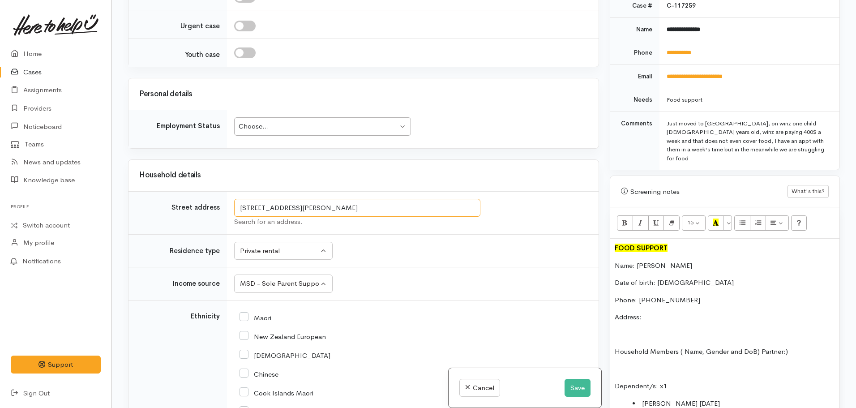
click at [318, 199] on input "2 Barnard Street, Matamata, New Zealand" at bounding box center [357, 208] width 246 height 18
click at [654, 312] on p "Address:" at bounding box center [724, 317] width 220 height 10
click at [325, 117] on div "Choose... Choose..." at bounding box center [322, 126] width 177 height 18
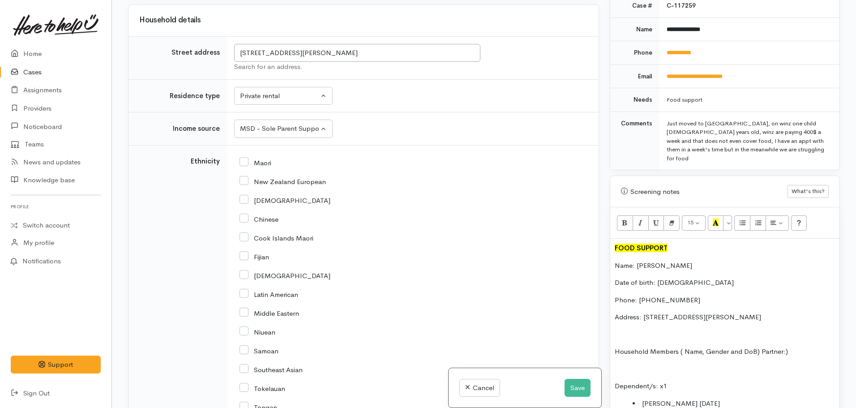
scroll to position [1056, 0]
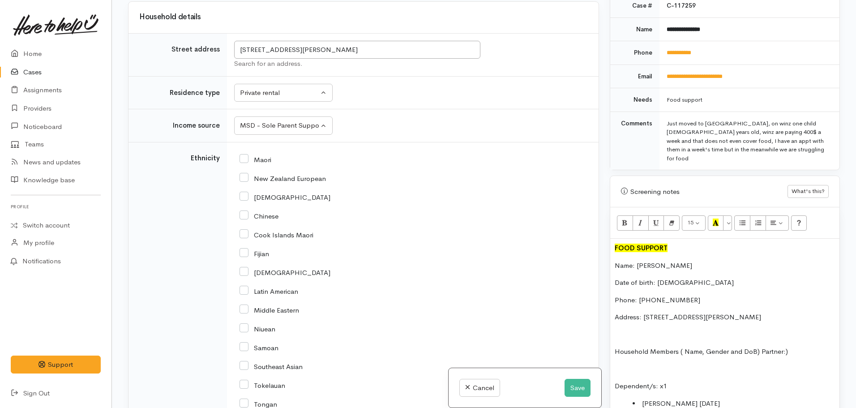
click at [243, 174] on input "New Zealand European" at bounding box center [282, 178] width 86 height 8
checkbox input "true"
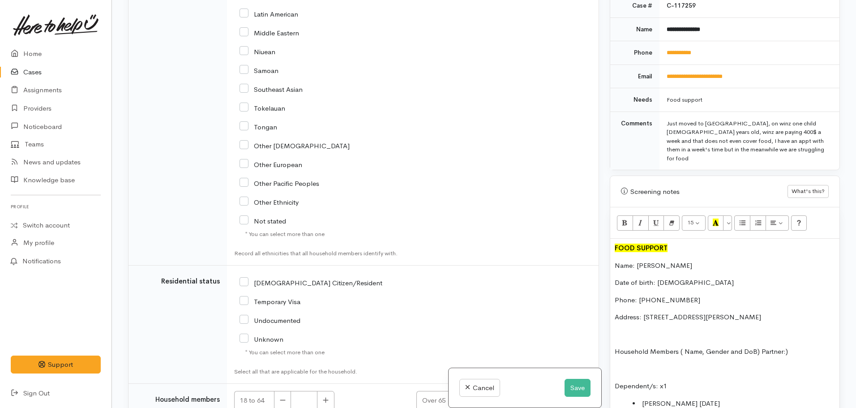
scroll to position [1351, 0]
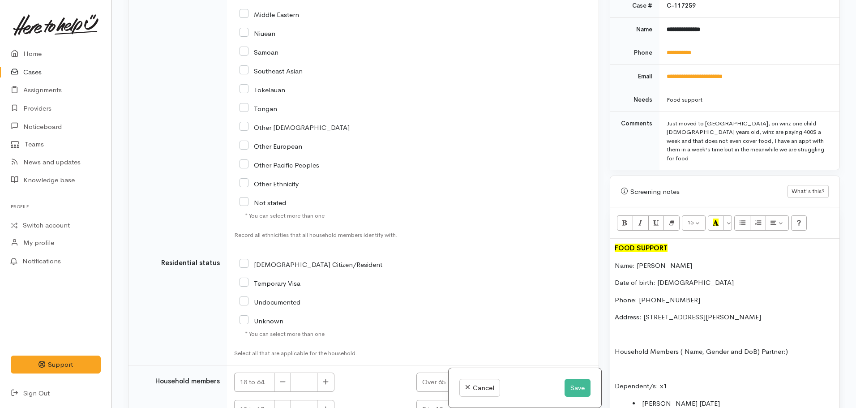
click at [247, 260] on input "NZ Citizen/Resident" at bounding box center [310, 264] width 143 height 8
checkbox input "true"
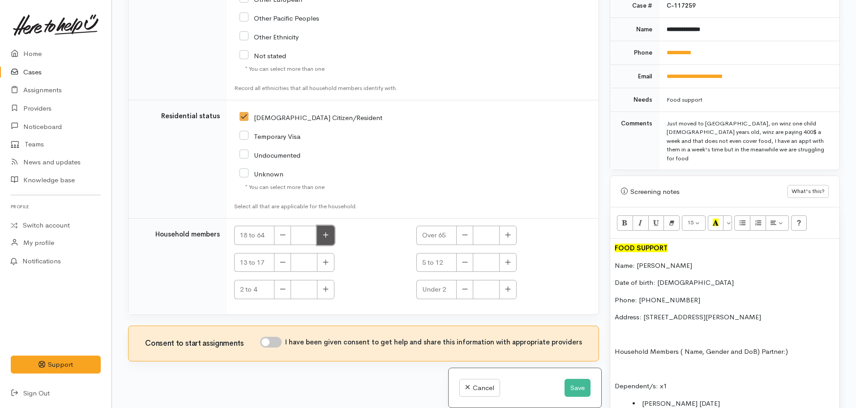
click at [320, 226] on button "button" at bounding box center [325, 235] width 17 height 19
type input "1"
click at [509, 259] on icon "button" at bounding box center [508, 262] width 6 height 7
type input "1"
click at [274, 337] on input "I have been given consent to get help and share this information with appropria…" at bounding box center [270, 342] width 21 height 11
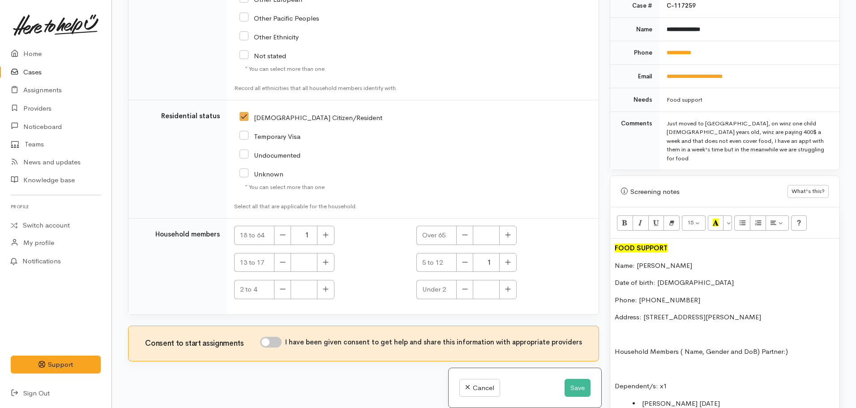
checkbox input "true"
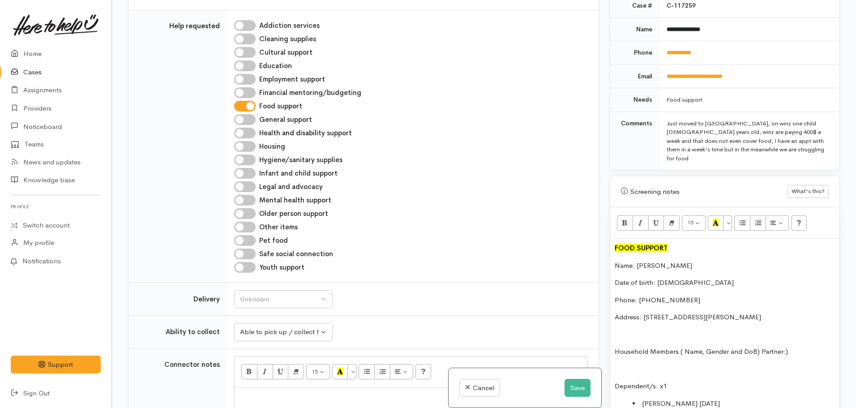
scroll to position [434, 0]
click at [287, 295] on div "Unknown" at bounding box center [279, 299] width 79 height 10
click at [256, 376] on link "No" at bounding box center [284, 383] width 98 height 14
select select "1"
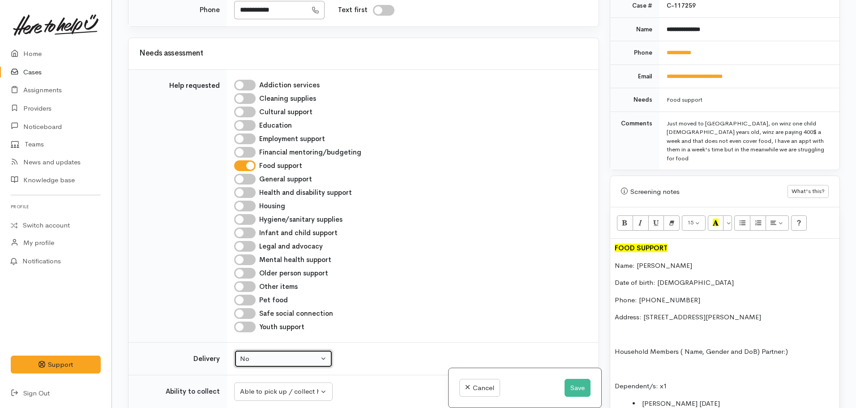
scroll to position [375, 0]
click at [238, 294] on input "Pet food" at bounding box center [244, 299] width 21 height 11
checkbox input "true"
click at [247, 213] on input "Hygiene/sanitary supplies" at bounding box center [244, 218] width 21 height 11
checkbox input "true"
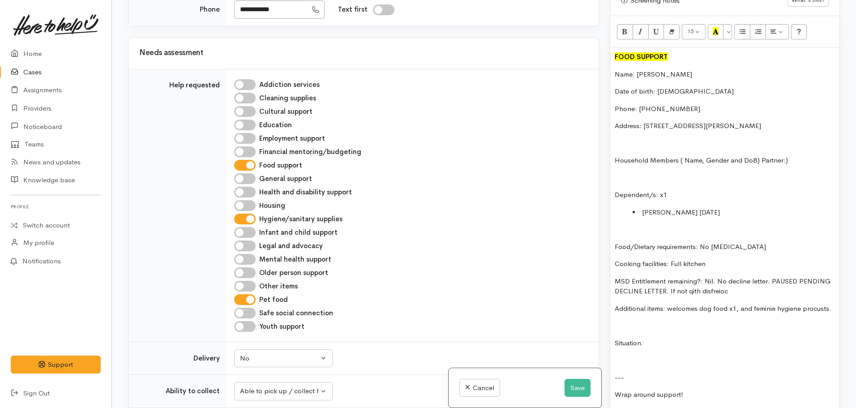
scroll to position [579, 0]
click at [669, 208] on li "Braxton hosking 7.07.2017" at bounding box center [733, 213] width 202 height 10
click at [642, 208] on li "Braxton Hosking 7.07.2017" at bounding box center [733, 213] width 202 height 10
click at [704, 208] on li "m - Braxton Hosking 7.07.2017" at bounding box center [733, 213] width 202 height 10
click at [770, 208] on li "m - Braxton Hosking (DOB: 07.07.2017" at bounding box center [733, 213] width 202 height 10
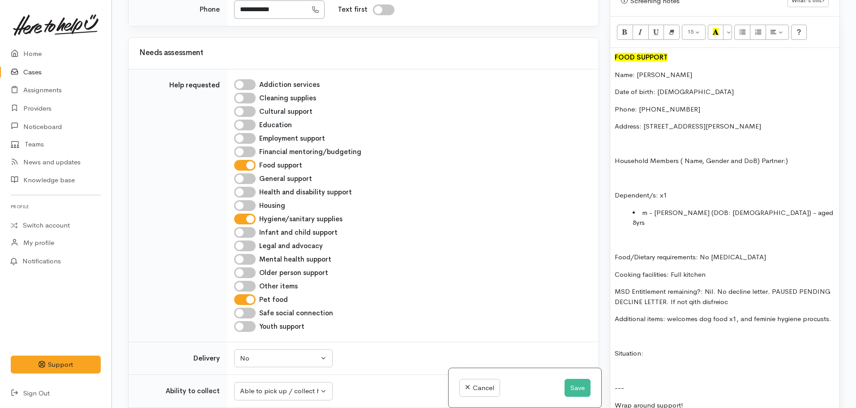
click at [666, 87] on p "Date of birth: 14.2.1992" at bounding box center [724, 92] width 220 height 10
click at [702, 87] on p "Date of birth: 14.02.1992" at bounding box center [724, 92] width 220 height 10
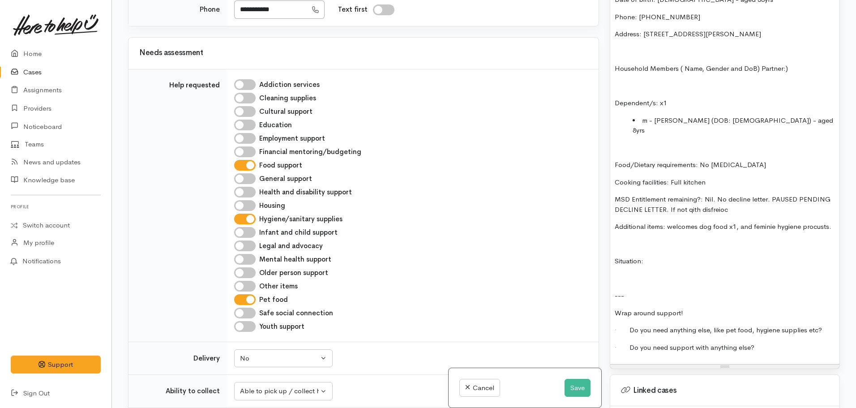
scroll to position [674, 0]
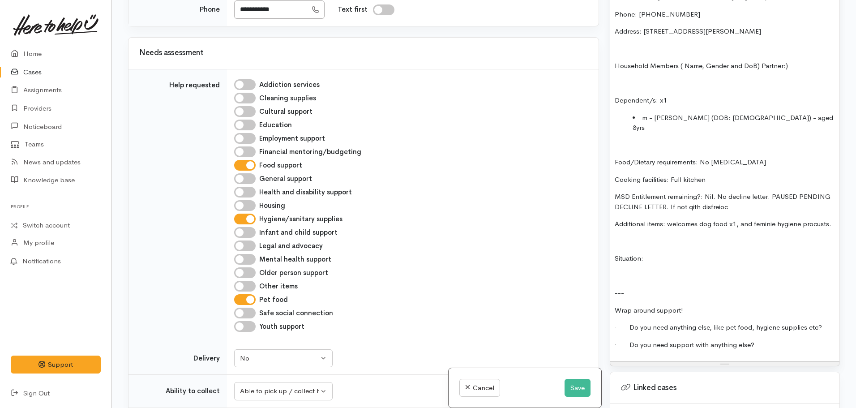
click at [762, 157] on p "Food/Dietary requirements: No food allergies" at bounding box center [724, 162] width 220 height 10
drag, startPoint x: 669, startPoint y: 187, endPoint x: 737, endPoint y: 190, distance: 68.5
click at [737, 192] on p "MSD Entitlement remaining?: Nil. No decline letter. PAUSED PENDING DECLINE LETT…" at bounding box center [724, 202] width 220 height 20
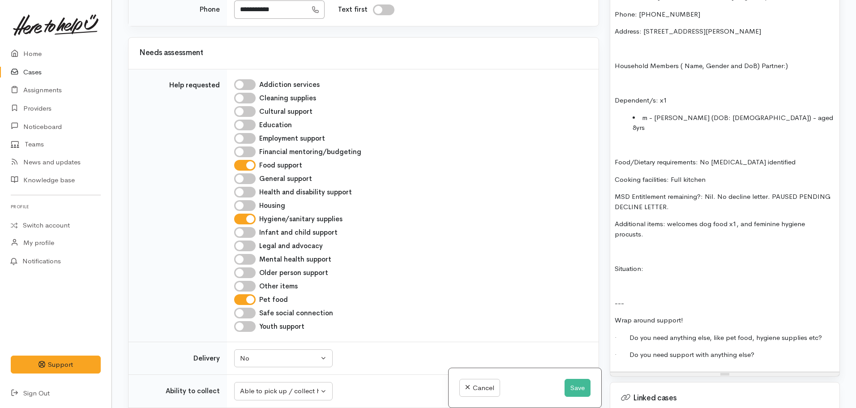
drag, startPoint x: 631, startPoint y: 210, endPoint x: 628, endPoint y: 215, distance: 5.8
click at [628, 219] on p "Additional items: welcomes dog food x1, and feminine hygiene procusts." at bounding box center [724, 229] width 220 height 20
click at [667, 219] on p "Additional items: welcomes dog food x1, and feminine hygiene products." at bounding box center [724, 229] width 220 height 20
click at [751, 219] on p "Additional items: welcomes dog food x1, and feminine hygiene products." at bounding box center [724, 229] width 220 height 20
click at [663, 219] on p "Additional items: welcomes dog food x1, and/or feminine hygiene products." at bounding box center [724, 229] width 220 height 20
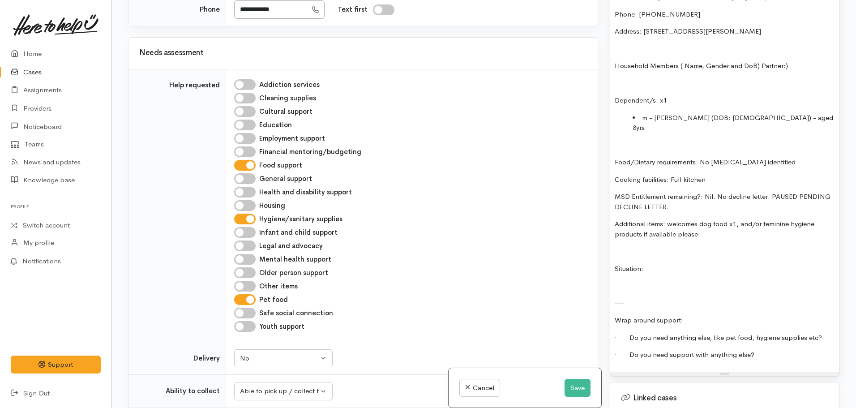
click at [660, 264] on p "Situation:" at bounding box center [724, 269] width 220 height 10
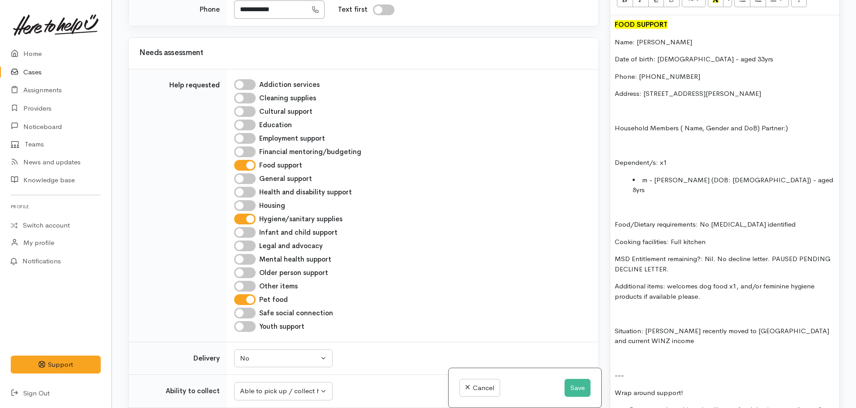
scroll to position [612, 0]
click at [618, 373] on p at bounding box center [724, 378] width 220 height 10
drag, startPoint x: 645, startPoint y: 311, endPoint x: 593, endPoint y: 311, distance: 51.9
click at [593, 311] on div "Related cases There are other cases potentially from the same person, address o…" at bounding box center [484, 204] width 722 height 408
click at [799, 328] on p "Situation: Jasmine recently moved to Matamata and current WINZ income ($400pw) …" at bounding box center [724, 345] width 220 height 40
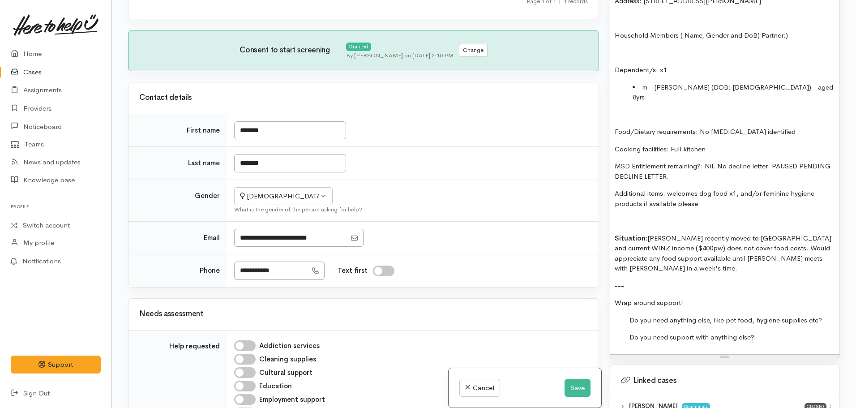
scroll to position [704, 0]
drag, startPoint x: 708, startPoint y: 290, endPoint x: 836, endPoint y: 290, distance: 128.0
click at [836, 290] on div "Warnings Add No warnings have been raised against this case Add Warning Title ●…" at bounding box center [724, 204] width 241 height 408
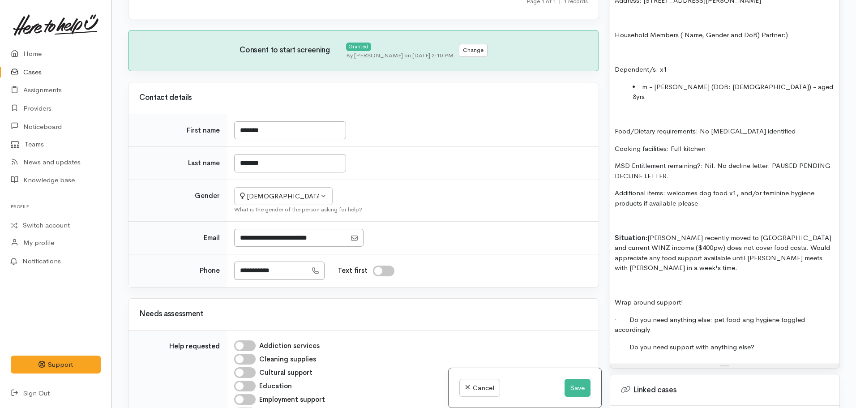
click at [772, 342] on p "· Do you need support with anything else?" at bounding box center [724, 347] width 220 height 10
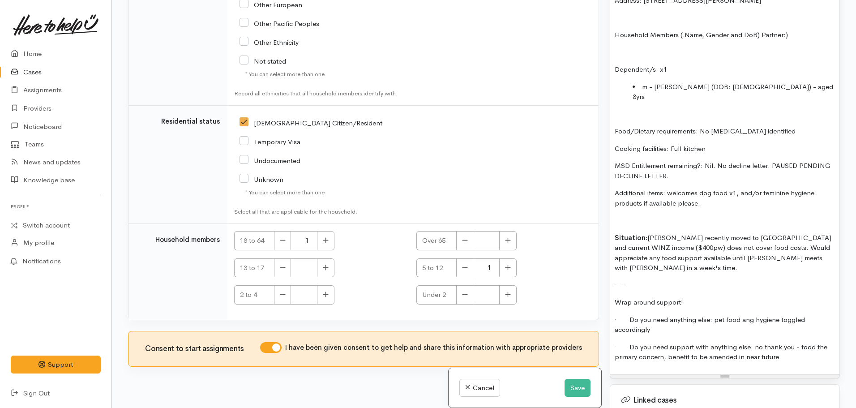
scroll to position [1498, 0]
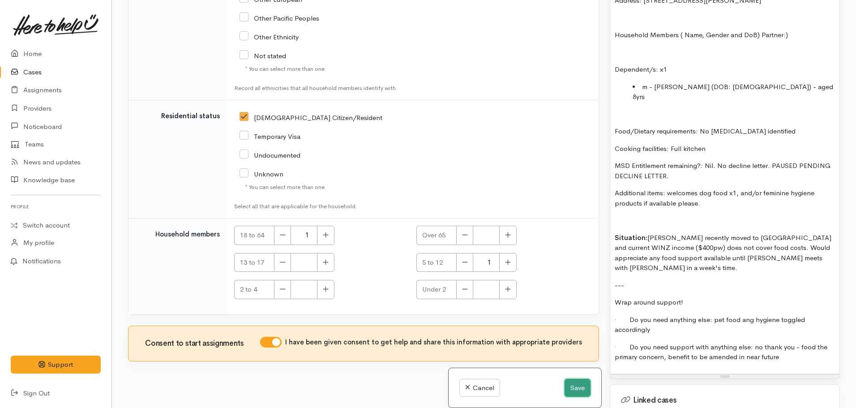
click at [573, 384] on button "Save" at bounding box center [577, 388] width 26 height 18
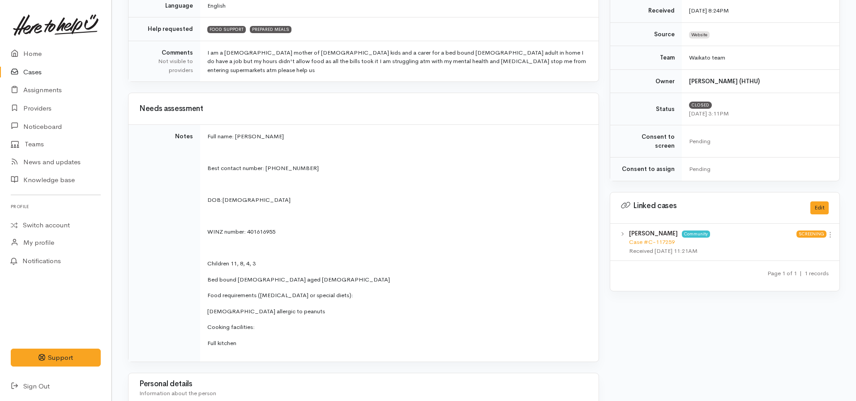
scroll to position [201, 0]
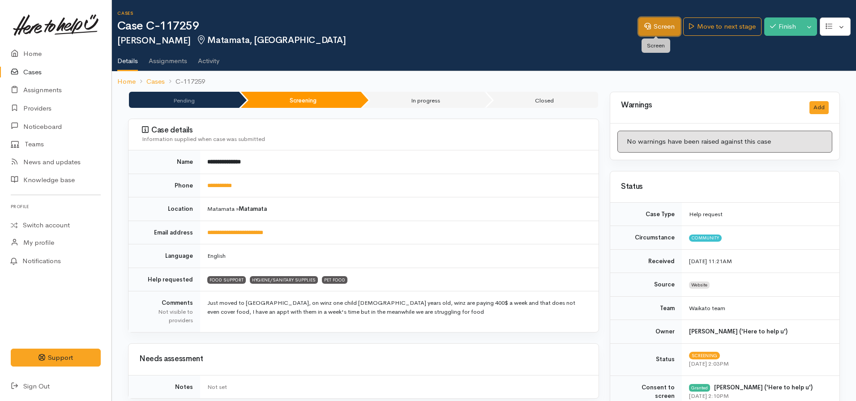
click at [651, 26] on link "Screen" at bounding box center [659, 26] width 42 height 18
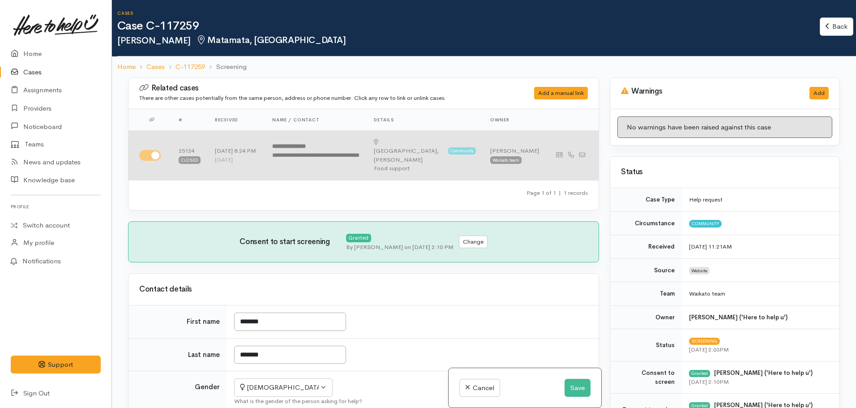
click at [149, 150] on input "checkbox" at bounding box center [149, 155] width 21 height 11
checkbox input "false"
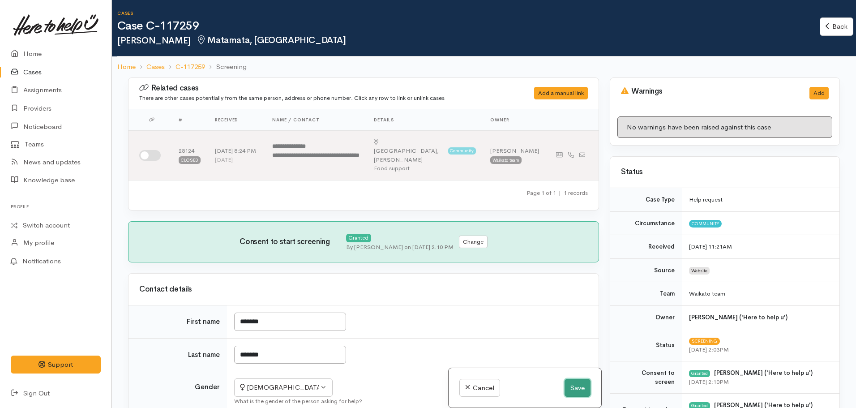
click at [575, 391] on button "Save" at bounding box center [577, 388] width 26 height 18
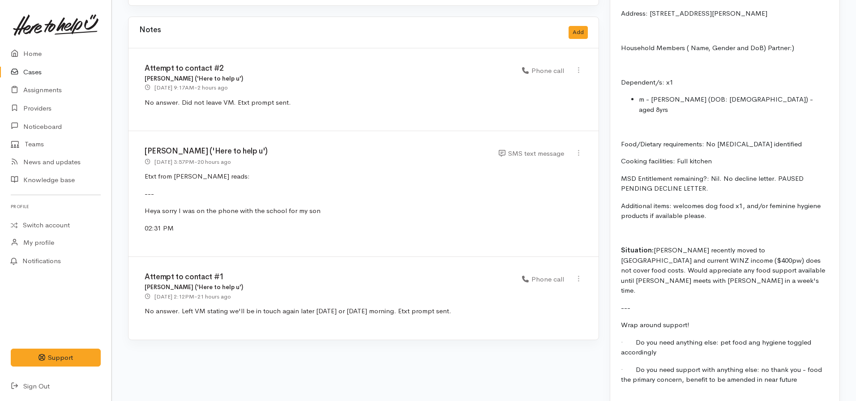
scroll to position [835, 0]
click at [571, 26] on button "Add" at bounding box center [577, 32] width 19 height 13
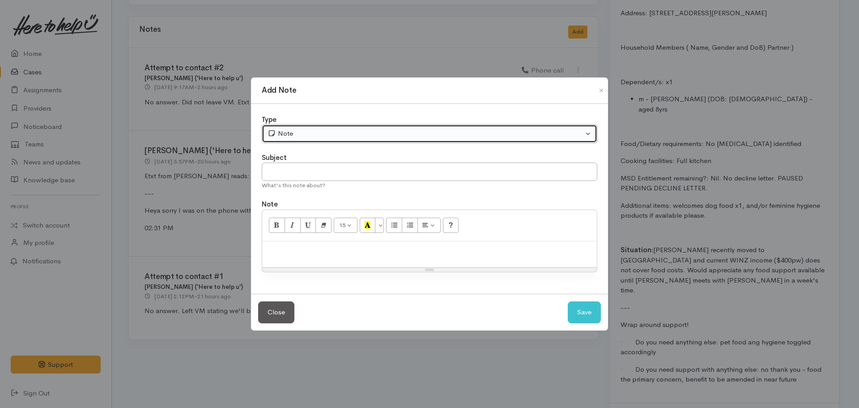
click at [355, 125] on button "Note" at bounding box center [430, 133] width 336 height 18
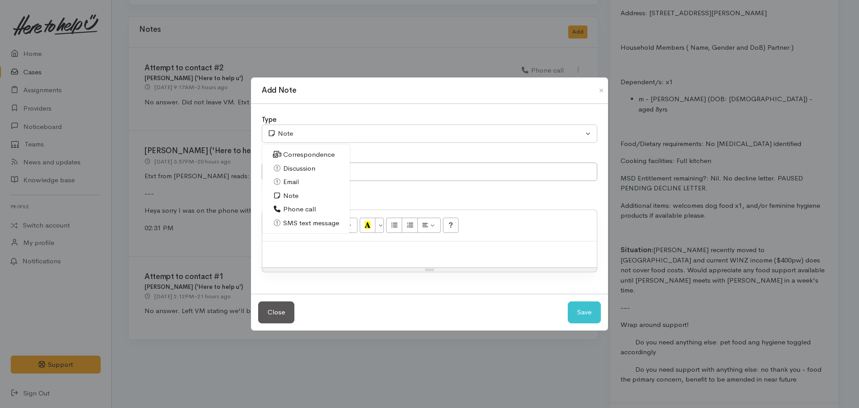
click at [309, 260] on div at bounding box center [429, 254] width 335 height 26
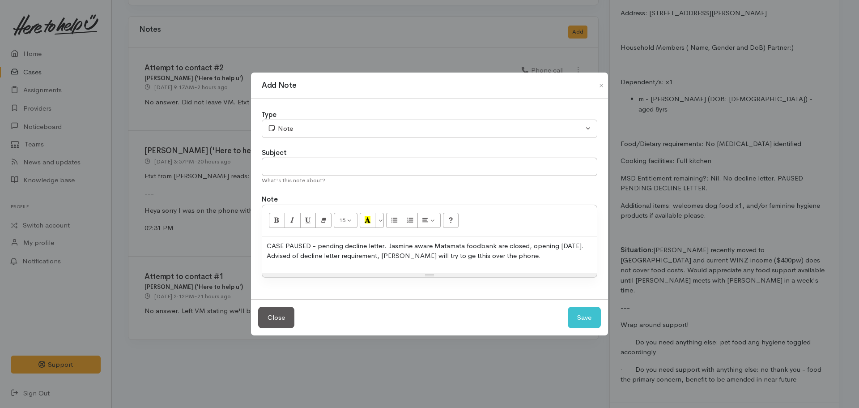
click at [450, 258] on p "CASE PAUSED - pending decline letter. Jasmine aware Matamata foodbank are close…" at bounding box center [430, 251] width 326 height 20
click at [526, 254] on p "CASE PAUSED - pending decline letter. Jasmine aware Matamata foodbank are close…" at bounding box center [430, 251] width 326 height 20
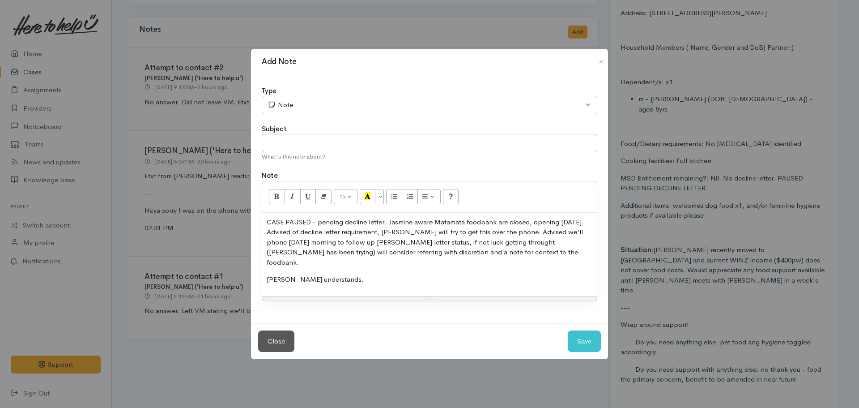
click at [360, 247] on p "CASE PAUSED - pending decline letter. Jasmine aware Matamata foodbank are close…" at bounding box center [430, 242] width 326 height 51
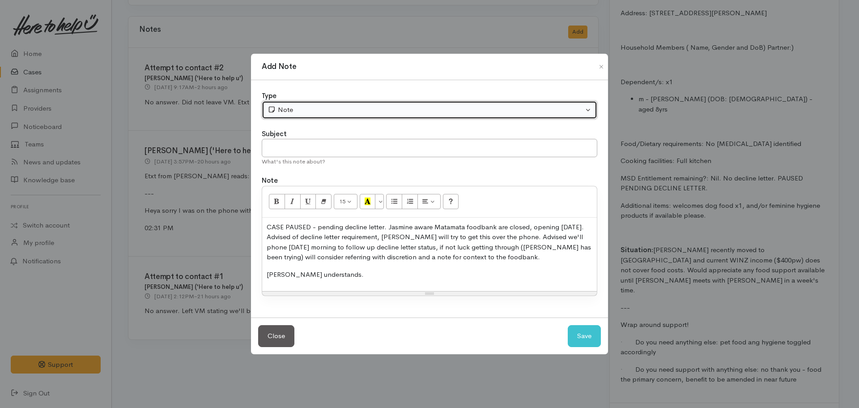
click at [305, 112] on div "Note" at bounding box center [426, 110] width 316 height 10
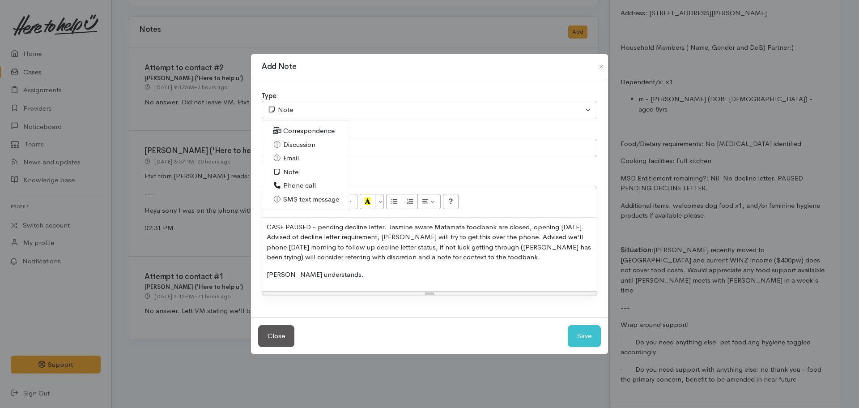
click at [311, 184] on span "Phone call" at bounding box center [299, 185] width 33 height 10
click at [584, 332] on button "Save" at bounding box center [584, 336] width 33 height 22
select select "1"
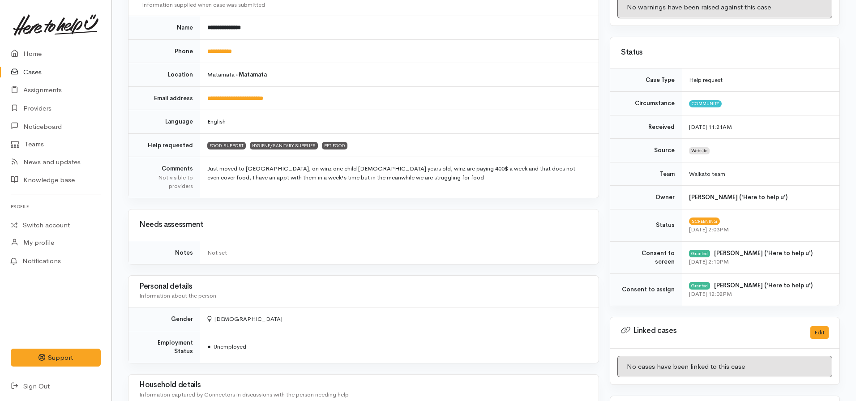
scroll to position [0, 0]
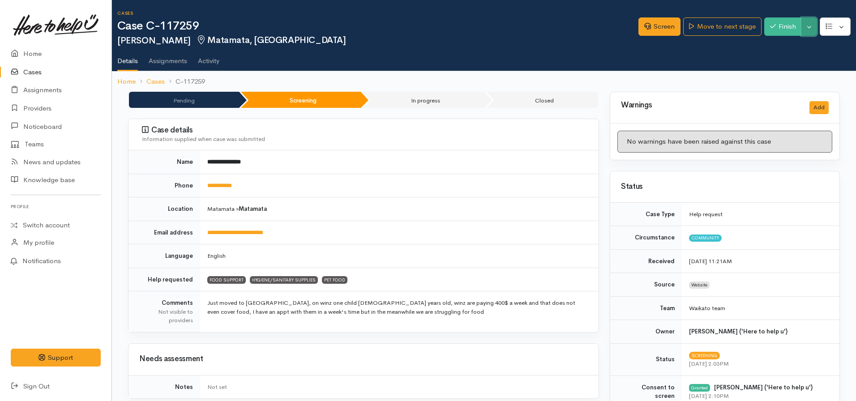
click at [810, 30] on button "Toggle Dropdown" at bounding box center [809, 26] width 16 height 18
click at [768, 47] on link "Pause" at bounding box center [781, 48] width 71 height 14
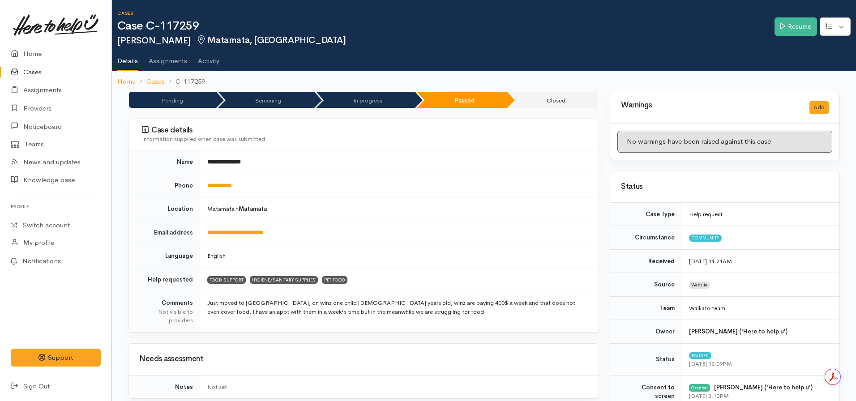
click at [117, 83] on nav "Home Cases C-117259" at bounding box center [484, 81] width 744 height 21
drag, startPoint x: 121, startPoint y: 83, endPoint x: 124, endPoint y: 76, distance: 7.4
click at [124, 77] on link "Home" at bounding box center [126, 82] width 18 height 10
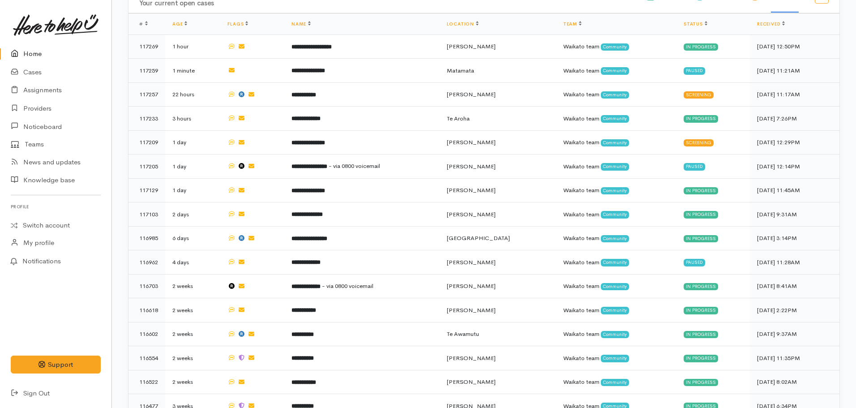
scroll to position [333, 0]
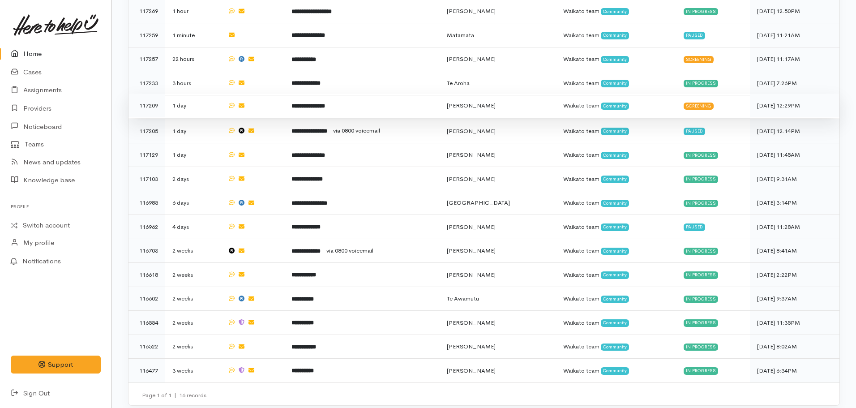
click at [324, 103] on b "**********" at bounding box center [308, 106] width 34 height 6
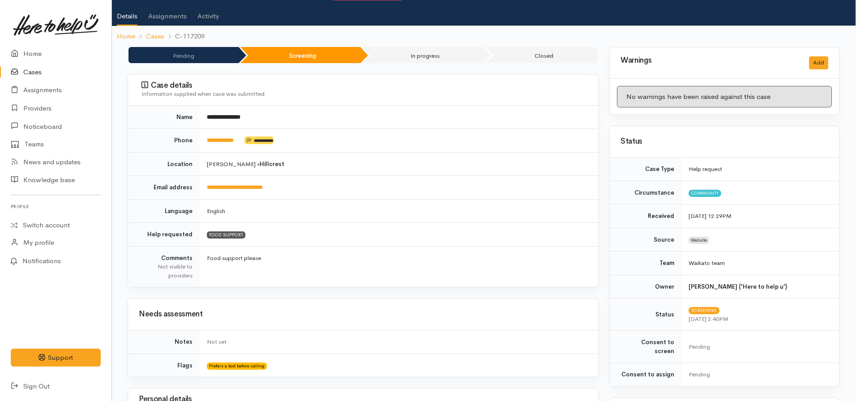
scroll to position [0, 0]
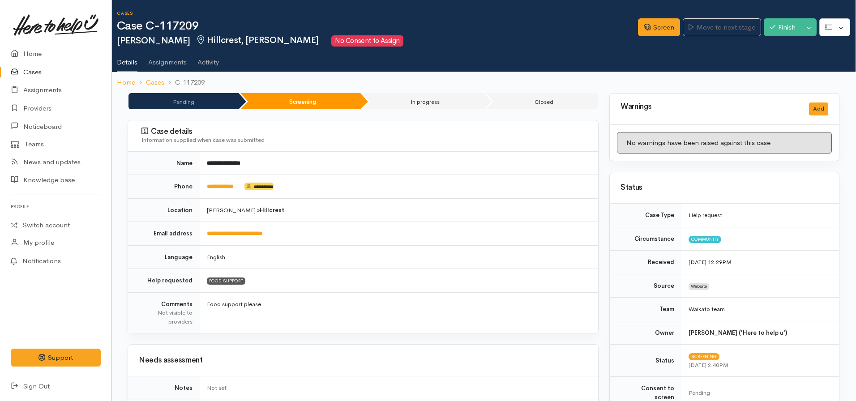
click at [455, 134] on h3 "Case details" at bounding box center [364, 131] width 446 height 9
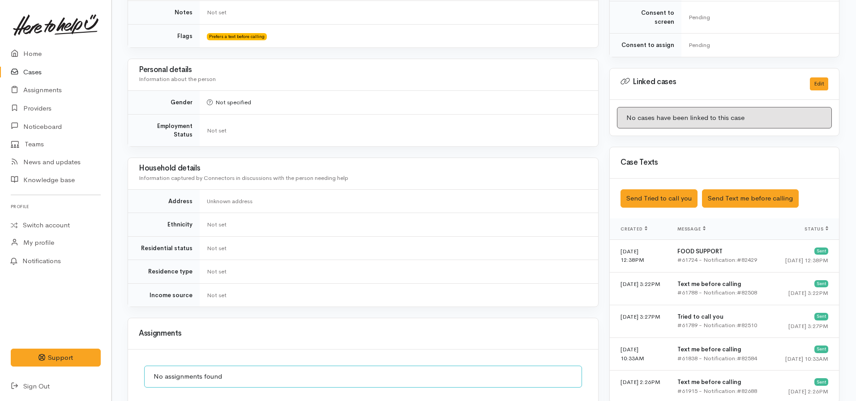
scroll to position [376, 0]
click at [741, 189] on button "Send Text me before calling" at bounding box center [750, 198] width 97 height 18
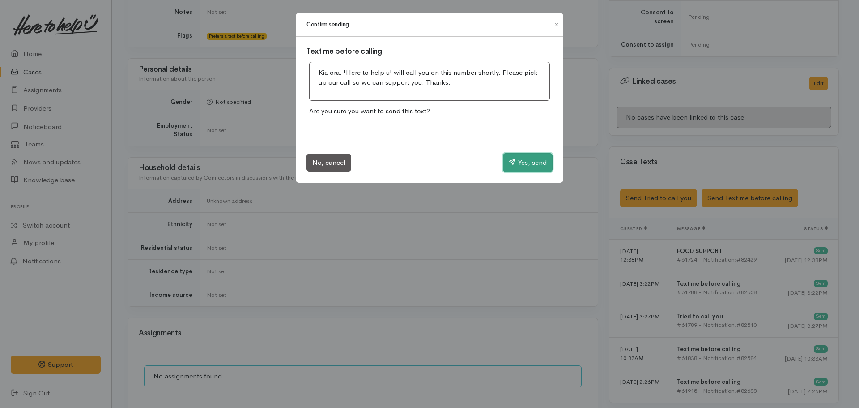
click at [533, 156] on button "Yes, send" at bounding box center [528, 162] width 50 height 19
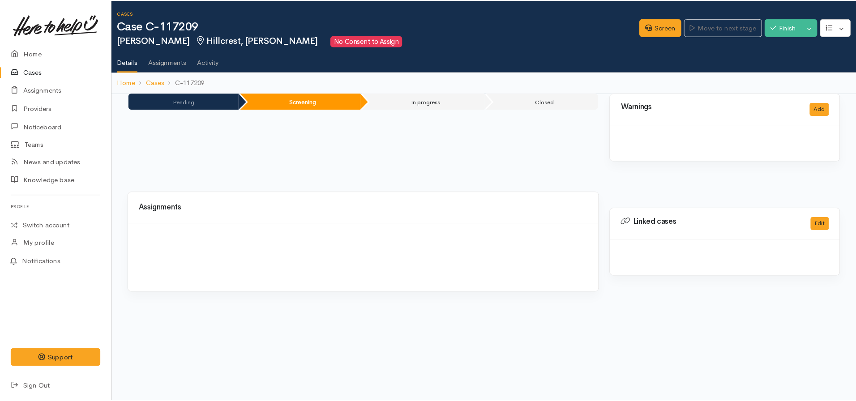
scroll to position [0, 5]
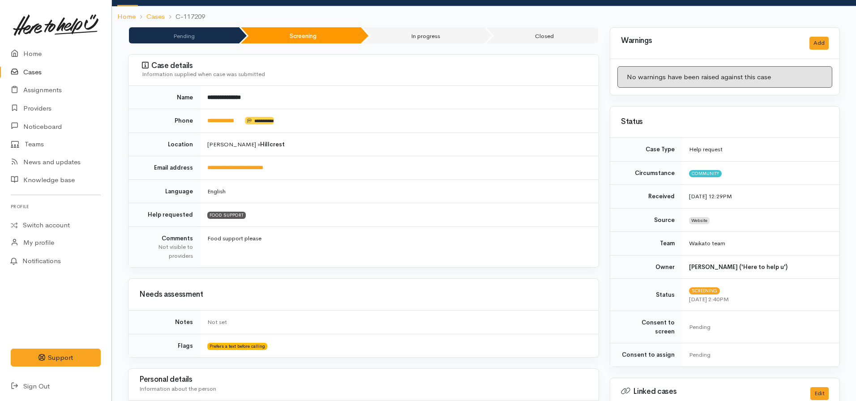
scroll to position [65, 0]
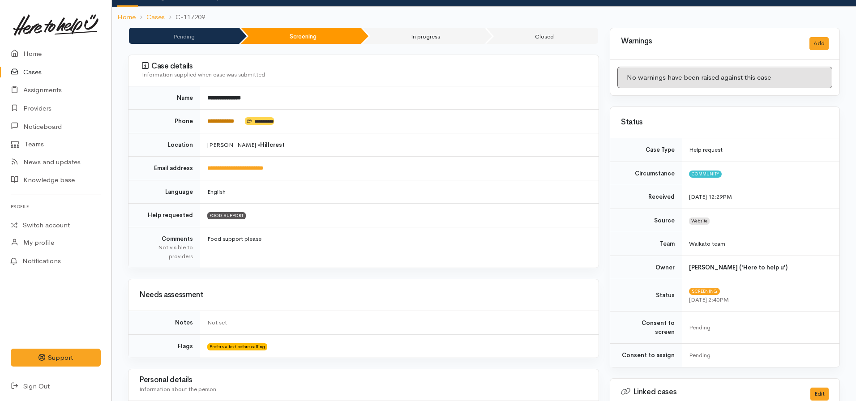
click at [227, 122] on link "**********" at bounding box center [220, 121] width 27 height 6
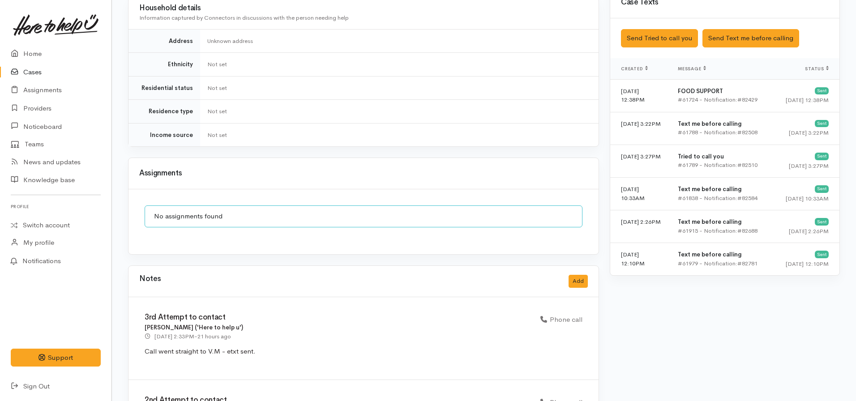
scroll to position [542, 0]
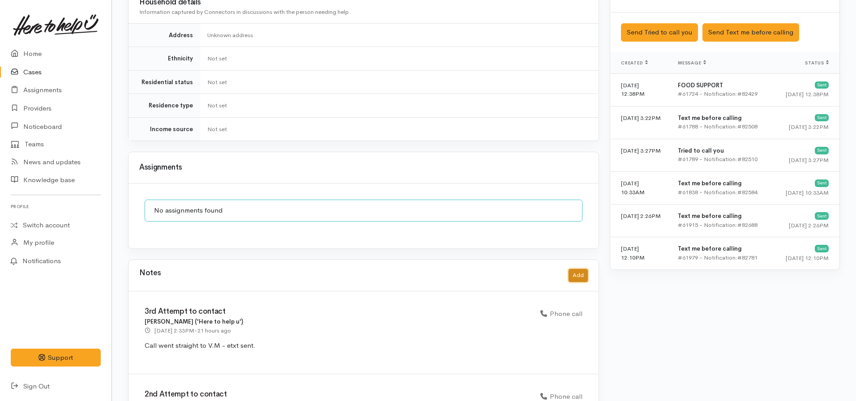
click at [581, 269] on button "Add" at bounding box center [577, 275] width 19 height 13
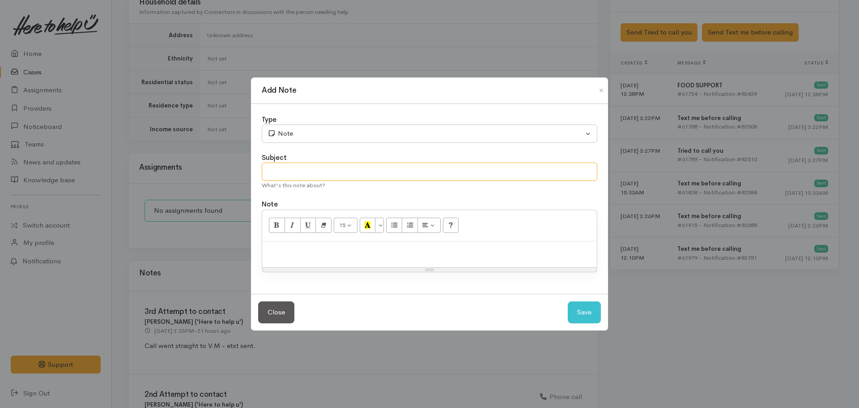
click at [314, 178] on input "text" at bounding box center [430, 171] width 336 height 18
type input "$"
type input "4th Attempt to contact - CASE CANCELLED"
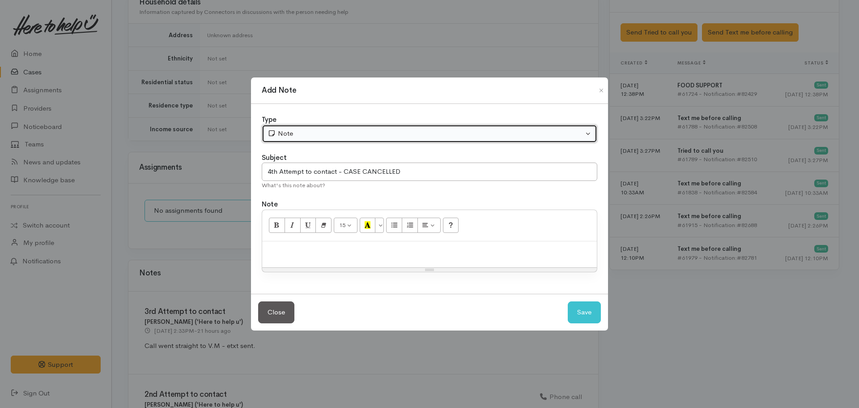
click at [310, 138] on div "Note" at bounding box center [426, 133] width 316 height 10
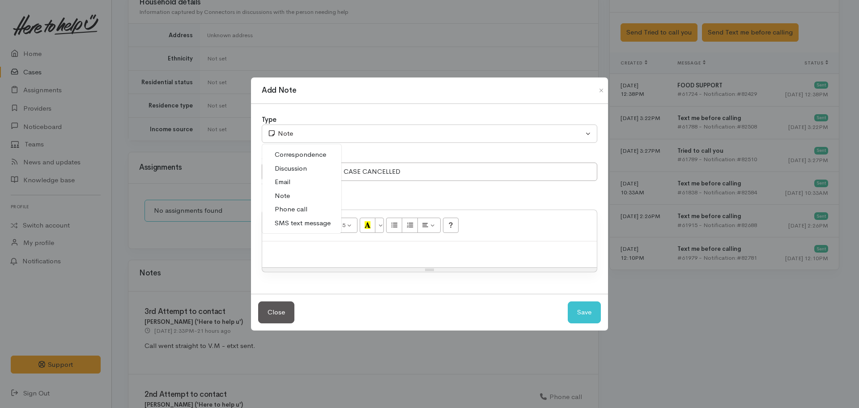
click at [305, 208] on span "Phone call" at bounding box center [291, 209] width 33 height 10
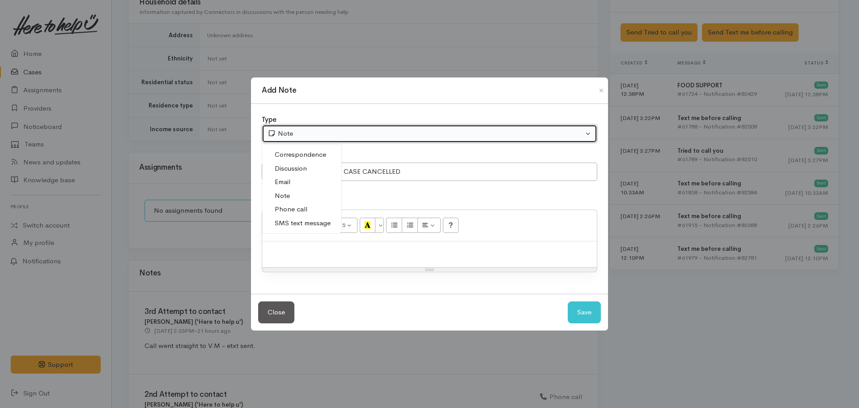
select select "3"
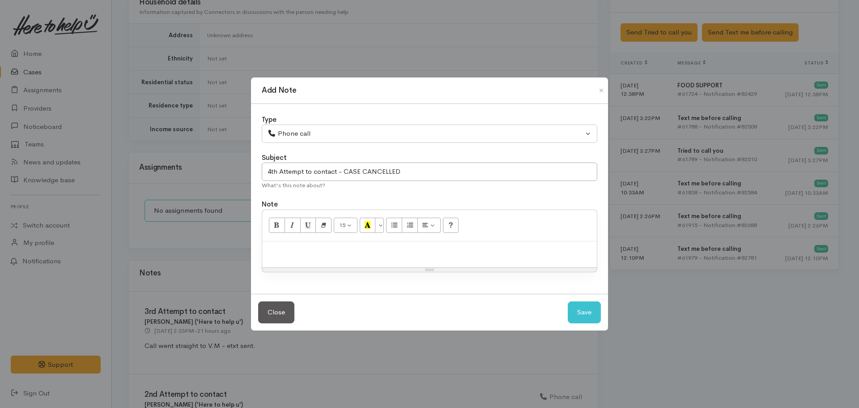
click at [286, 266] on div at bounding box center [429, 254] width 335 height 26
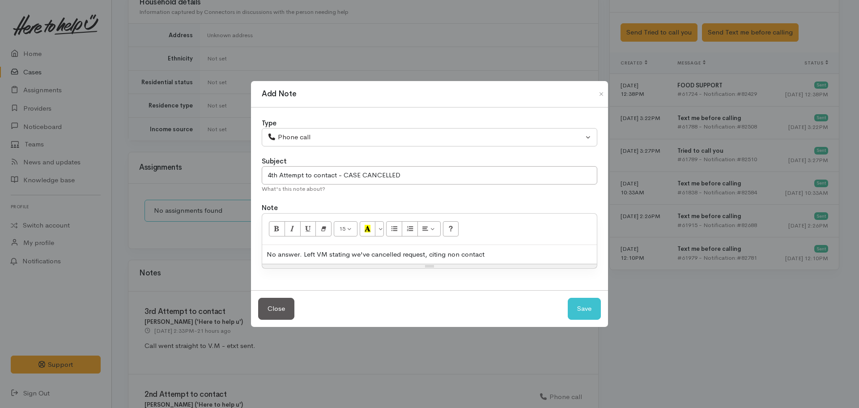
click at [459, 256] on div "No answer. Left VM stating we've cancelled request, citing non contact" at bounding box center [429, 254] width 335 height 19
click at [498, 250] on div "No answer. Left VM stating we've cancelled request, citing non-contact" at bounding box center [429, 254] width 335 height 19
click at [516, 254] on div "No answer. Left VM stating we've cancelled request, citing non-contact. Advised…" at bounding box center [429, 254] width 335 height 19
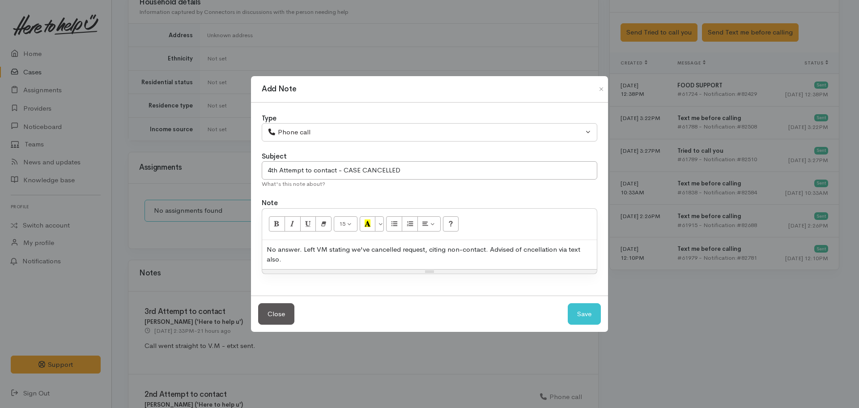
click at [525, 254] on div "No answer. Left VM stating we've cancelled request, citing non-contact. Advised…" at bounding box center [429, 254] width 335 height 29
click at [525, 250] on div "No answer. Left VM stating we've cancelled request, citing non-contact. Advised…" at bounding box center [429, 254] width 335 height 29
click at [303, 265] on div "No answer. Left VM stating we've cancelled request, citing non-contact. Advised…" at bounding box center [429, 254] width 335 height 29
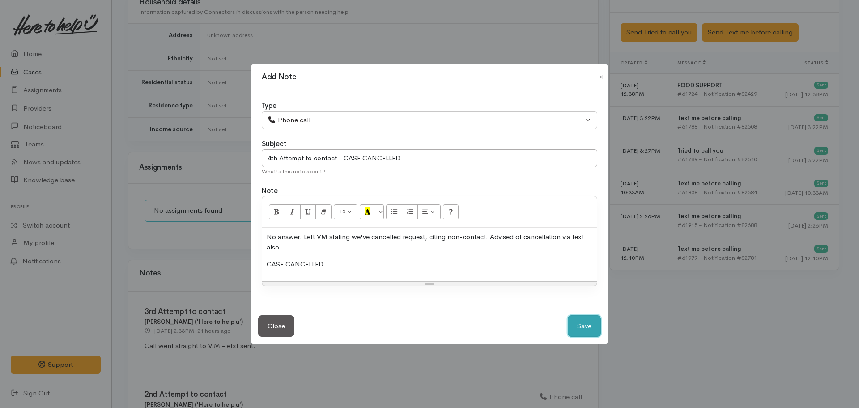
click at [568, 315] on button "Save" at bounding box center [584, 326] width 33 height 22
select select "1"
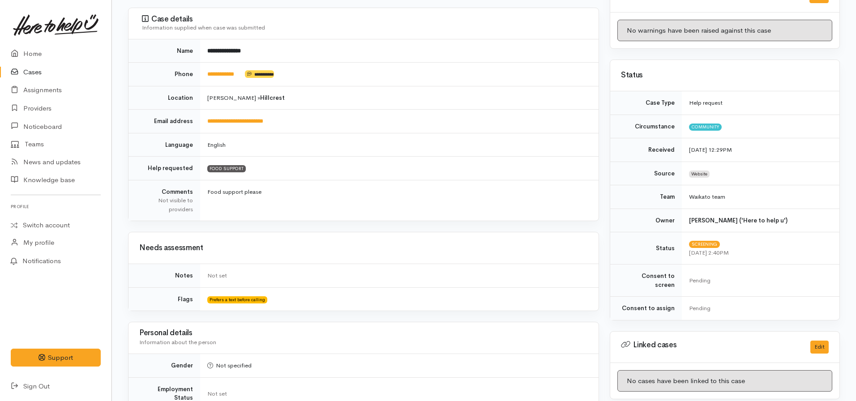
scroll to position [0, 0]
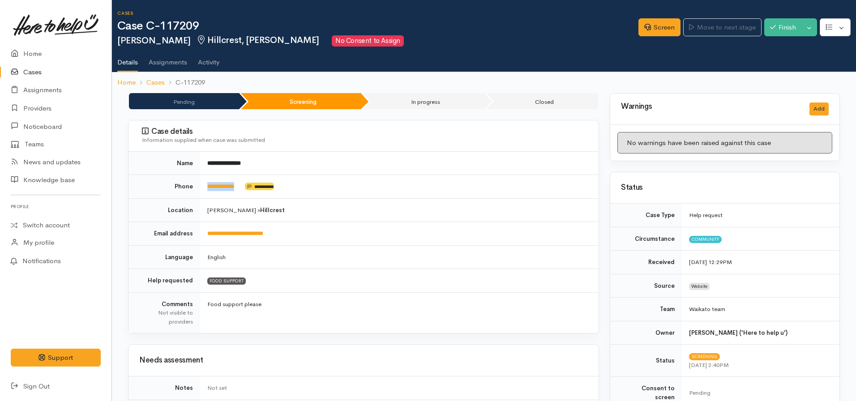
drag, startPoint x: 246, startPoint y: 186, endPoint x: 205, endPoint y: 188, distance: 41.2
click at [205, 188] on td "**********" at bounding box center [399, 187] width 398 height 24
copy td "**********"
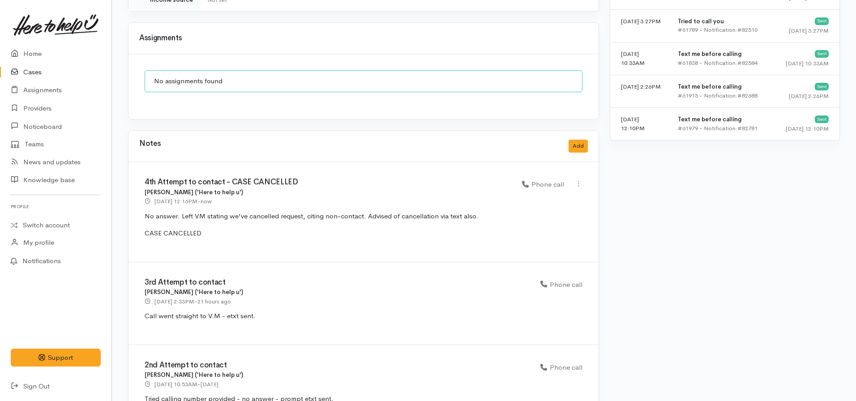
scroll to position [670, 0]
click at [588, 140] on div "Notes Add" at bounding box center [363, 147] width 470 height 31
click at [578, 141] on button "Add" at bounding box center [577, 147] width 19 height 13
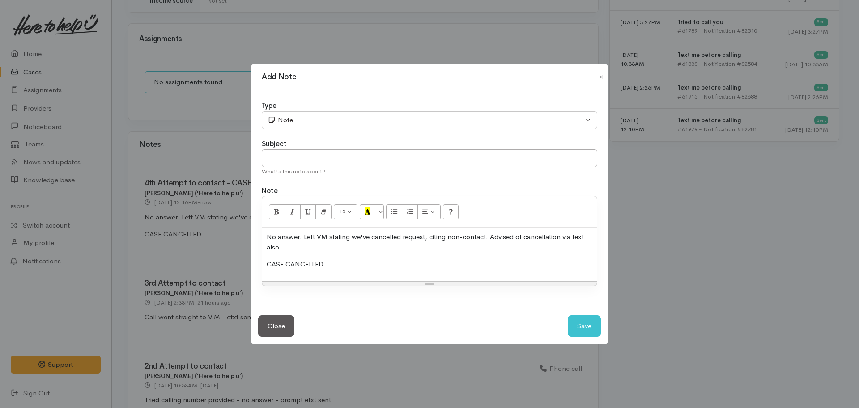
click at [454, 259] on div "No answer. Left VM stating we've cancelled request, citing non-contact. Advised…" at bounding box center [429, 254] width 335 height 54
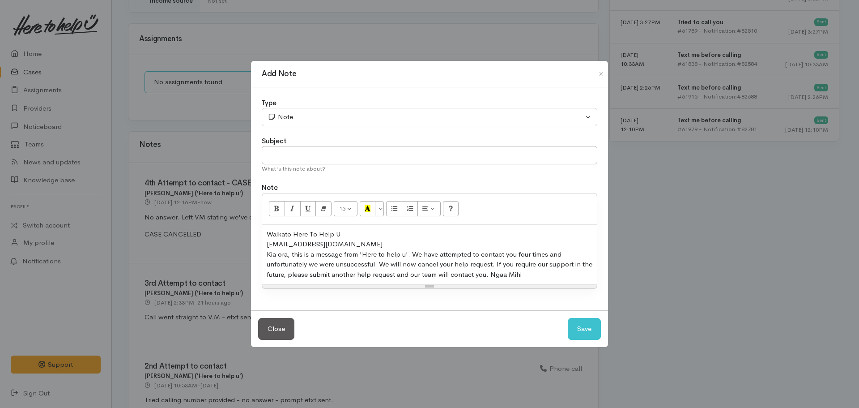
click at [350, 244] on div "​02041792190@etxt.co.nz​" at bounding box center [430, 244] width 326 height 10
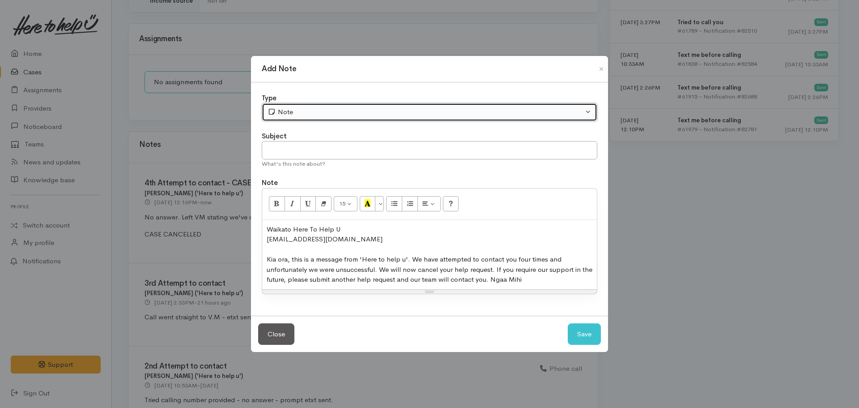
click at [343, 117] on button "Note" at bounding box center [430, 112] width 336 height 18
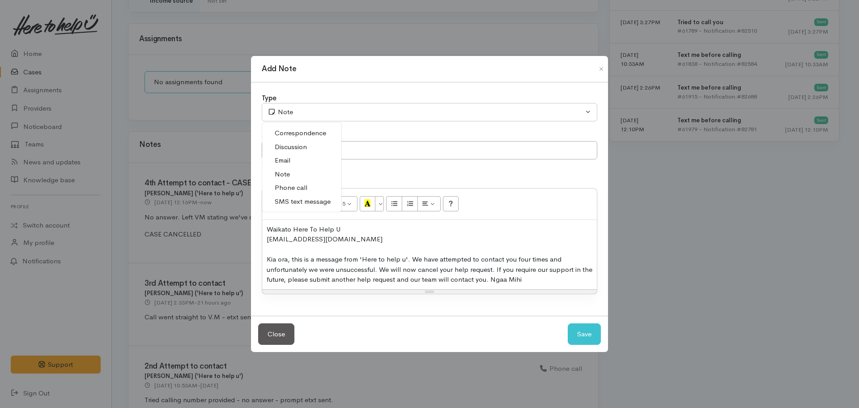
click at [307, 203] on span "SMS text message" at bounding box center [303, 201] width 56 height 10
click at [580, 338] on button "Save" at bounding box center [584, 334] width 33 height 22
select select "1"
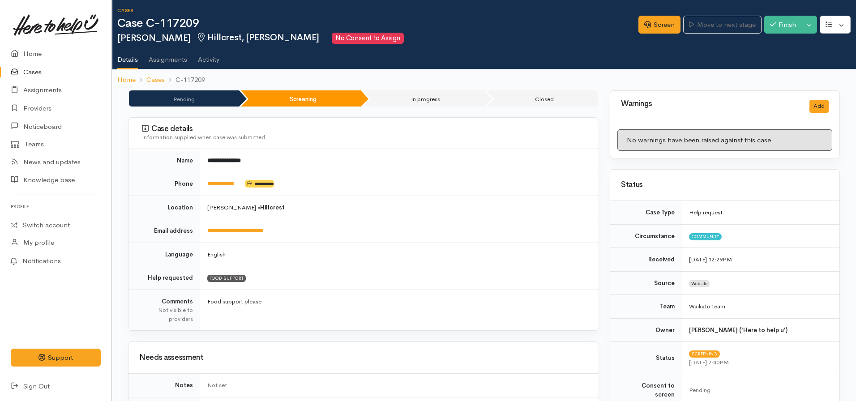
scroll to position [0, 0]
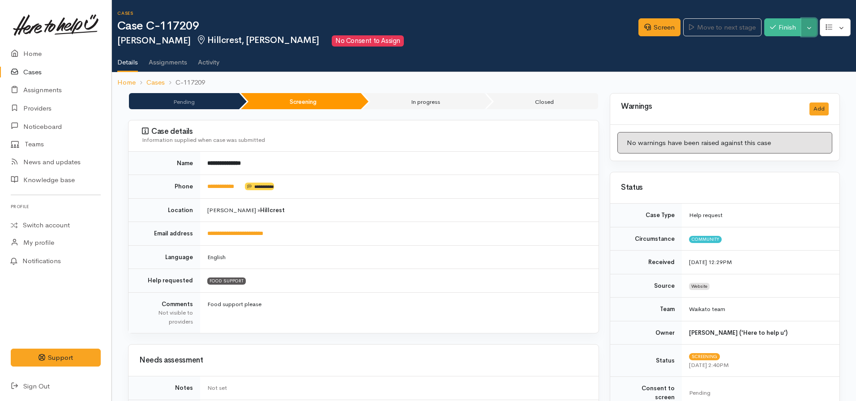
click at [807, 27] on button "Toggle Dropdown" at bounding box center [809, 27] width 16 height 18
click at [774, 63] on link "Cancel" at bounding box center [781, 62] width 71 height 14
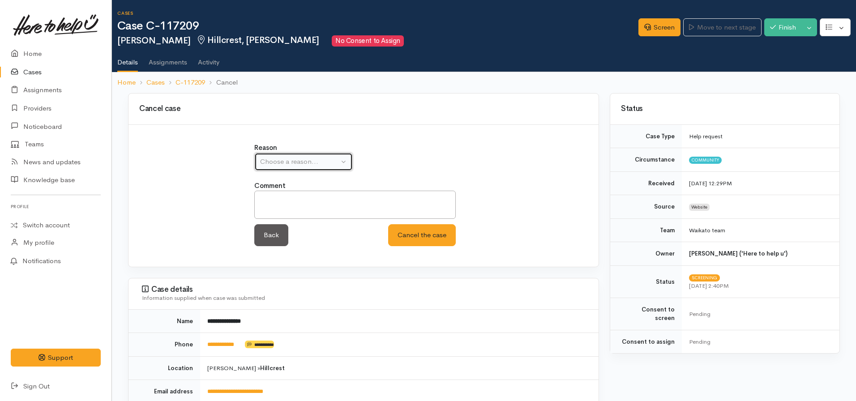
click at [321, 161] on div "Choose a reason..." at bounding box center [299, 162] width 79 height 10
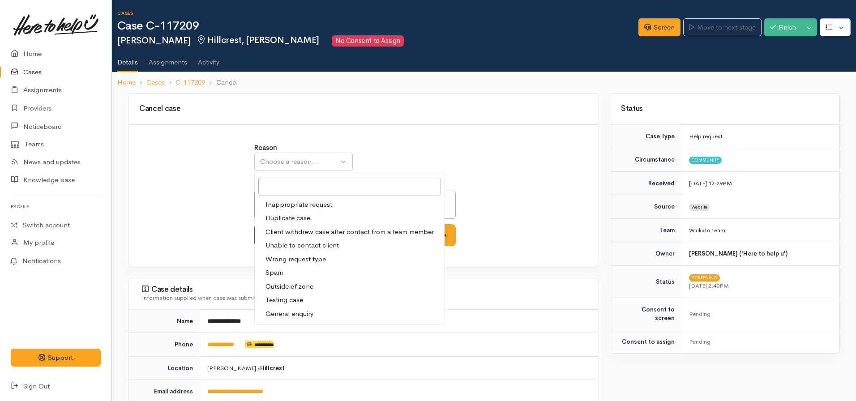
click at [280, 243] on span "Unable to contact client" at bounding box center [301, 245] width 73 height 10
select select "4"
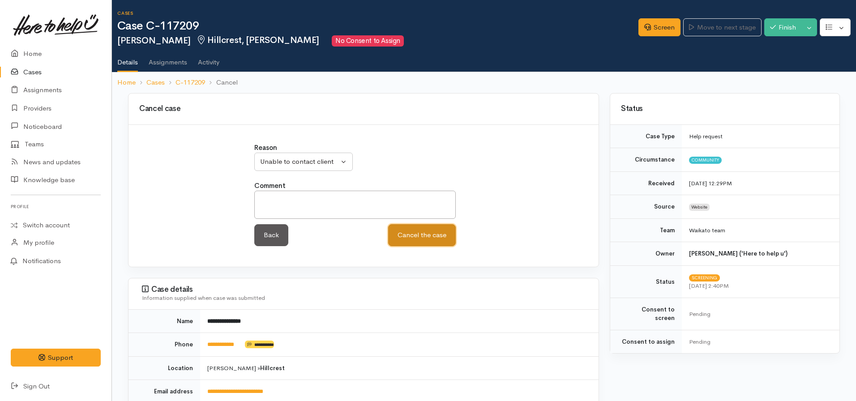
click at [404, 239] on button "Cancel the case" at bounding box center [422, 235] width 68 height 22
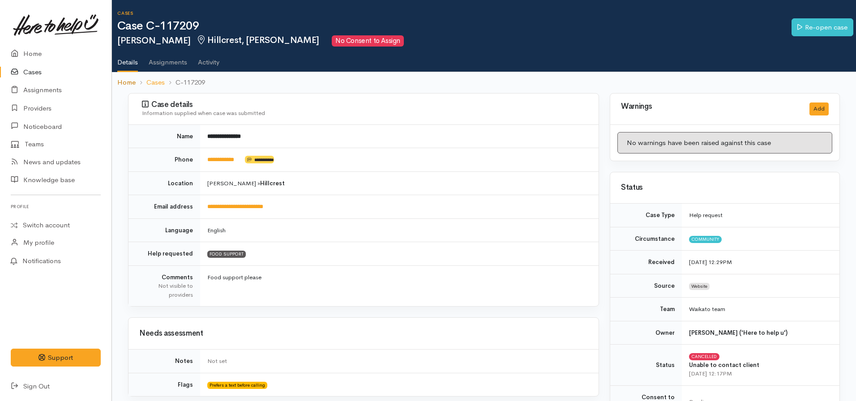
click at [121, 84] on link "Home" at bounding box center [126, 82] width 18 height 10
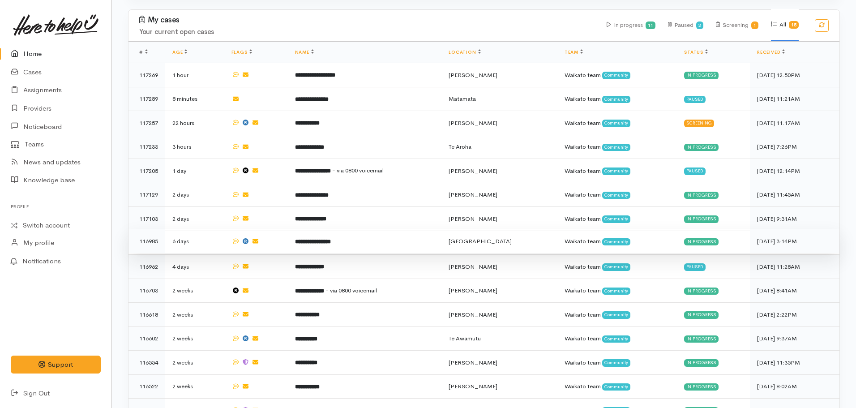
scroll to position [293, 0]
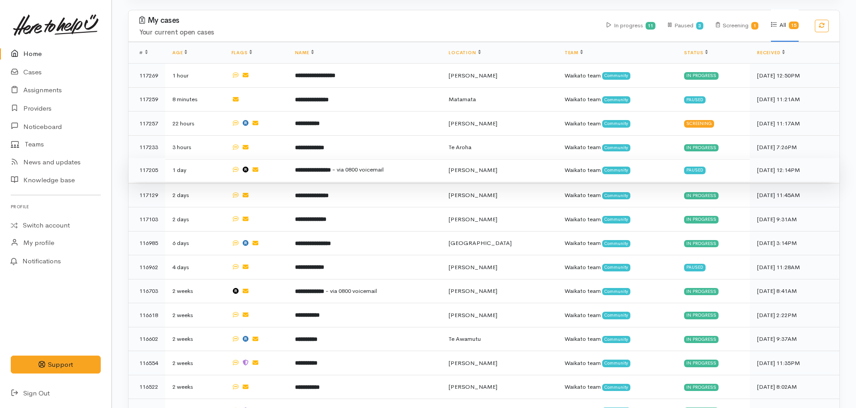
click at [331, 170] on b "**********" at bounding box center [313, 170] width 36 height 6
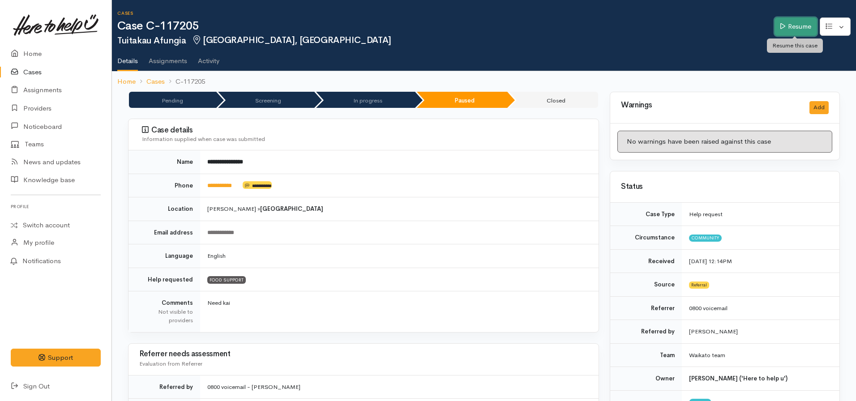
click at [797, 27] on link "Resume" at bounding box center [795, 26] width 43 height 18
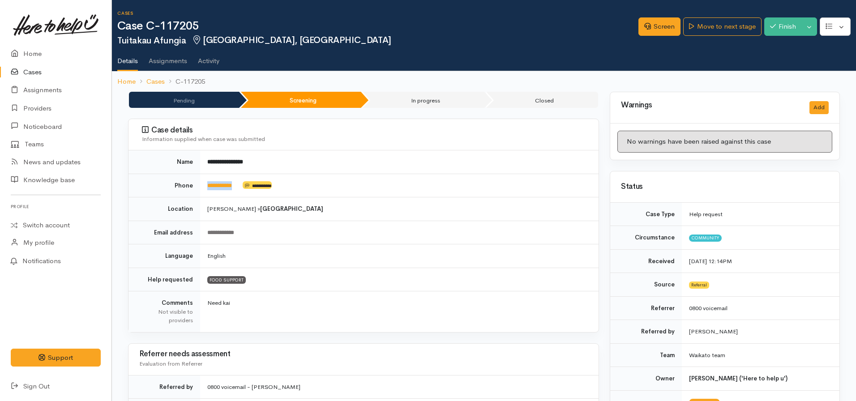
drag, startPoint x: 241, startPoint y: 187, endPoint x: 196, endPoint y: 185, distance: 45.7
click at [196, 185] on tr "**********" at bounding box center [363, 186] width 470 height 24
copy tr "**********"
click at [657, 263] on td "Received" at bounding box center [646, 261] width 72 height 24
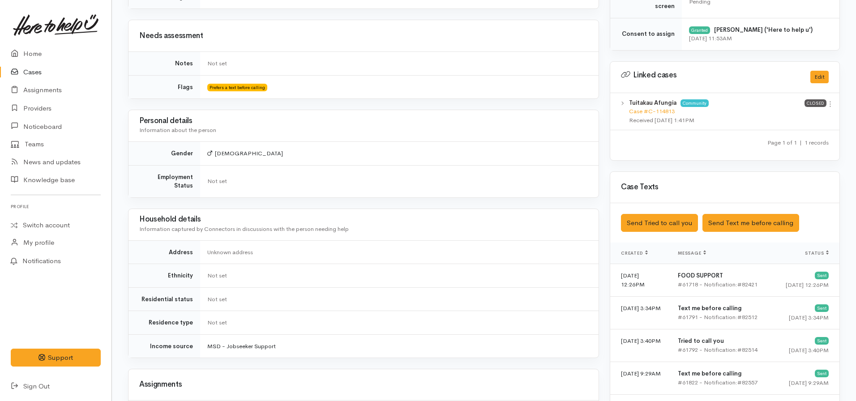
scroll to position [441, 0]
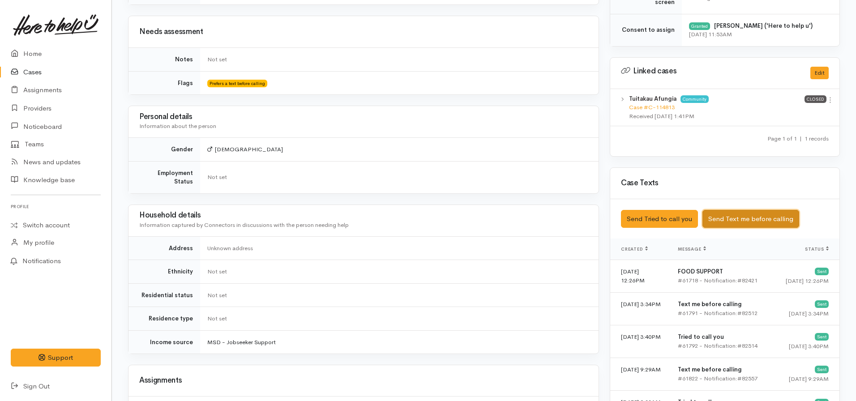
click at [736, 217] on button "Send Text me before calling" at bounding box center [750, 219] width 97 height 18
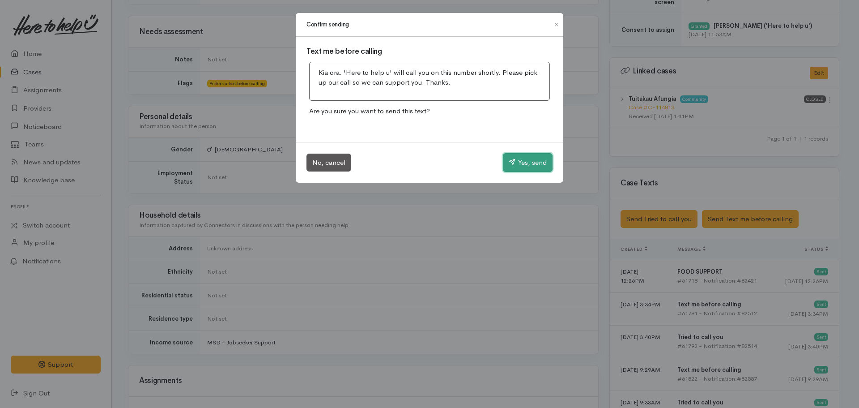
click at [524, 158] on button "Yes, send" at bounding box center [528, 162] width 50 height 19
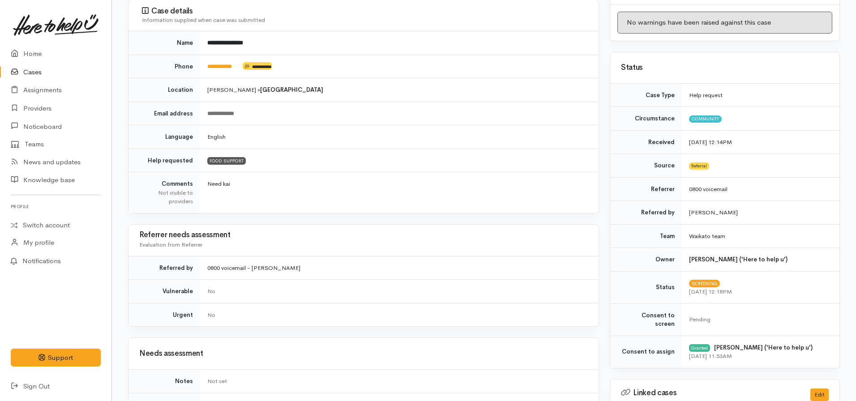
scroll to position [0, 0]
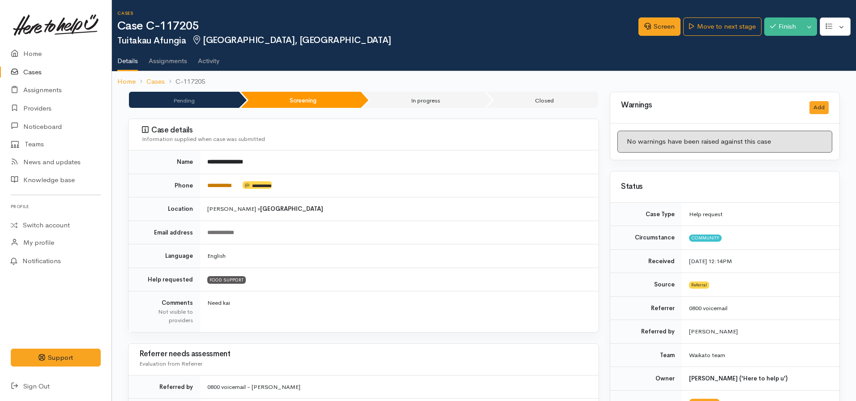
click at [227, 183] on link "**********" at bounding box center [219, 186] width 25 height 6
click at [647, 31] on link "Screen" at bounding box center [659, 26] width 42 height 18
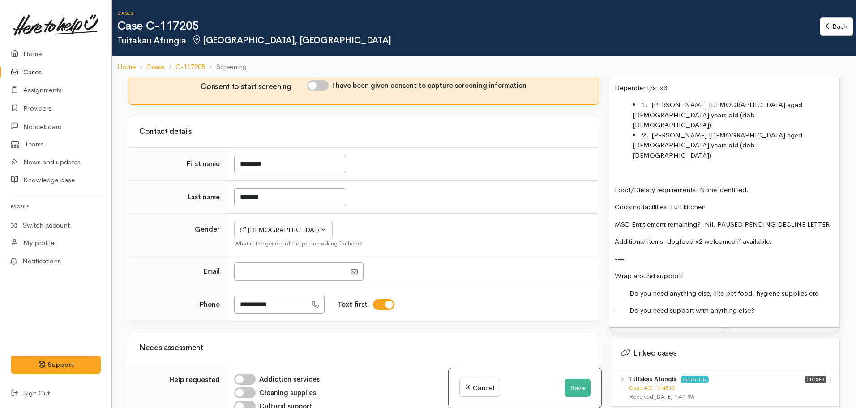
scroll to position [850, 0]
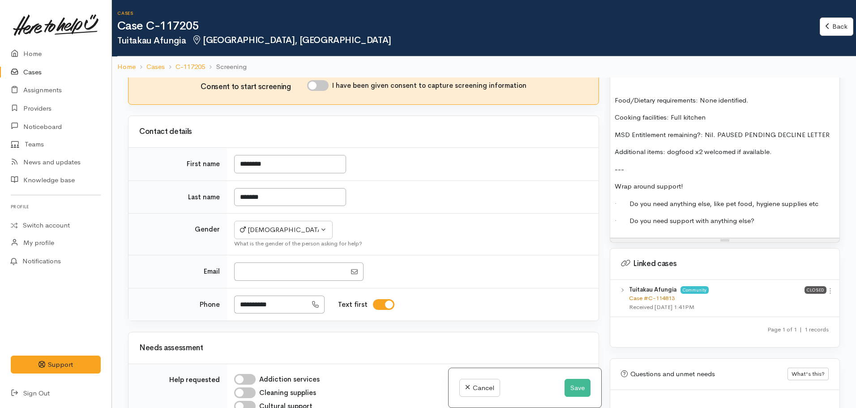
click at [655, 294] on link "Case #C-114813" at bounding box center [652, 298] width 46 height 8
drag, startPoint x: 268, startPoint y: 128, endPoint x: 249, endPoint y: 128, distance: 19.2
click at [249, 155] on input "********" at bounding box center [290, 164] width 112 height 18
click at [256, 155] on input "********" at bounding box center [290, 164] width 112 height 18
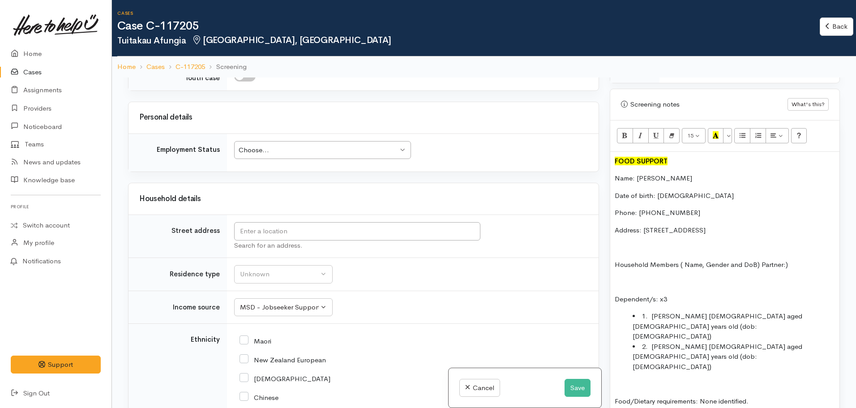
scroll to position [549, 0]
drag, startPoint x: 452, startPoint y: 179, endPoint x: 685, endPoint y: 230, distance: 238.1
click at [685, 230] on p "Address: [STREET_ADDRESS]" at bounding box center [724, 231] width 220 height 10
drag, startPoint x: 642, startPoint y: 220, endPoint x: 656, endPoint y: 235, distance: 20.6
click at [656, 235] on p "Address: [STREET_ADDRESS]" at bounding box center [724, 231] width 220 height 10
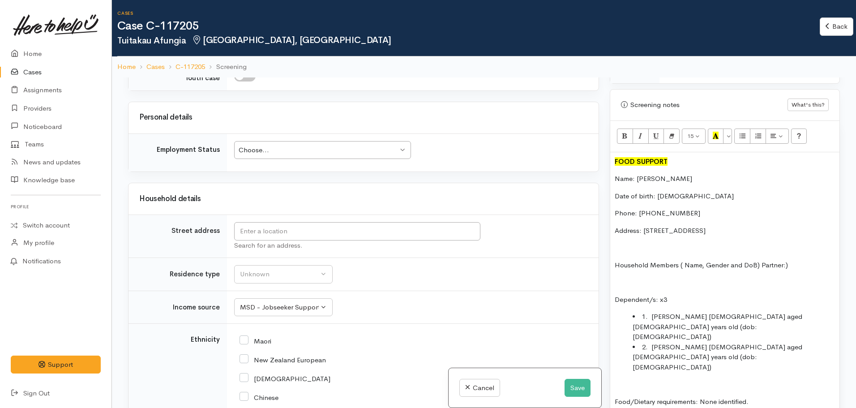
copy p "Unit 2/333a Peachgrove Road, Fairfield, Hamilton, New Zealand"
click at [573, 394] on button "Save" at bounding box center [577, 388] width 26 height 18
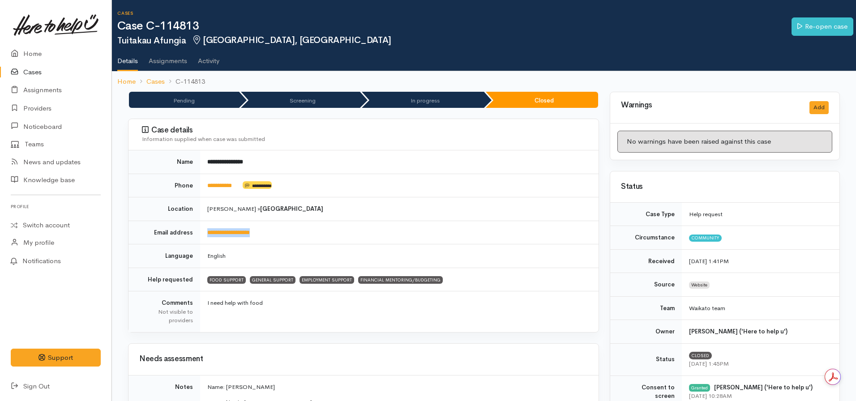
drag, startPoint x: 277, startPoint y: 231, endPoint x: 201, endPoint y: 233, distance: 75.7
click at [201, 233] on td "**********" at bounding box center [399, 233] width 398 height 24
copy link "**********"
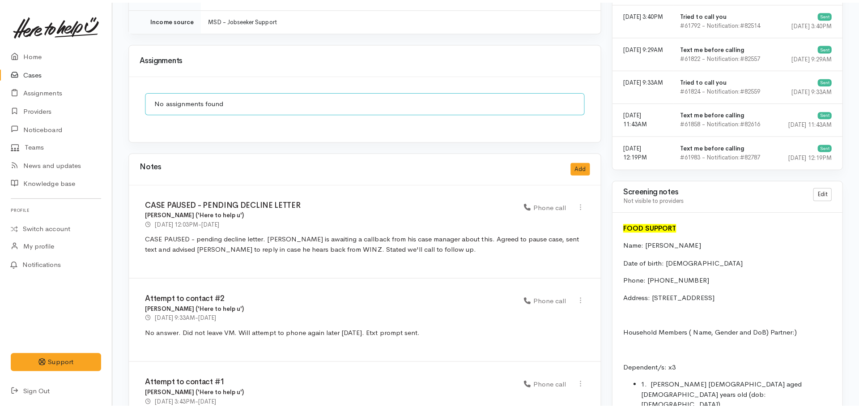
scroll to position [764, 0]
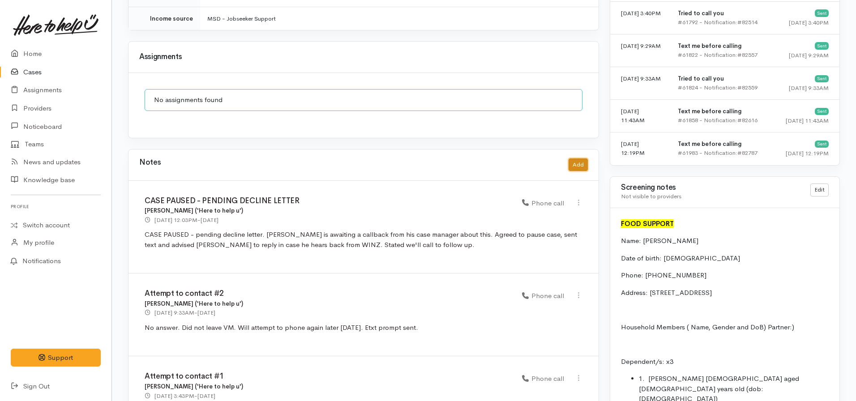
click at [575, 158] on button "Add" at bounding box center [577, 164] width 19 height 13
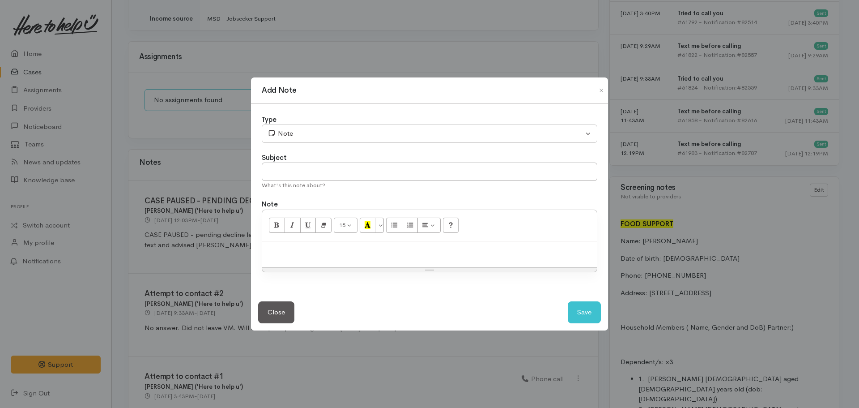
click at [323, 262] on div at bounding box center [429, 254] width 335 height 26
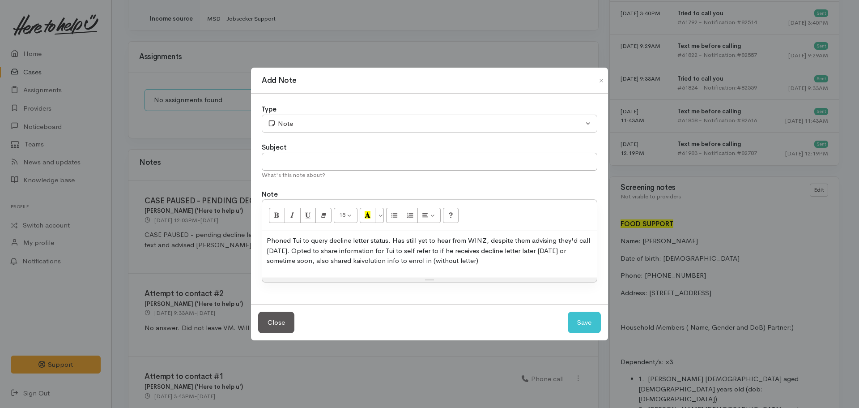
click at [414, 250] on p "Phoned Tui to query decline letter status. Has still yet to hear from WINZ, des…" at bounding box center [430, 250] width 326 height 30
click at [415, 267] on div "Phoned Tui to query decline letter status. Has still yet to hear from WINZ, des…" at bounding box center [429, 254] width 335 height 47
drag, startPoint x: 487, startPoint y: 258, endPoint x: 407, endPoint y: 261, distance: 79.7
click at [407, 261] on p "Phoned Tui to query decline letter status. Has still yet to hear from WINZ, des…" at bounding box center [430, 250] width 326 height 30
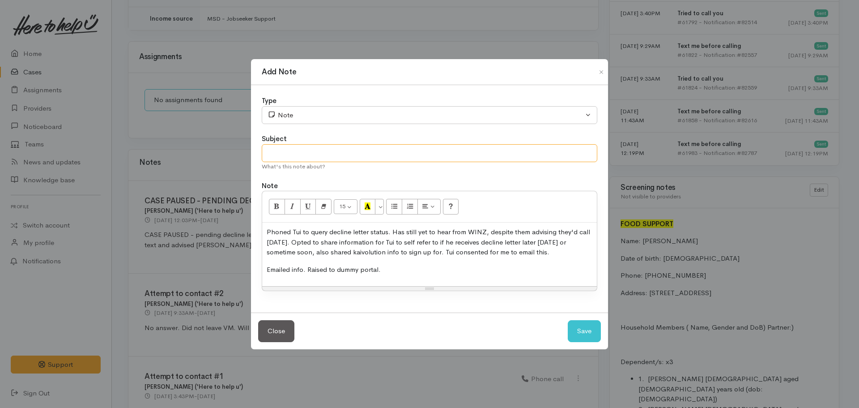
click at [312, 159] on input "text" at bounding box center [430, 153] width 336 height 18
click at [315, 101] on div "Type" at bounding box center [430, 101] width 336 height 10
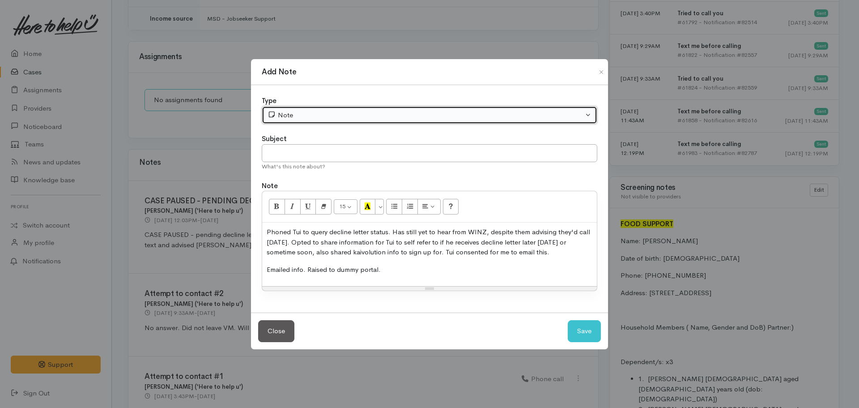
click at [315, 111] on div "Note" at bounding box center [426, 115] width 316 height 10
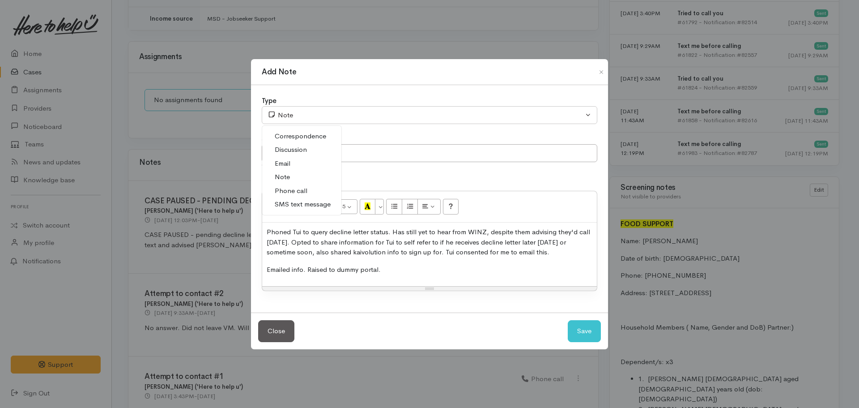
click at [298, 187] on span "Phone call" at bounding box center [291, 191] width 33 height 10
select select "3"
click at [301, 150] on input "text" at bounding box center [430, 153] width 336 height 18
type input "A"
type input "Dummy portal - info shared as no decline letter received"
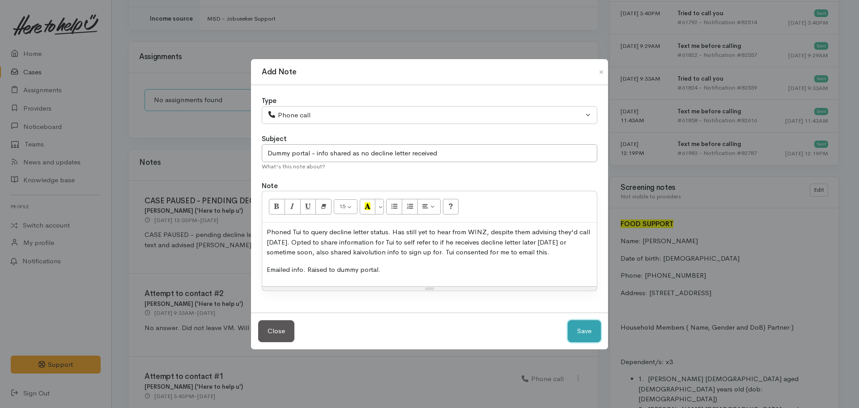
click at [568, 320] on button "Save" at bounding box center [584, 331] width 33 height 22
select select "1"
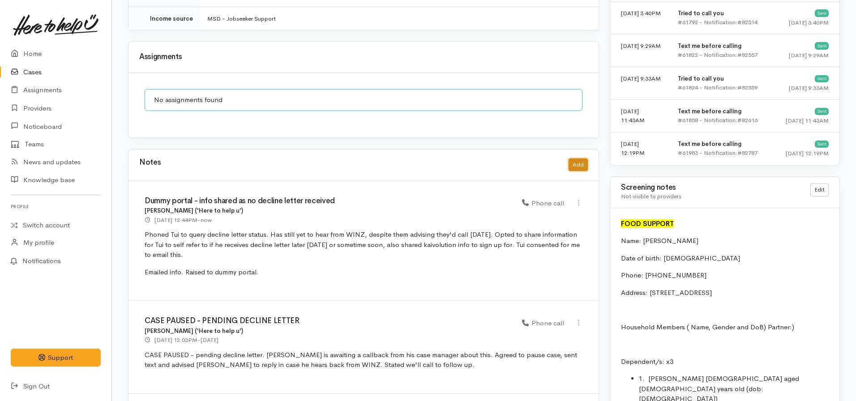
click at [576, 158] on button "Add" at bounding box center [577, 164] width 19 height 13
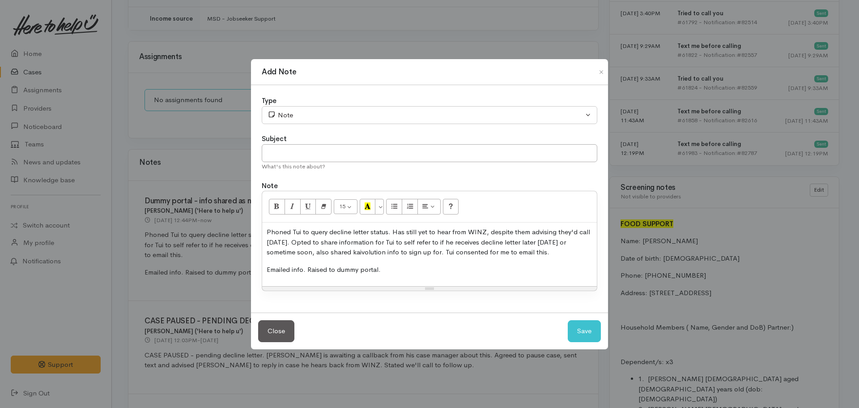
click at [391, 264] on p "Emailed info. Raised to dummy portal." at bounding box center [430, 269] width 326 height 10
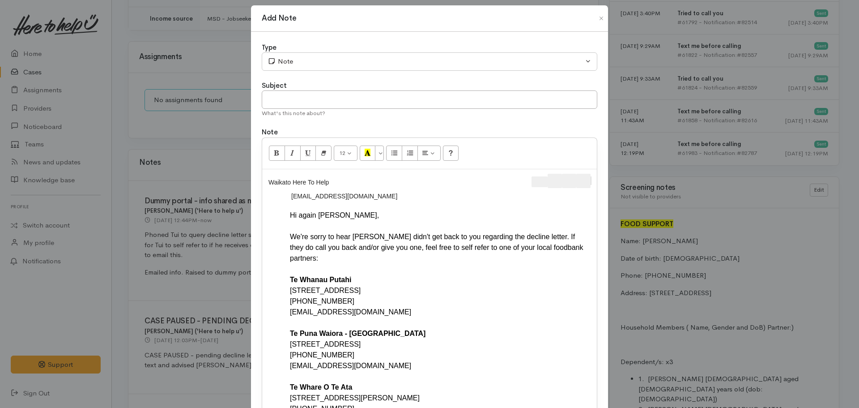
scroll to position [7, 0]
click at [590, 184] on div at bounding box center [515, 182] width 154 height 17
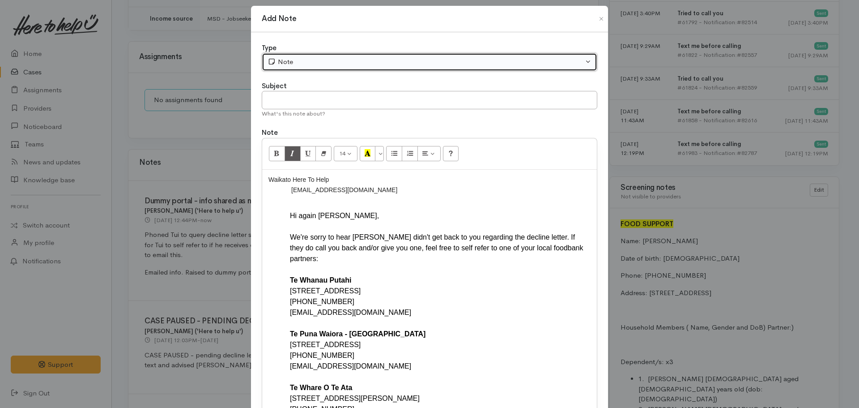
click at [354, 59] on div "Note" at bounding box center [426, 62] width 316 height 10
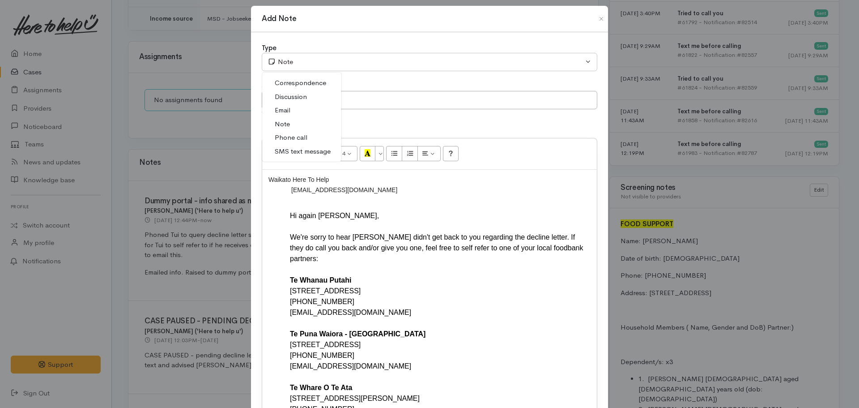
click at [288, 111] on span "Email" at bounding box center [283, 110] width 16 height 10
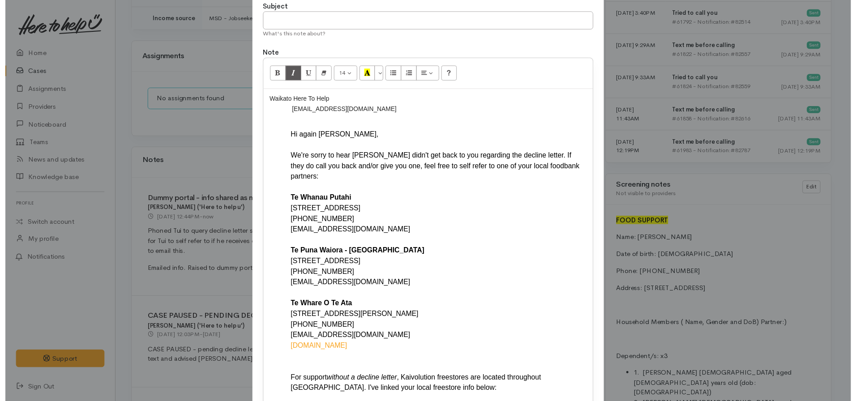
scroll to position [299, 0]
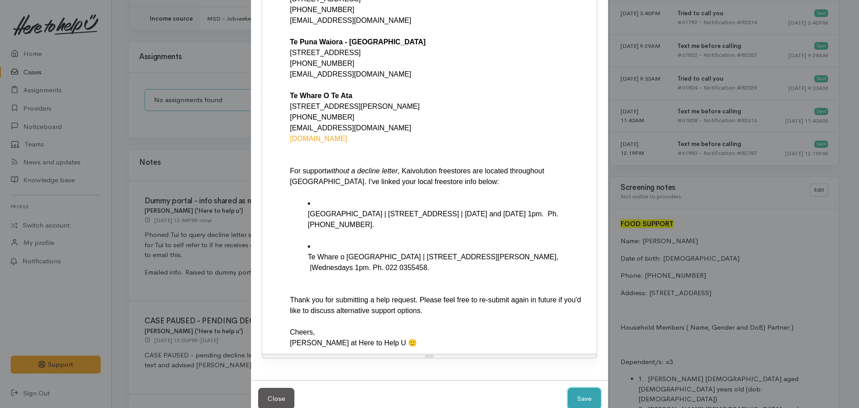
click at [573, 388] on button "Save" at bounding box center [584, 399] width 33 height 22
select select "1"
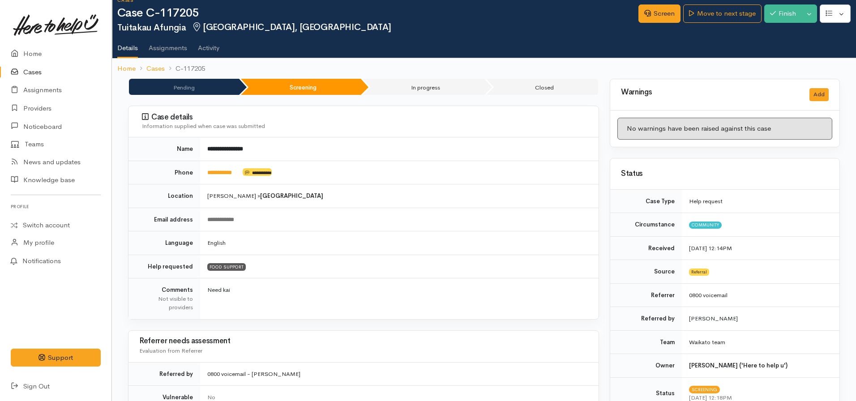
scroll to position [0, 0]
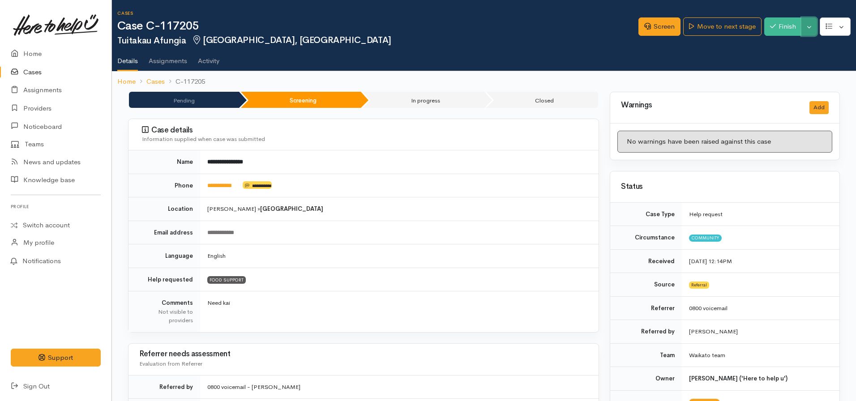
click at [810, 30] on button "Toggle Dropdown" at bounding box center [809, 26] width 16 height 18
click at [846, 75] on ol "Home Cases C-117205" at bounding box center [483, 81] width 733 height 21
click at [719, 25] on link "Move to next stage" at bounding box center [722, 26] width 78 height 18
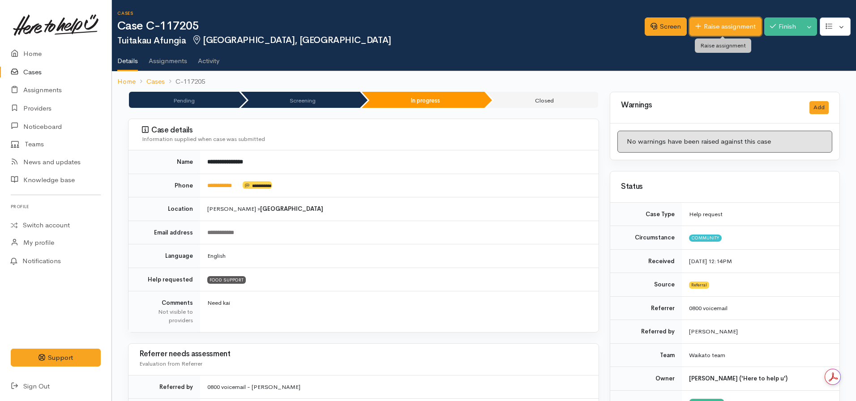
click at [707, 25] on link "Raise assignment" at bounding box center [725, 26] width 72 height 18
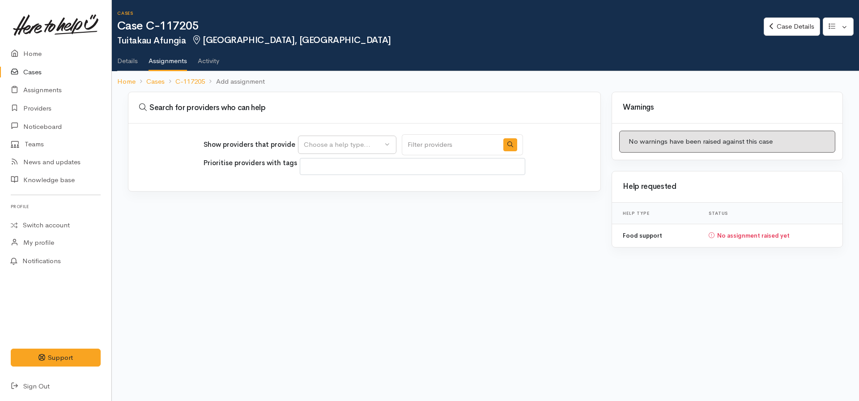
select select
click at [344, 136] on button "Choose a help type..." at bounding box center [347, 145] width 98 height 18
click at [333, 189] on span "Food support" at bounding box center [330, 188] width 42 height 10
select select "3"
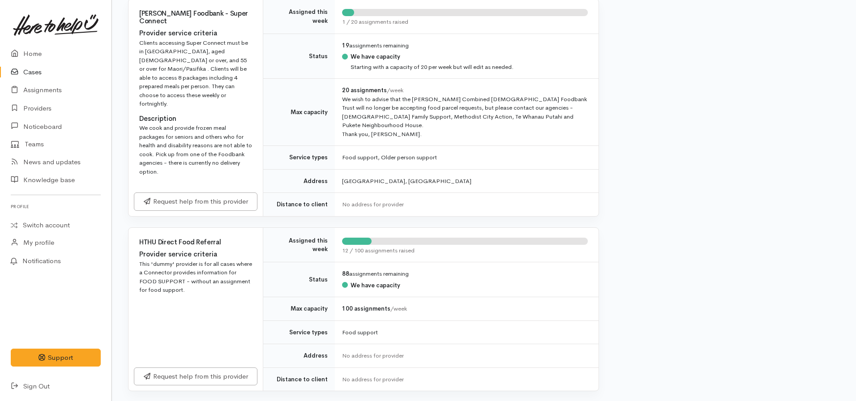
scroll to position [432, 0]
click at [208, 366] on link "Request help from this provider" at bounding box center [196, 375] width 124 height 18
click at [227, 366] on link "Request help from this provider" at bounding box center [196, 375] width 124 height 18
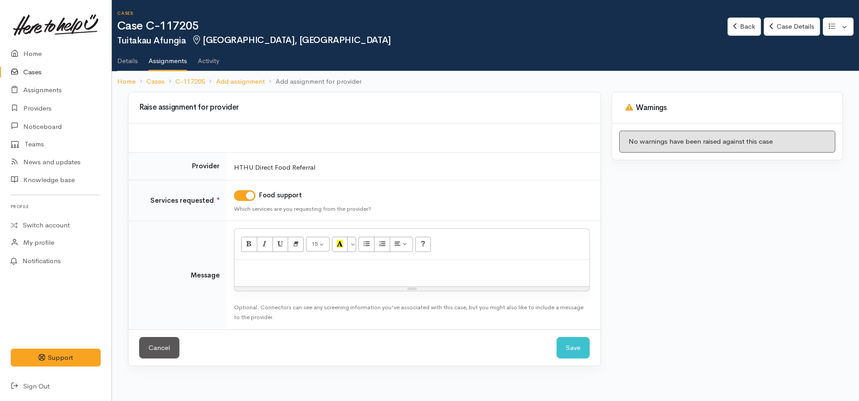
click at [317, 259] on div "15 8 9 10 11 12 14 18 24 36 Background Color Transparent Select #ffff00 Text Co…" at bounding box center [412, 244] width 355 height 31
click at [293, 278] on div at bounding box center [412, 273] width 355 height 26
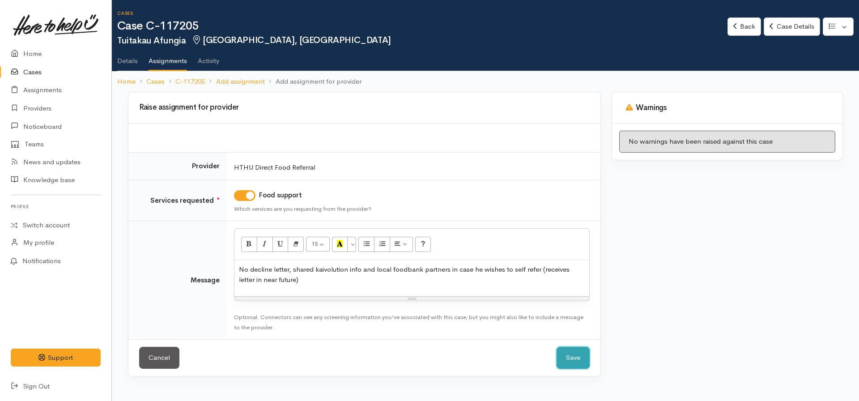
click button "Save" at bounding box center [573, 358] width 33 height 22
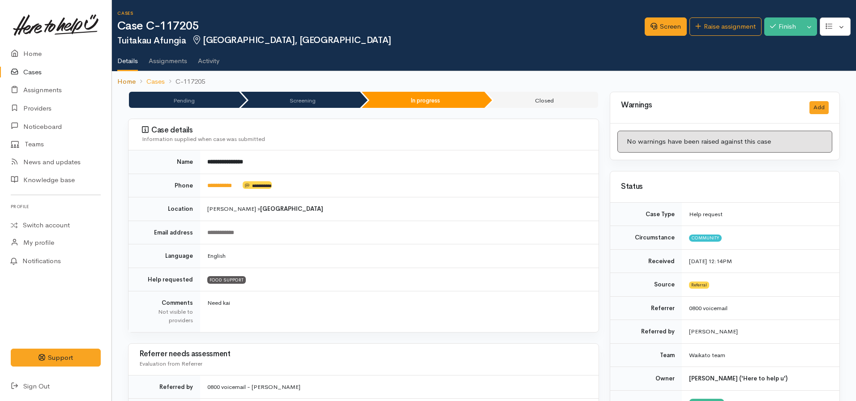
click at [122, 78] on link "Home" at bounding box center [126, 82] width 18 height 10
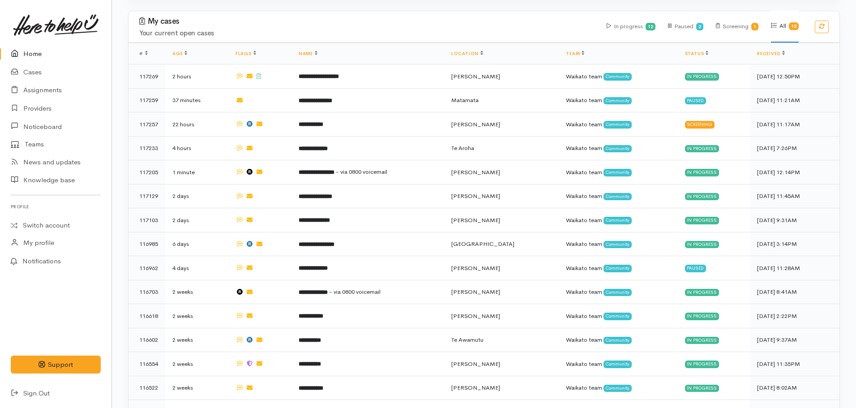
scroll to position [388, 0]
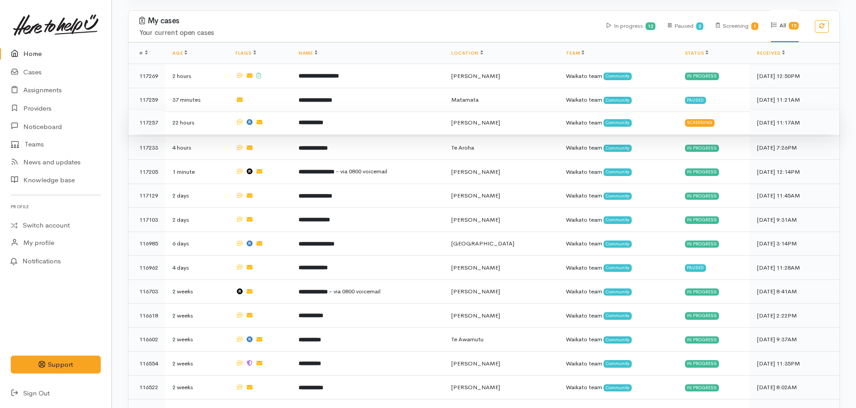
click at [323, 119] on b "**********" at bounding box center [311, 122] width 25 height 6
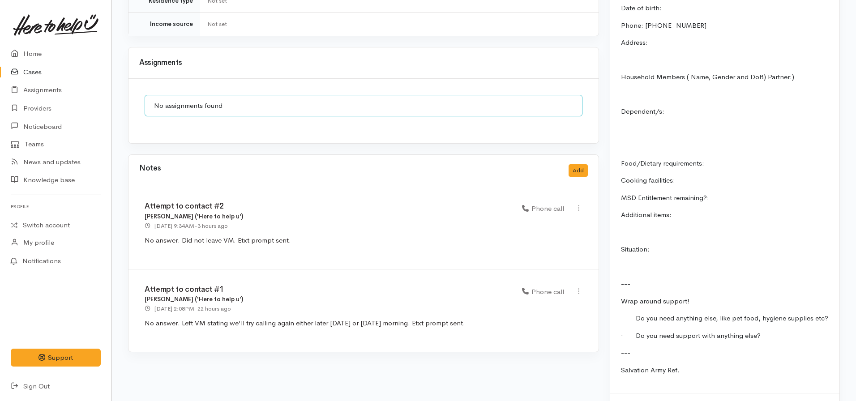
scroll to position [873, 0]
